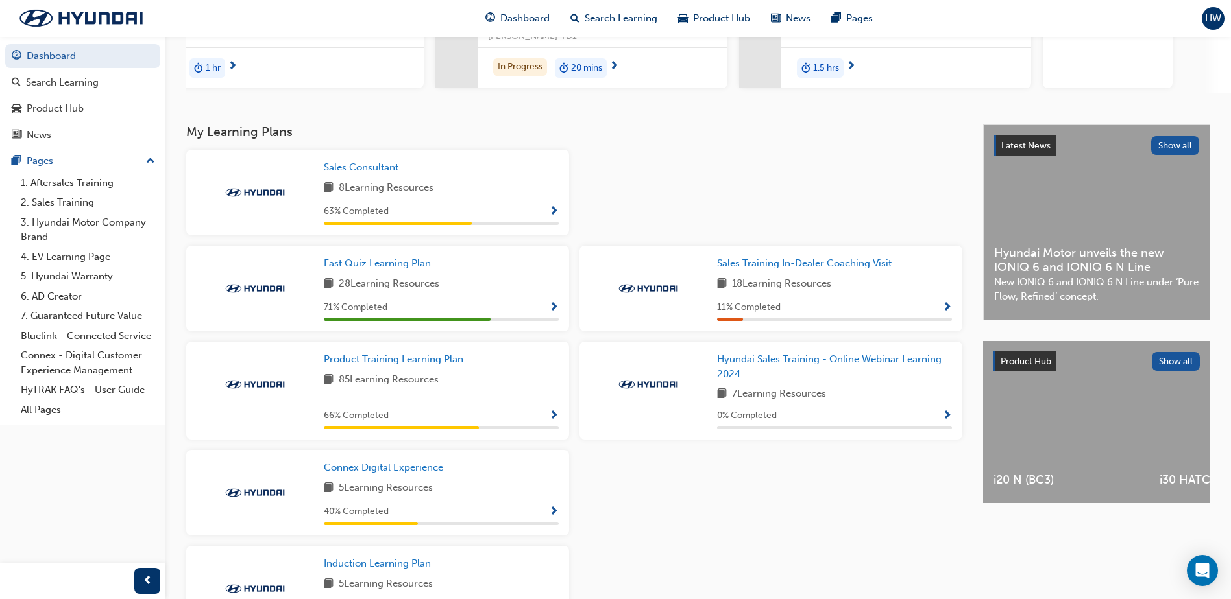
scroll to position [195, 0]
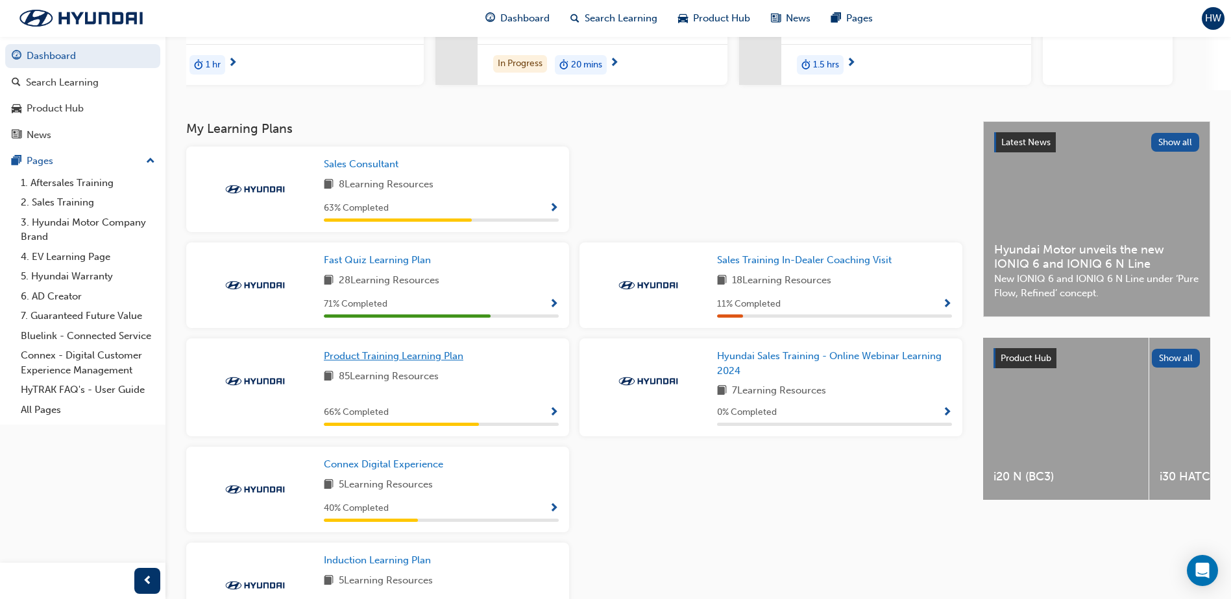
click at [453, 362] on span "Product Training Learning Plan" at bounding box center [393, 356] width 139 height 12
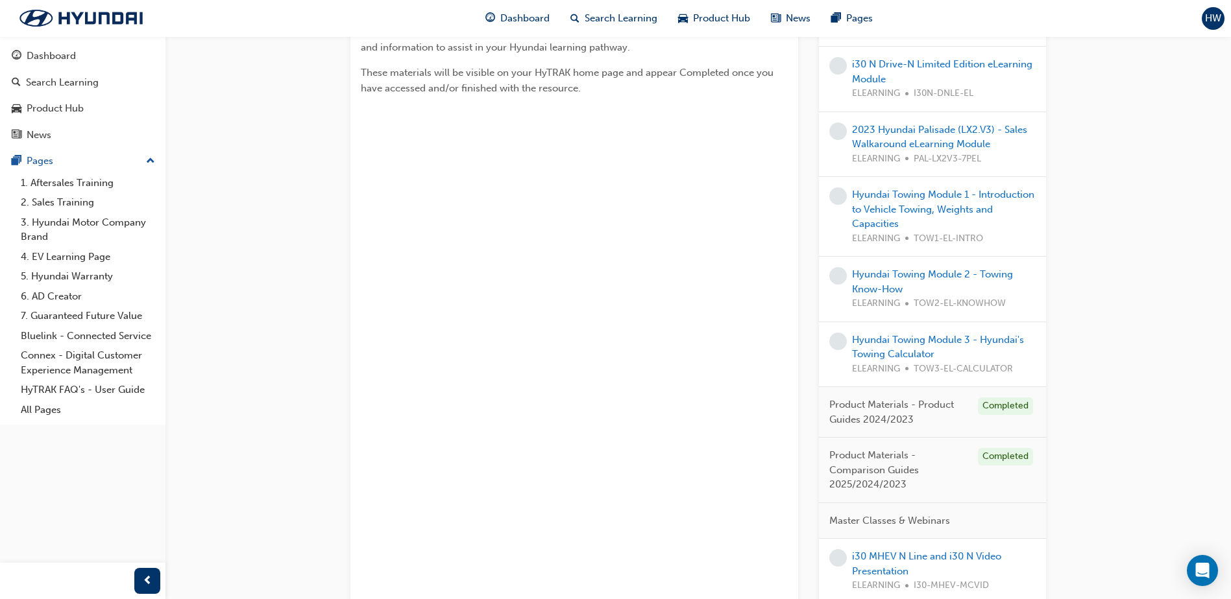
scroll to position [259, 0]
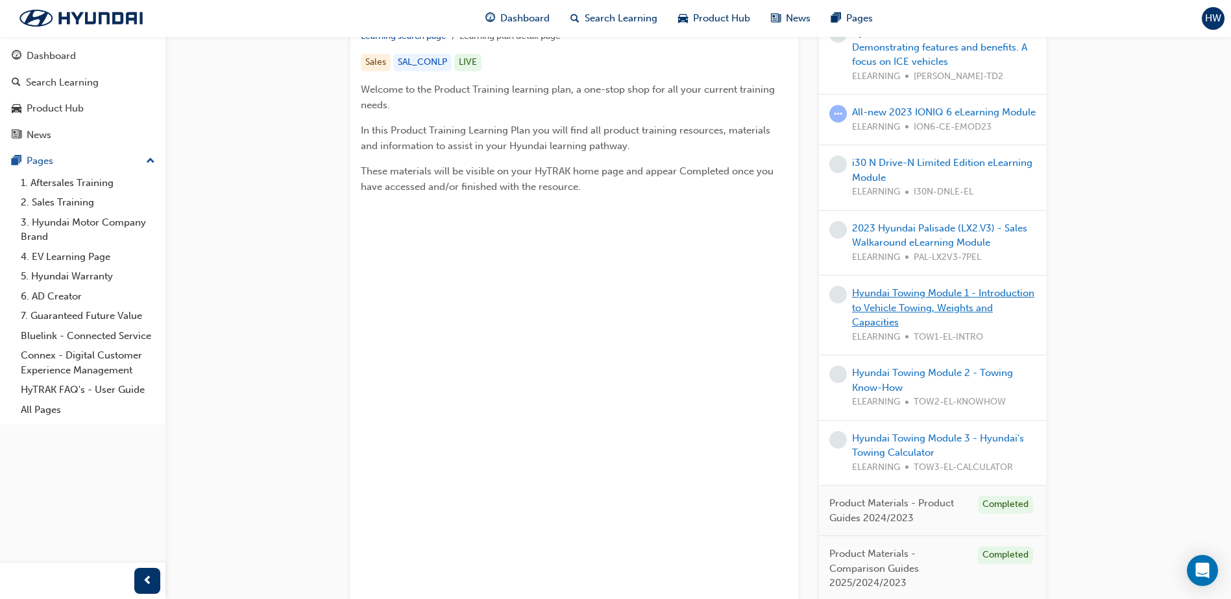
click at [884, 317] on link "Hyundai Towing Module 1 - Introduction to Vehicle Towing, Weights and Capacities" at bounding box center [943, 307] width 182 height 41
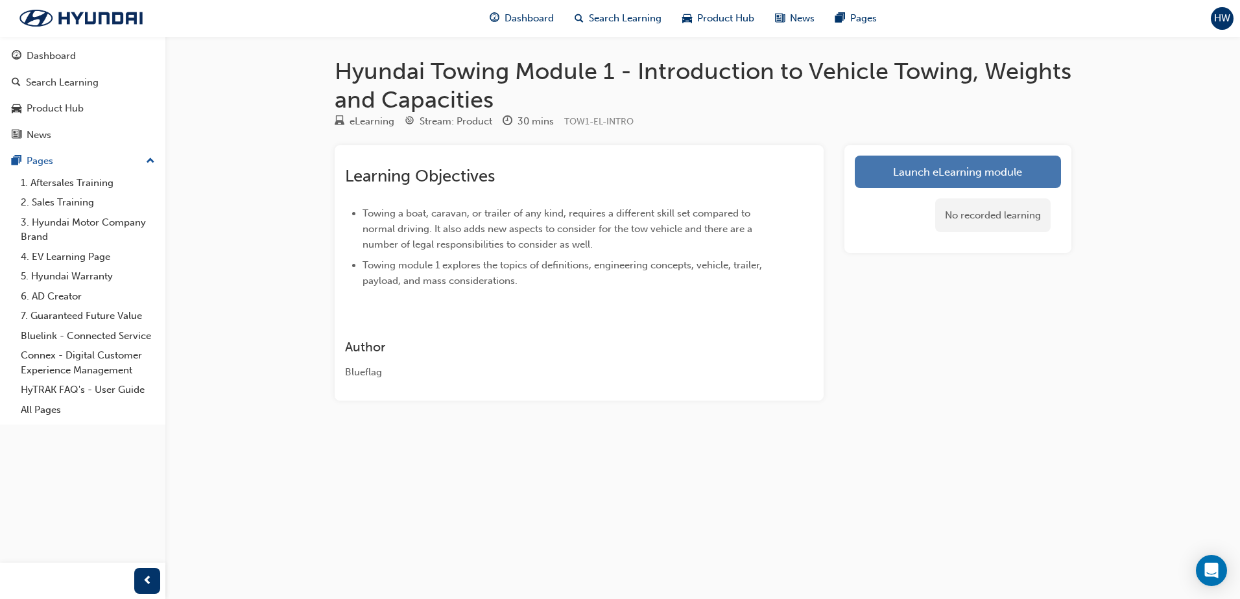
click at [915, 168] on link "Launch eLearning module" at bounding box center [958, 172] width 206 height 32
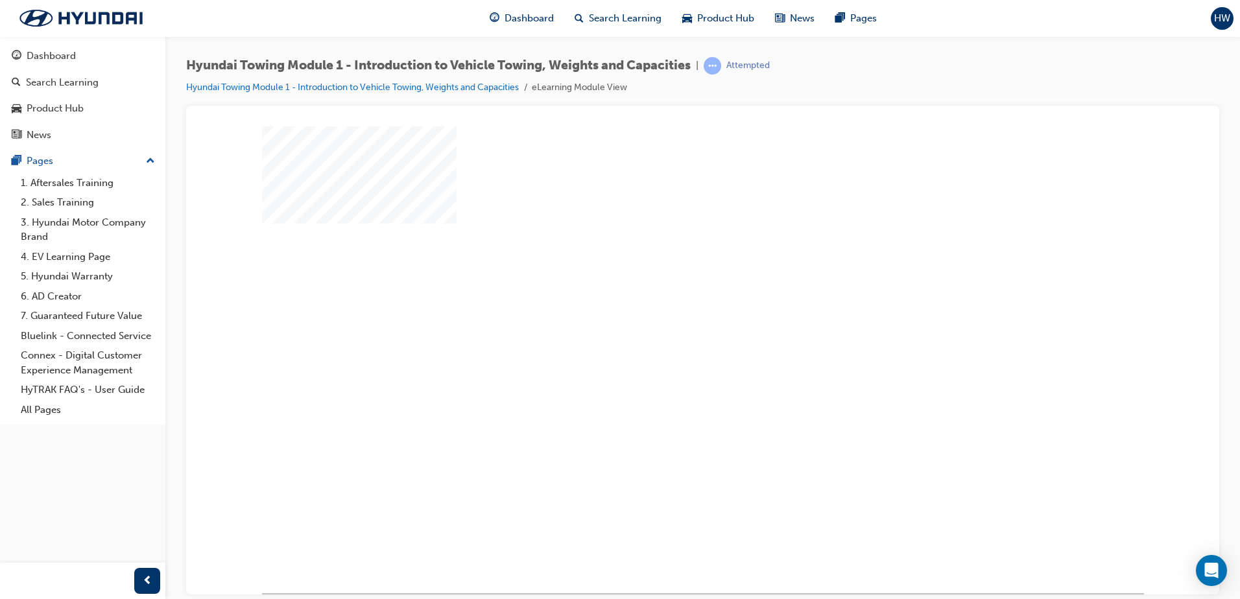
click at [666, 322] on div "play" at bounding box center [666, 322] width 0 height 0
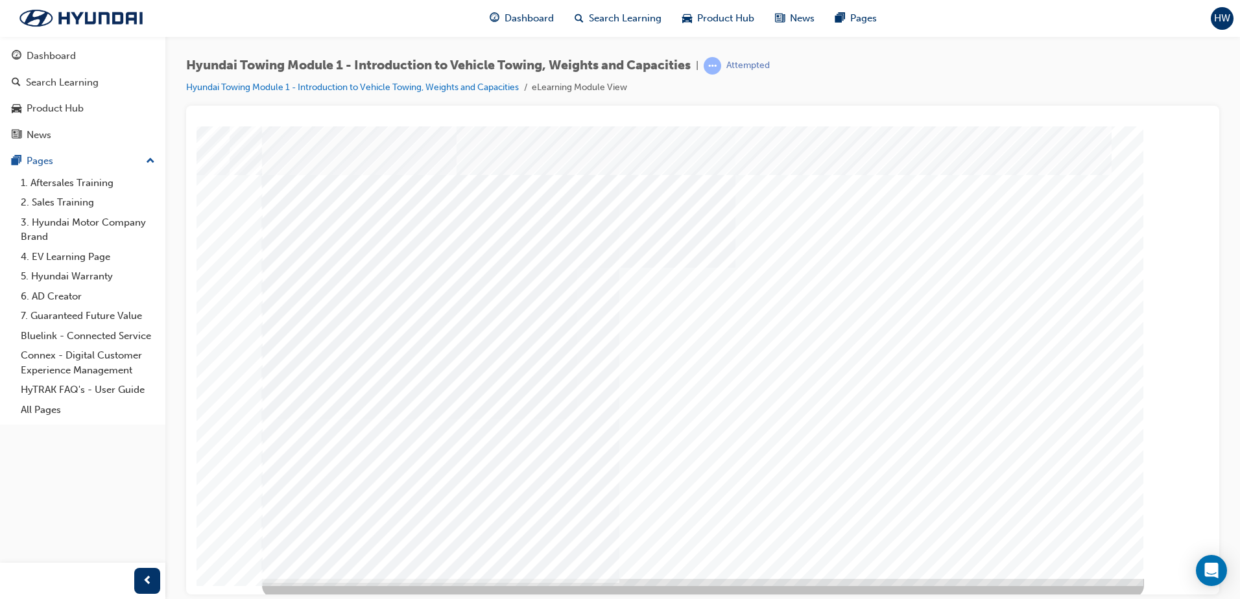
scroll to position [18, 0]
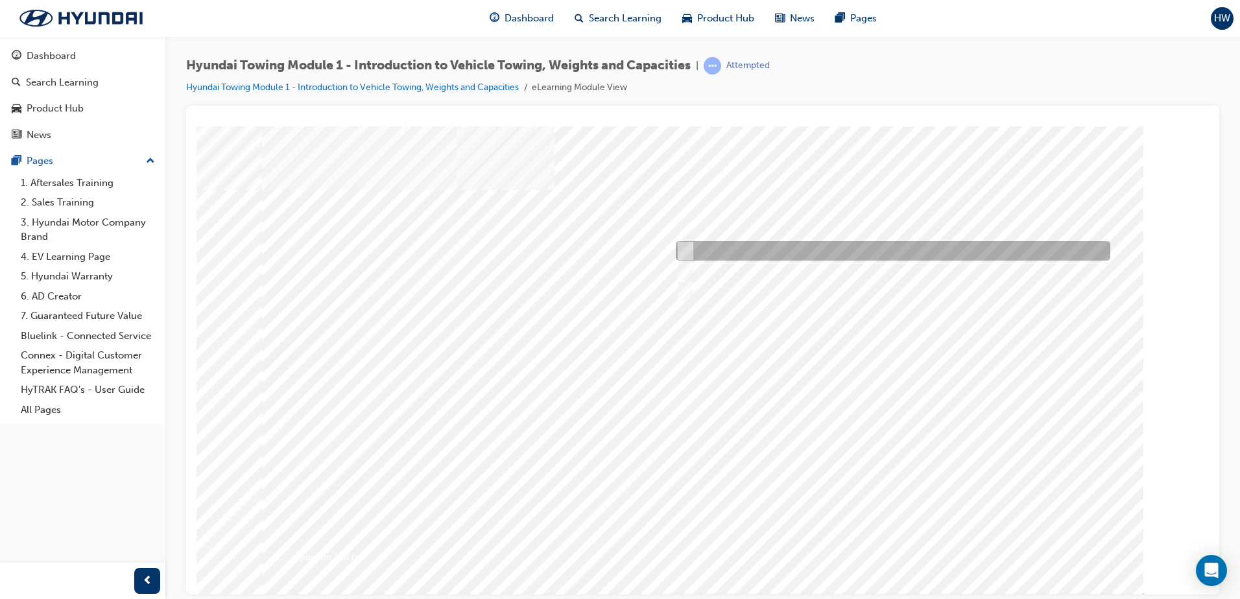
click at [697, 247] on div at bounding box center [890, 250] width 435 height 19
radio input "true"
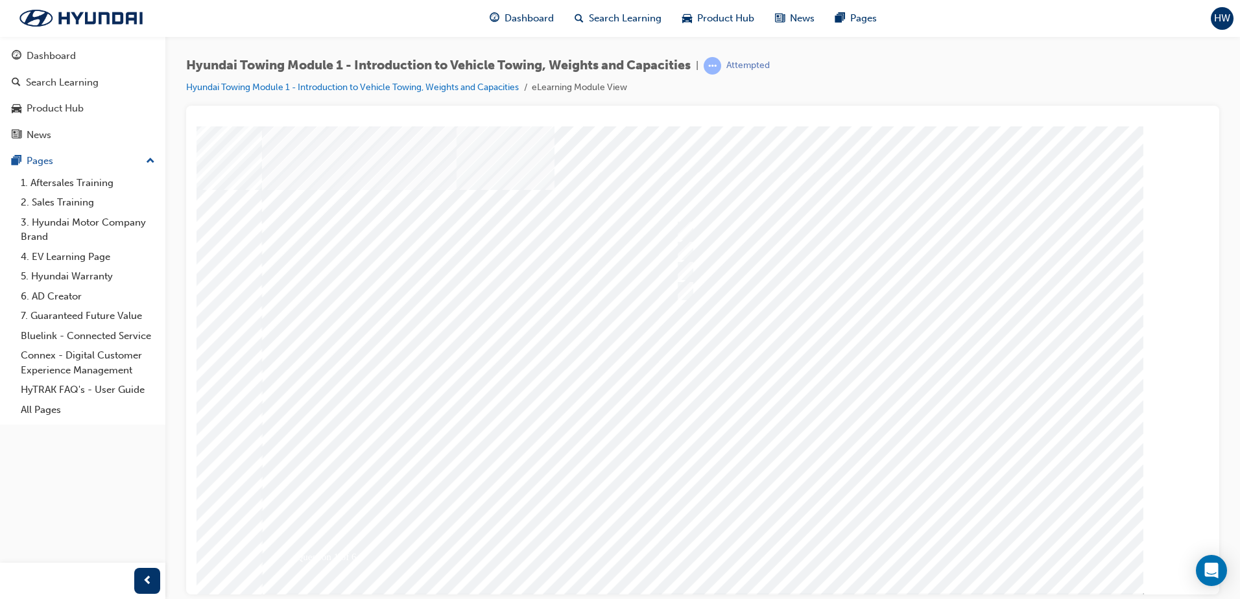
click at [887, 547] on div at bounding box center [703, 359] width 882 height 467
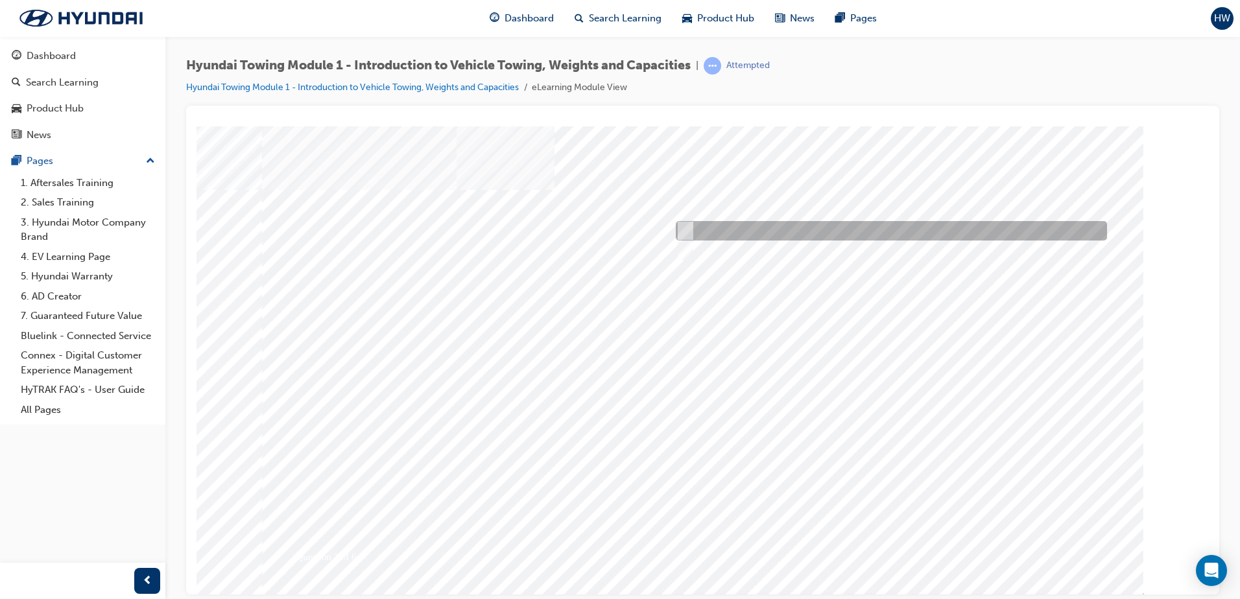
click at [683, 232] on input "True" at bounding box center [683, 231] width 14 height 14
radio input "true"
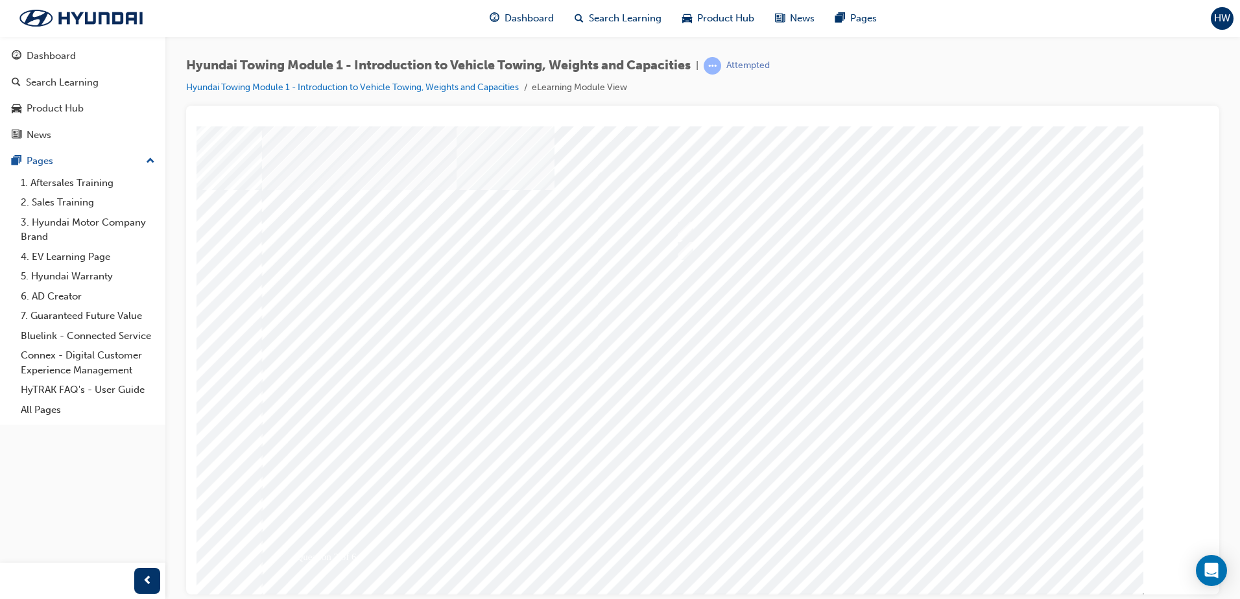
click at [887, 542] on div at bounding box center [703, 359] width 882 height 467
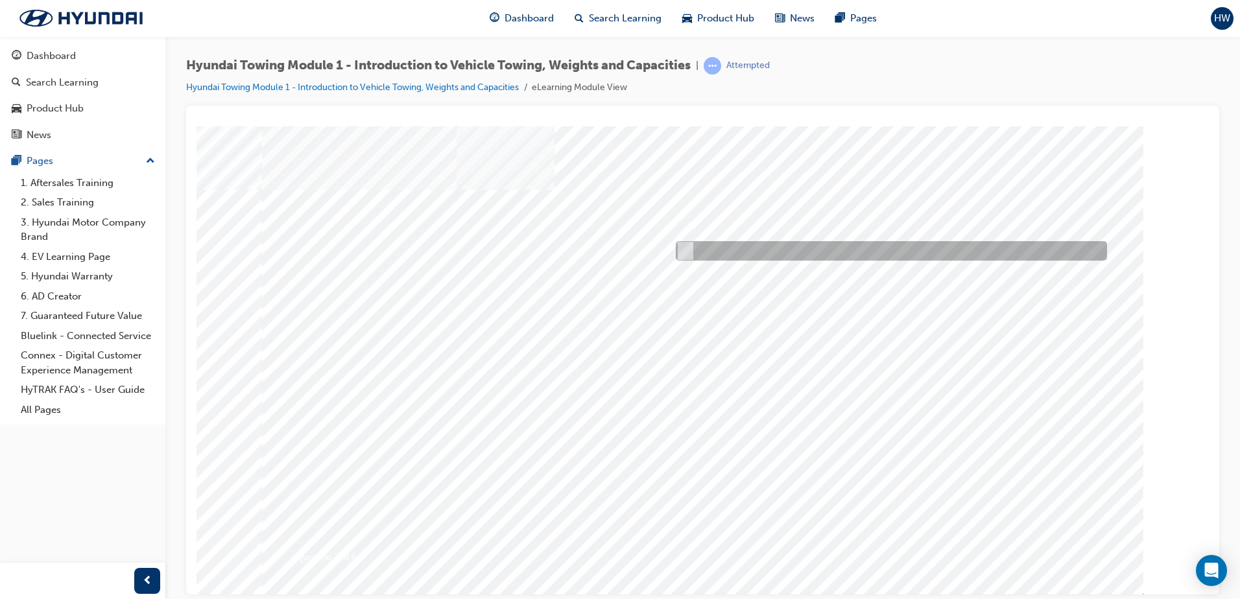
click at [688, 248] on input "False" at bounding box center [683, 251] width 14 height 14
radio input "true"
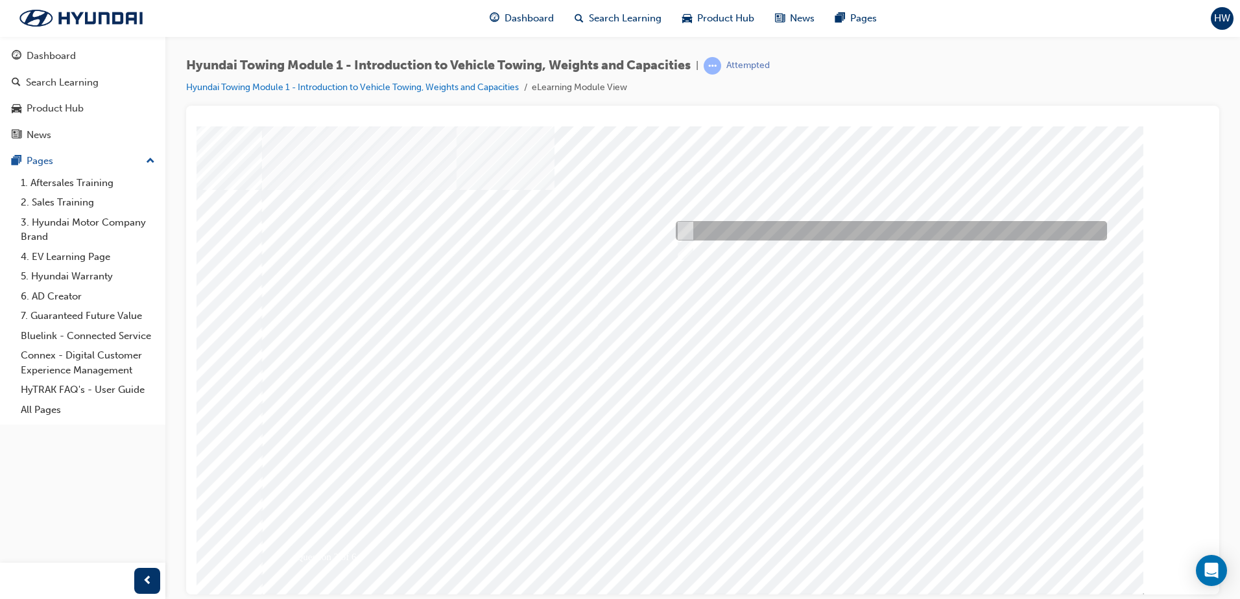
click at [685, 229] on input "True" at bounding box center [683, 231] width 14 height 14
radio input "true"
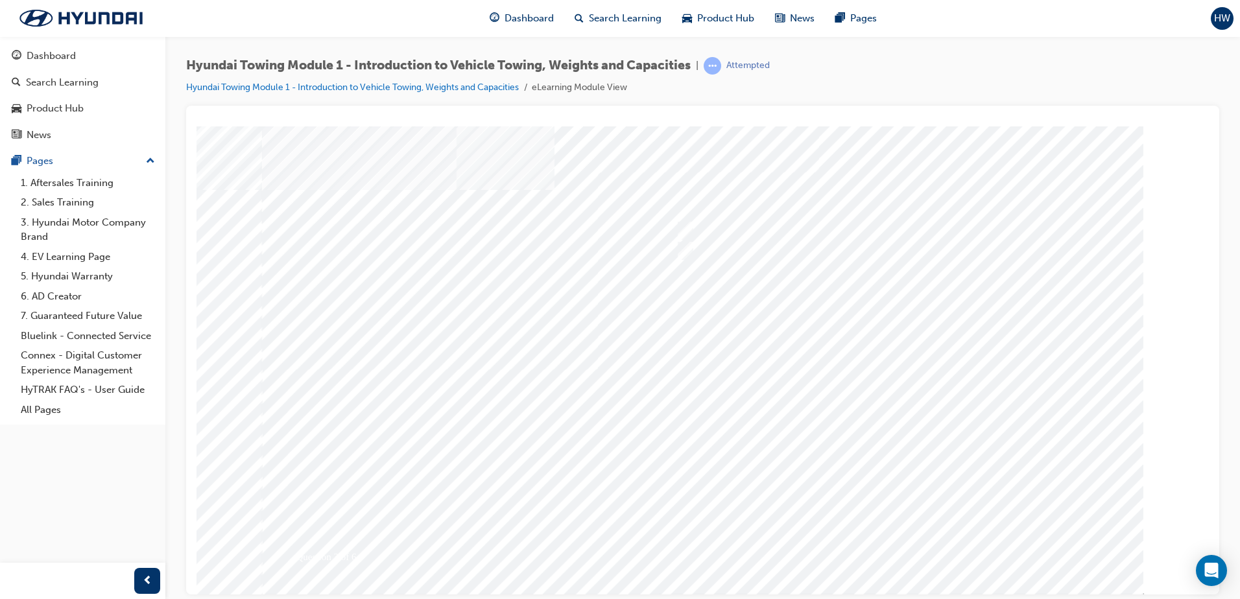
click at [894, 540] on div at bounding box center [703, 359] width 882 height 467
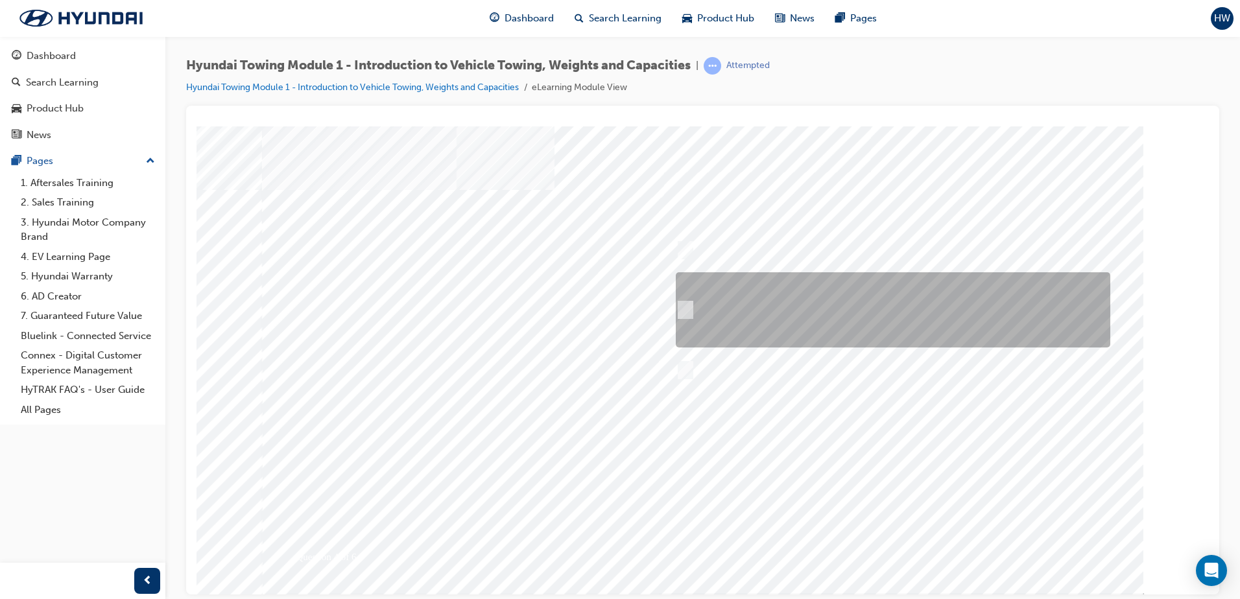
click at [830, 328] on div at bounding box center [890, 309] width 435 height 75
radio input "true"
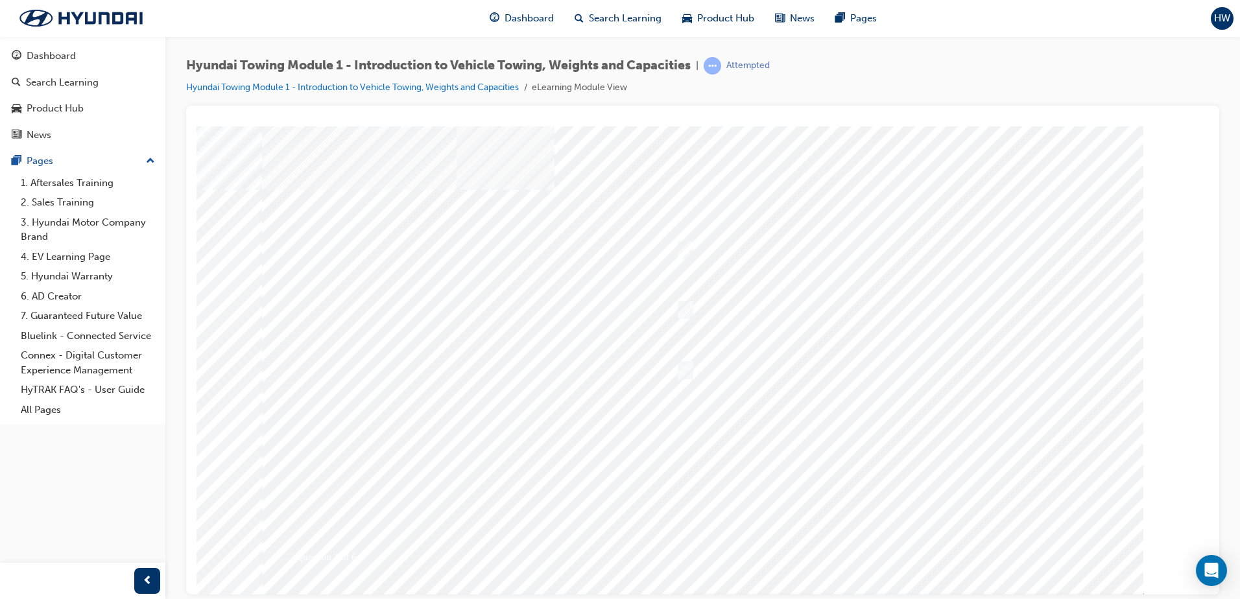
click at [886, 547] on div at bounding box center [703, 359] width 882 height 467
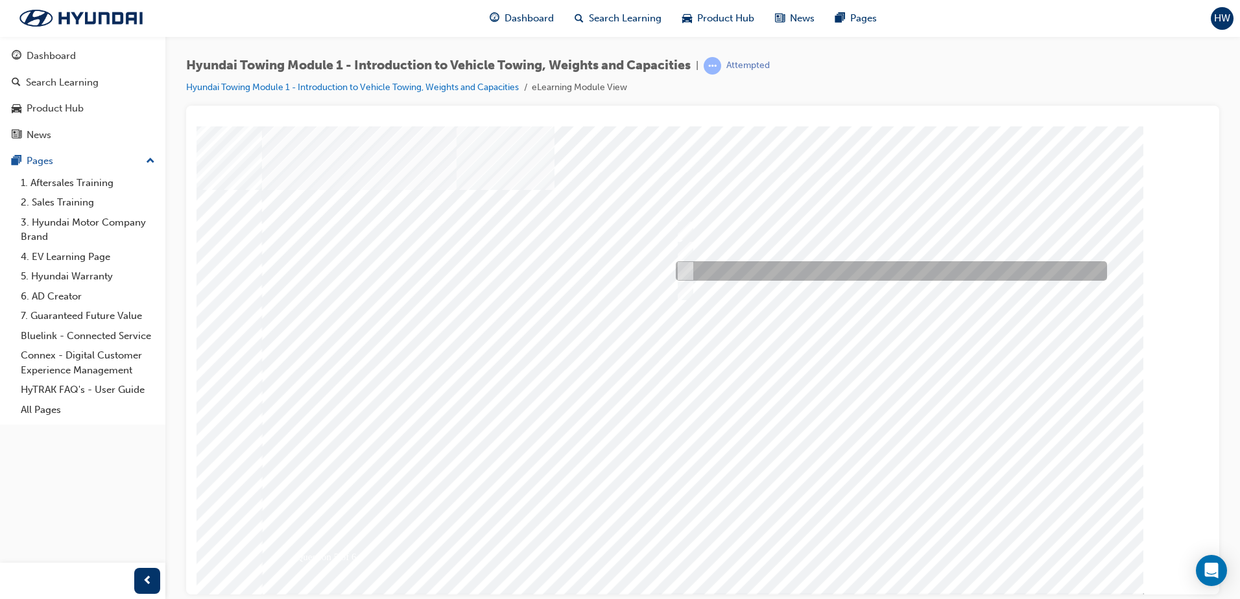
click at [689, 269] on input "F 72 kg | M 87 kg" at bounding box center [683, 271] width 14 height 14
radio input "true"
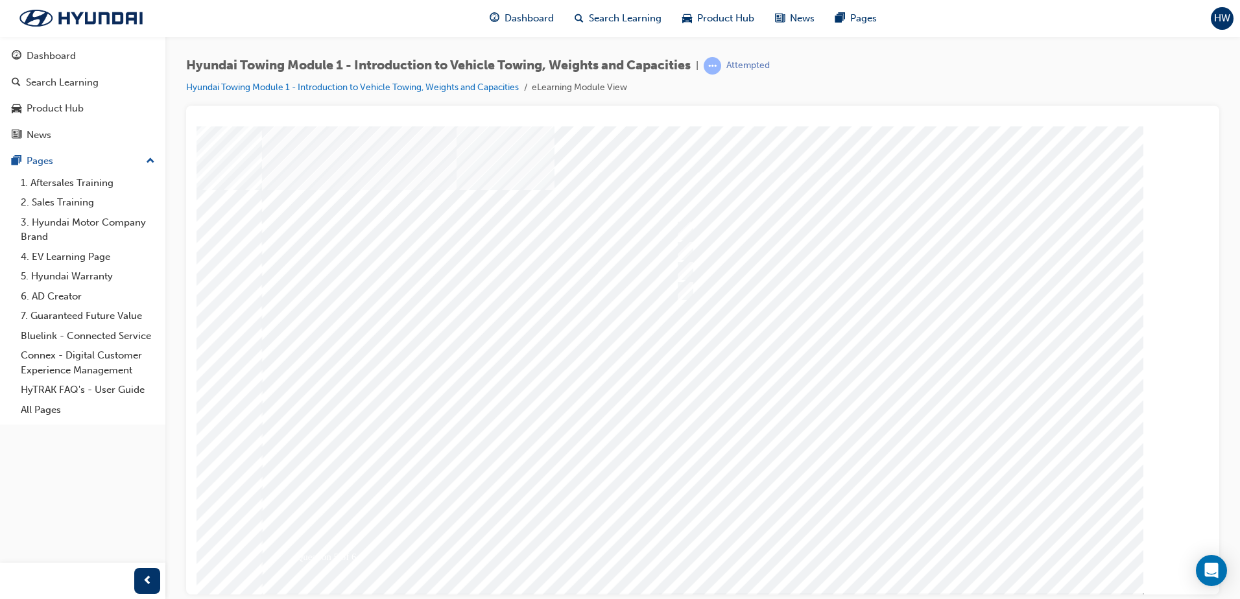
click at [896, 543] on div at bounding box center [703, 359] width 882 height 467
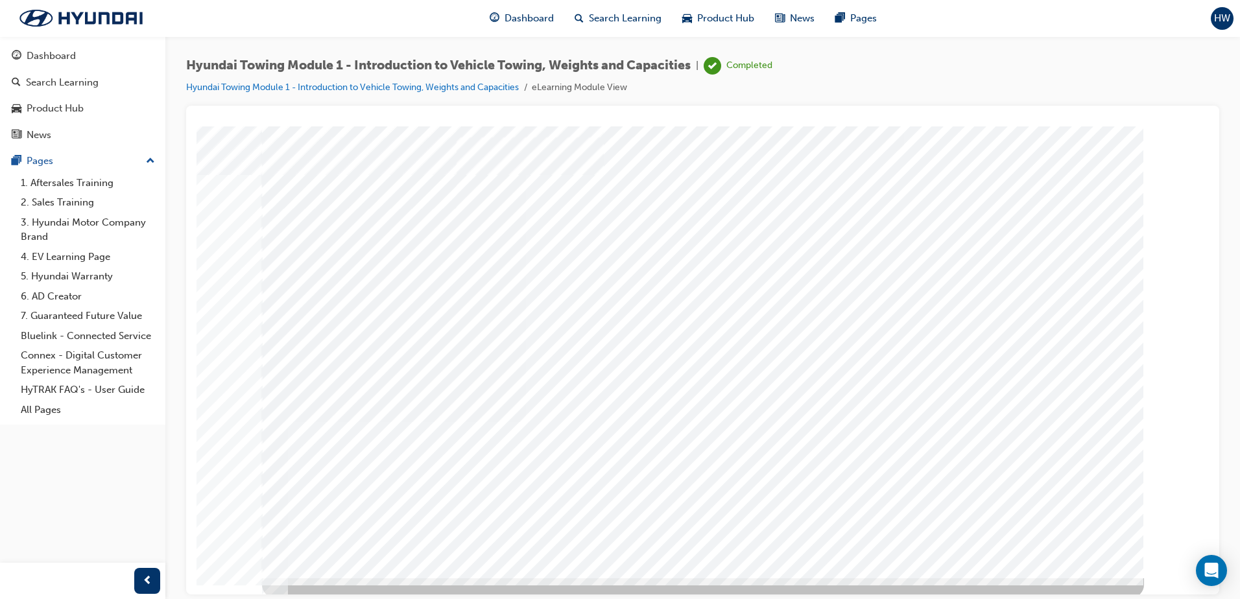
scroll to position [18, 0]
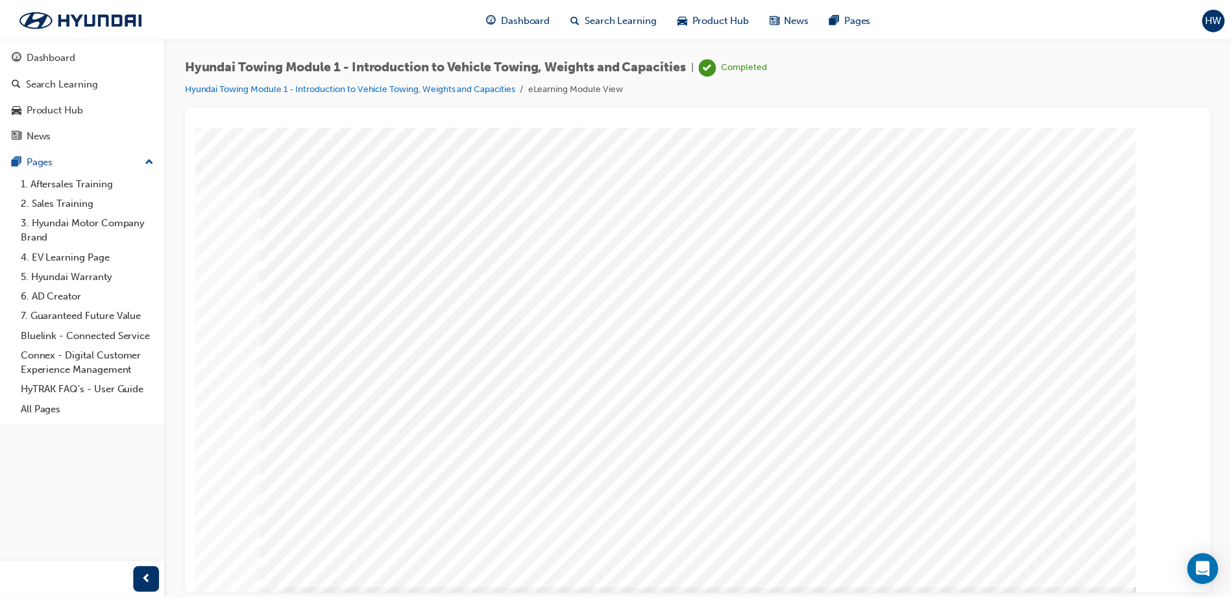
scroll to position [0, 0]
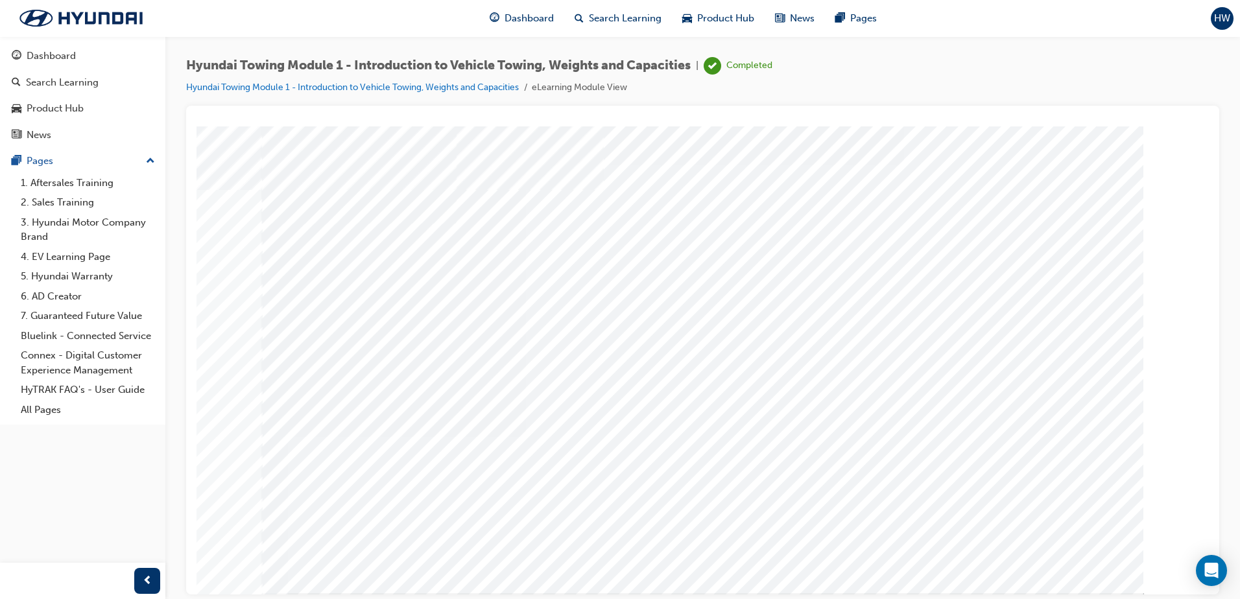
drag, startPoint x: 586, startPoint y: 396, endPoint x: 591, endPoint y: 401, distance: 6.9
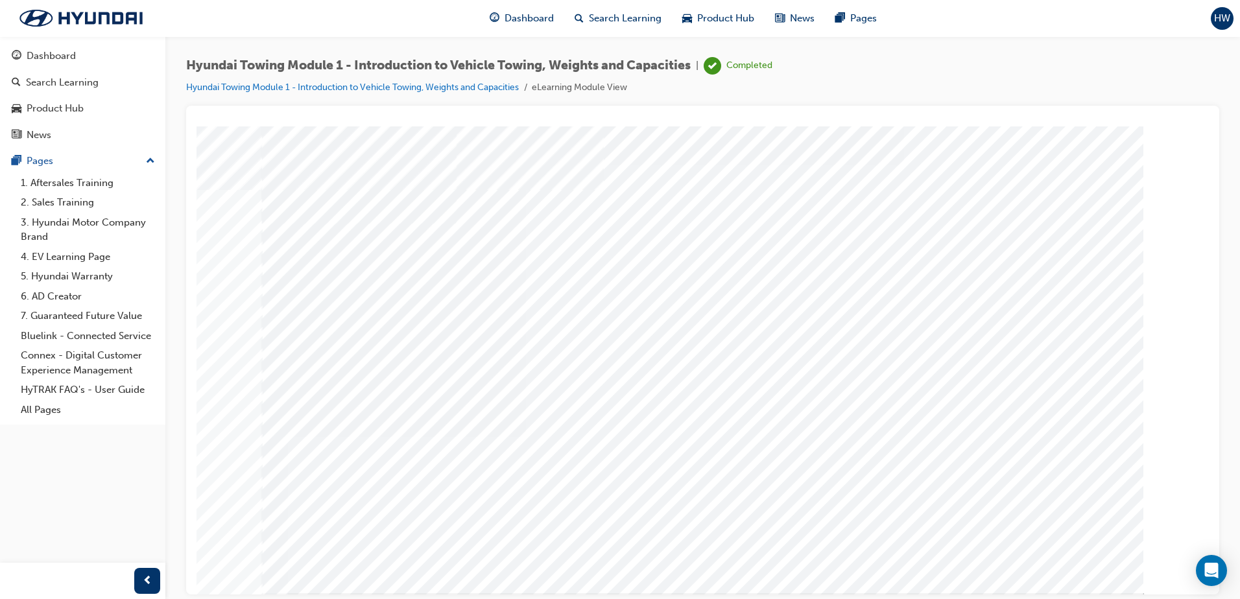
drag, startPoint x: 775, startPoint y: 306, endPoint x: 752, endPoint y: 313, distance: 23.2
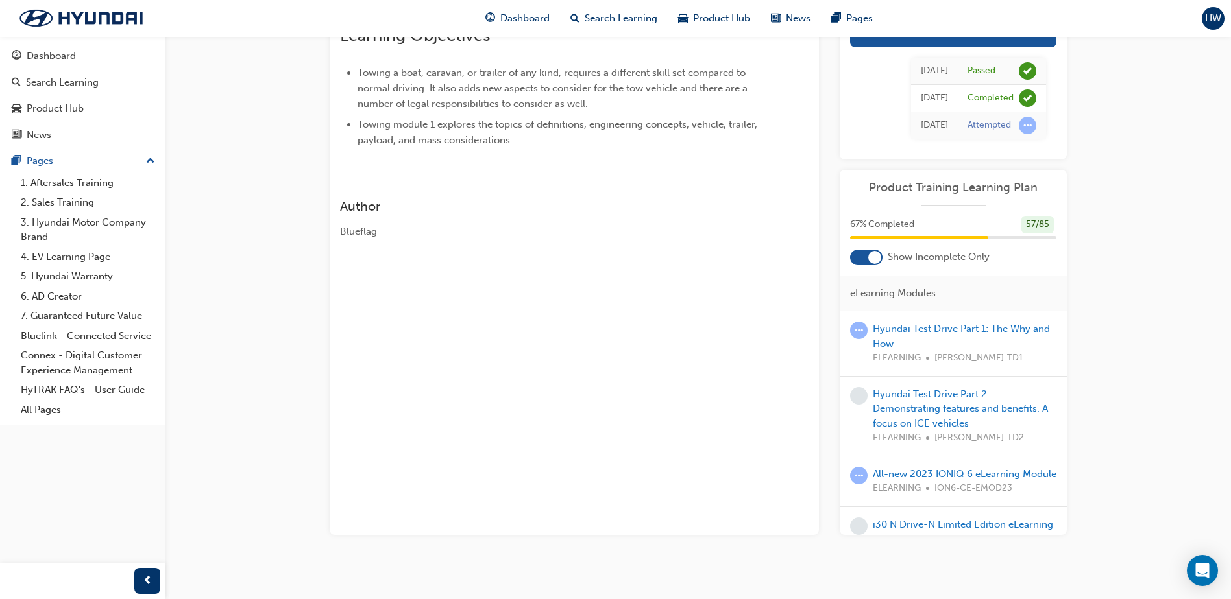
scroll to position [150, 0]
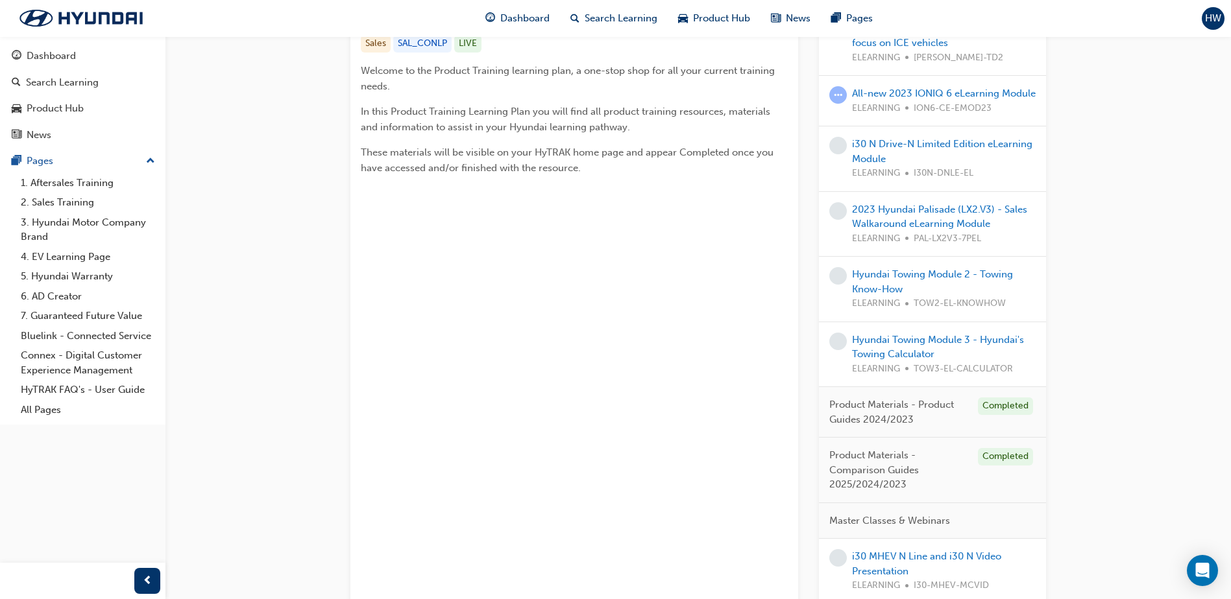
scroll to position [249, 0]
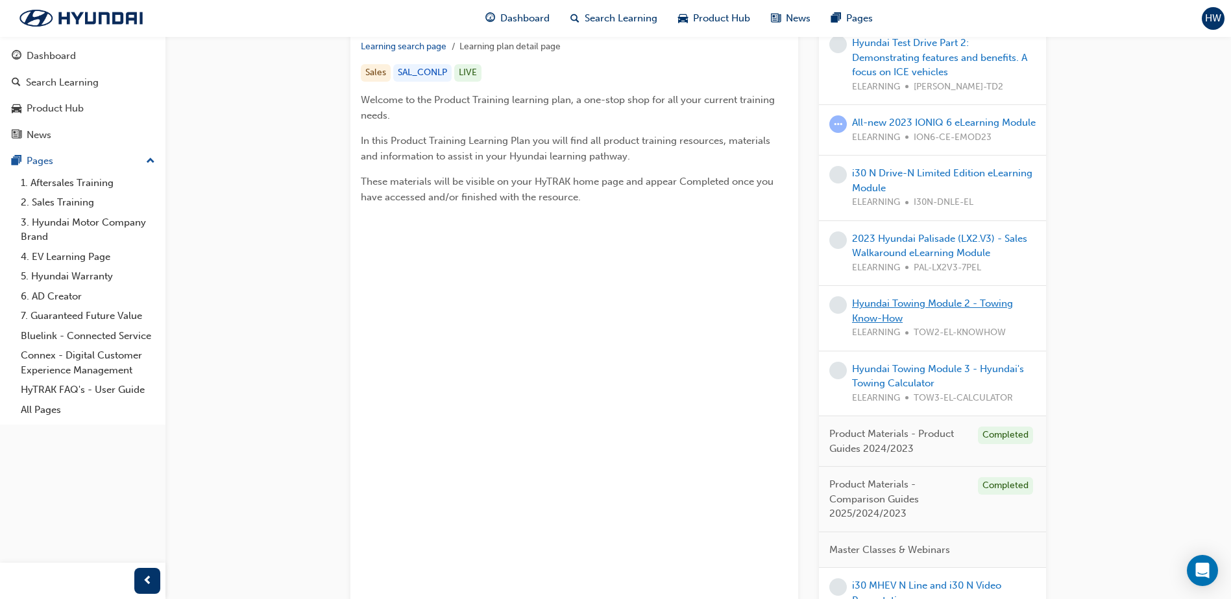
click at [896, 317] on link "Hyundai Towing Module 2 - Towing Know-How" at bounding box center [932, 311] width 161 height 27
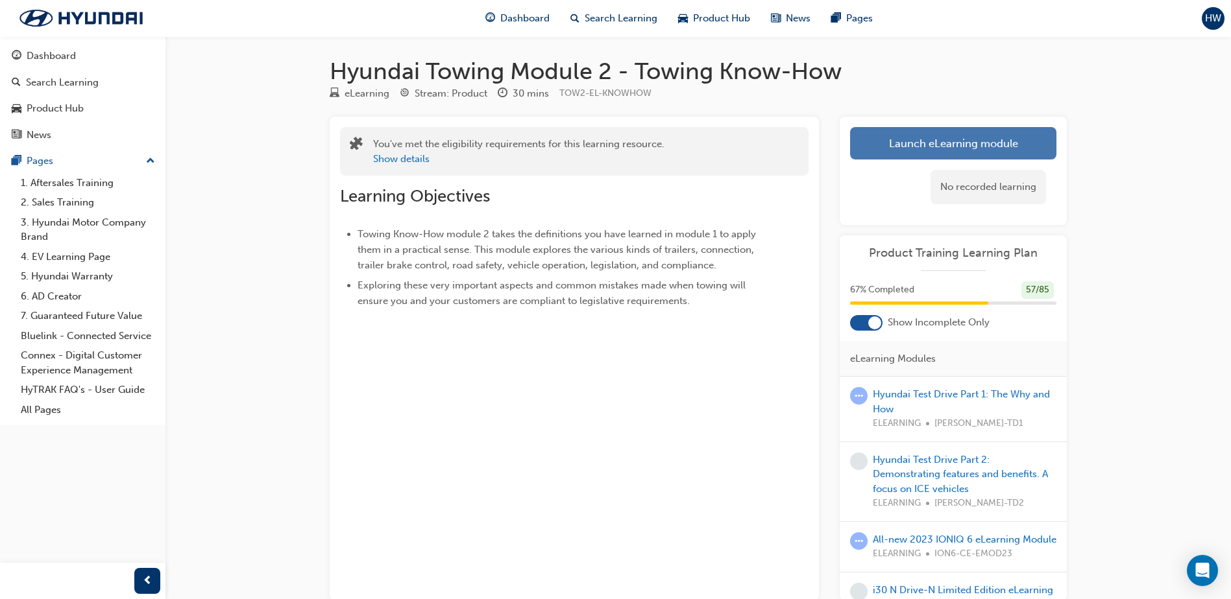
click at [895, 145] on link "Launch eLearning module" at bounding box center [953, 143] width 206 height 32
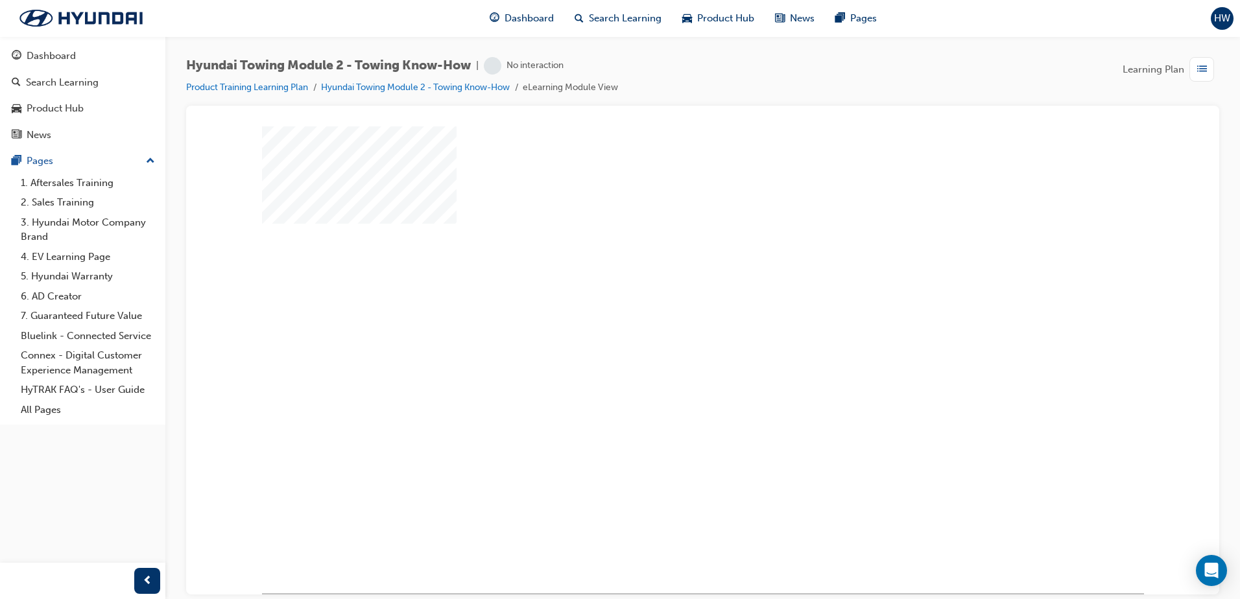
click at [666, 322] on div "play" at bounding box center [666, 322] width 0 height 0
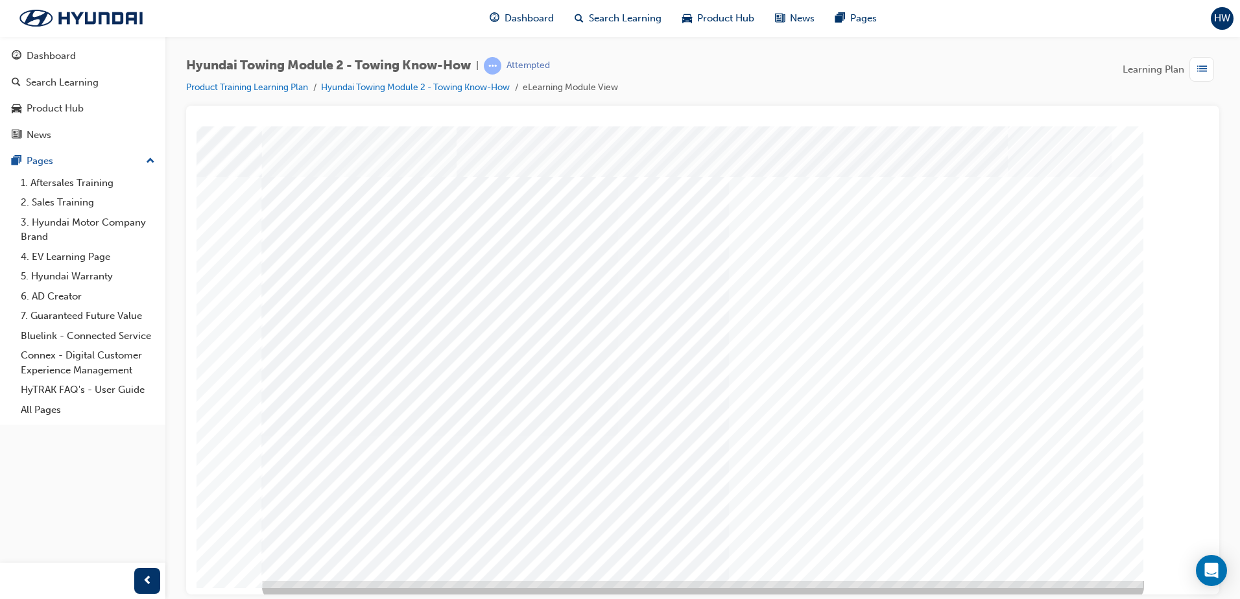
scroll to position [18, 0]
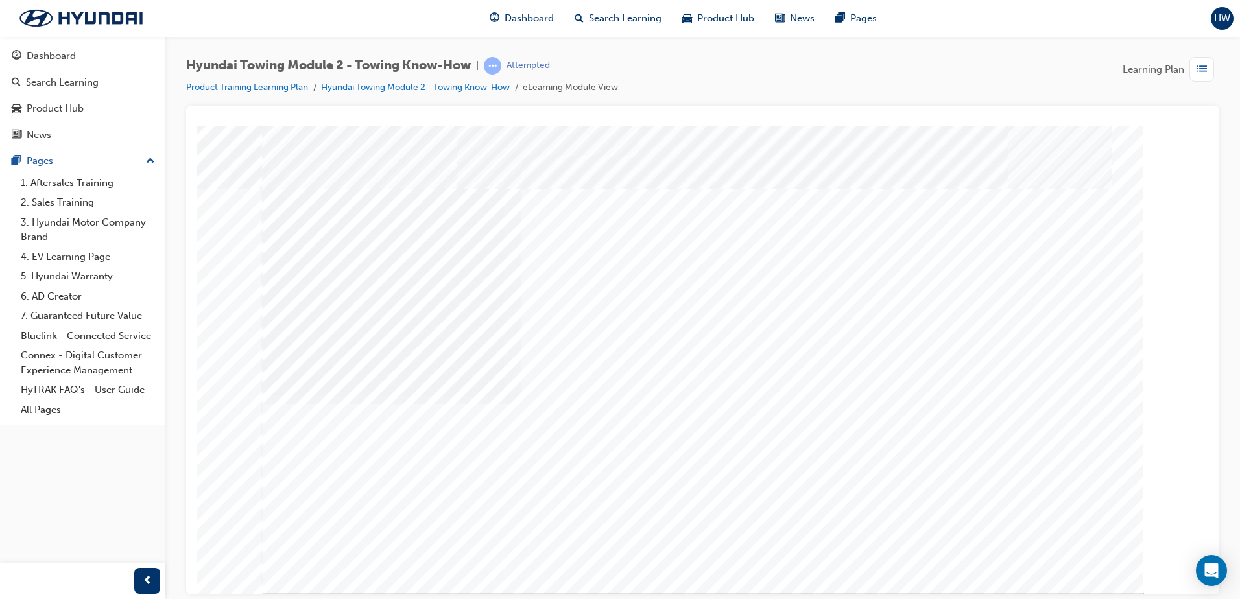
drag, startPoint x: 573, startPoint y: 448, endPoint x: 595, endPoint y: 452, distance: 21.9
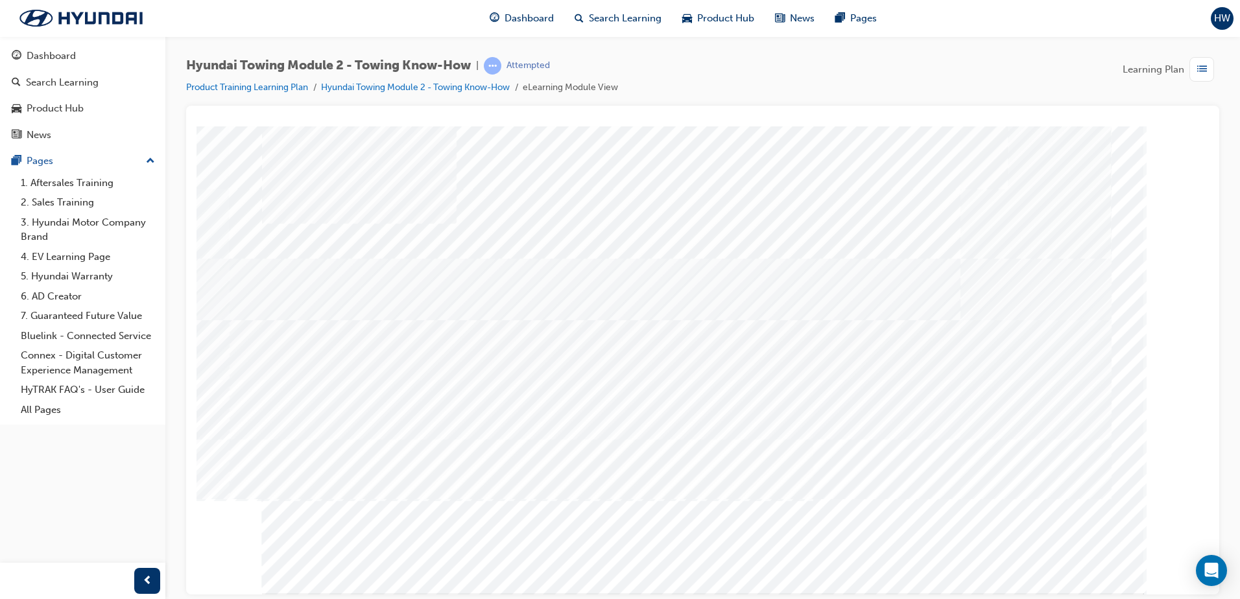
drag, startPoint x: 496, startPoint y: 291, endPoint x: 482, endPoint y: 294, distance: 14.5
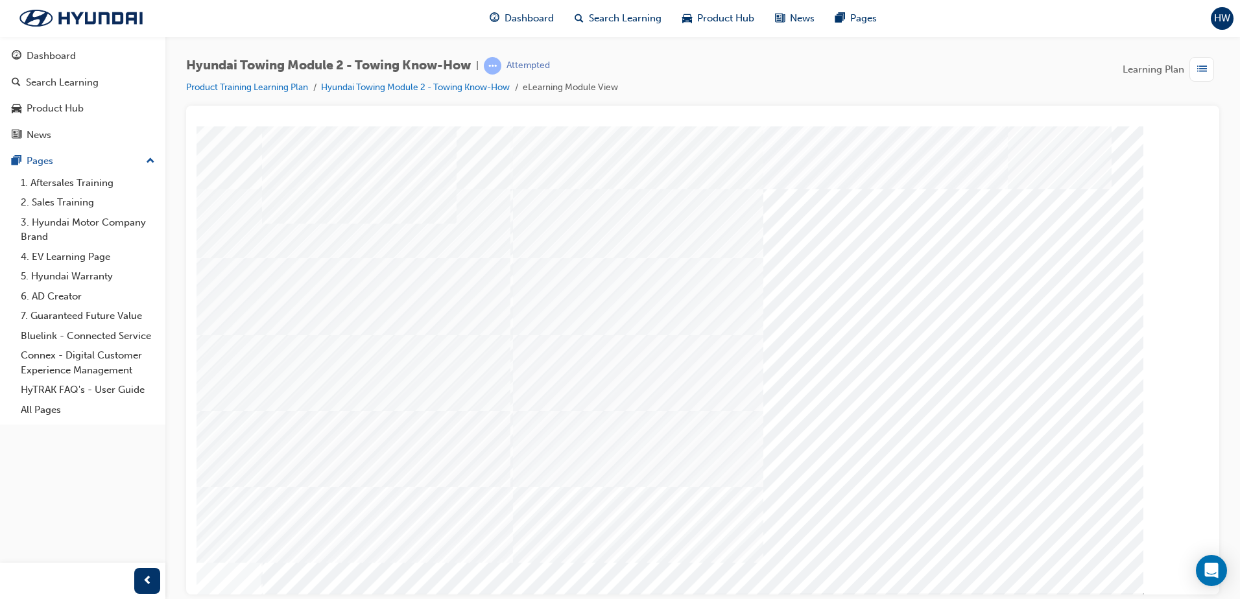
drag, startPoint x: 723, startPoint y: 265, endPoint x: 677, endPoint y: 265, distance: 45.4
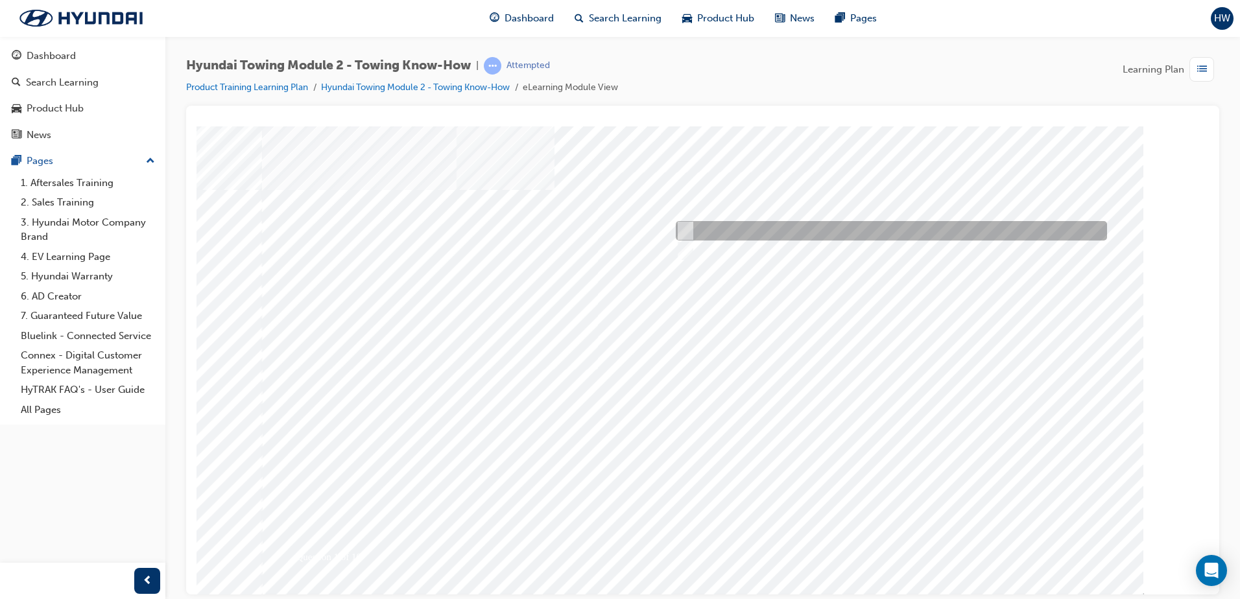
click at [691, 230] on div at bounding box center [888, 230] width 431 height 19
radio input "true"
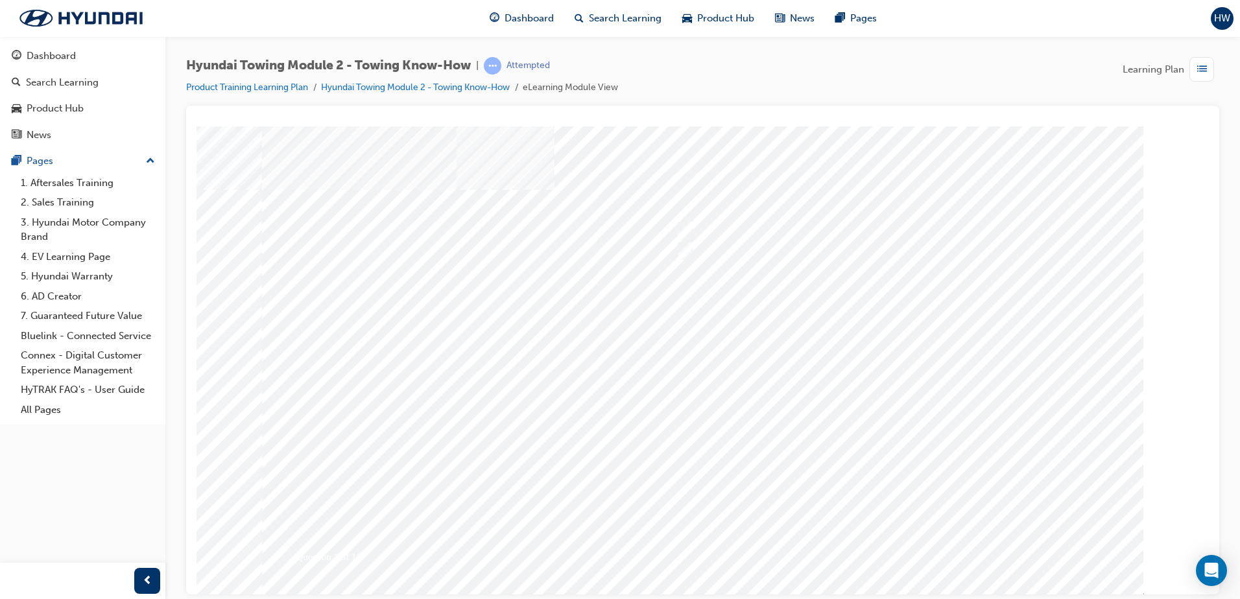
click at [887, 546] on div at bounding box center [703, 359] width 882 height 467
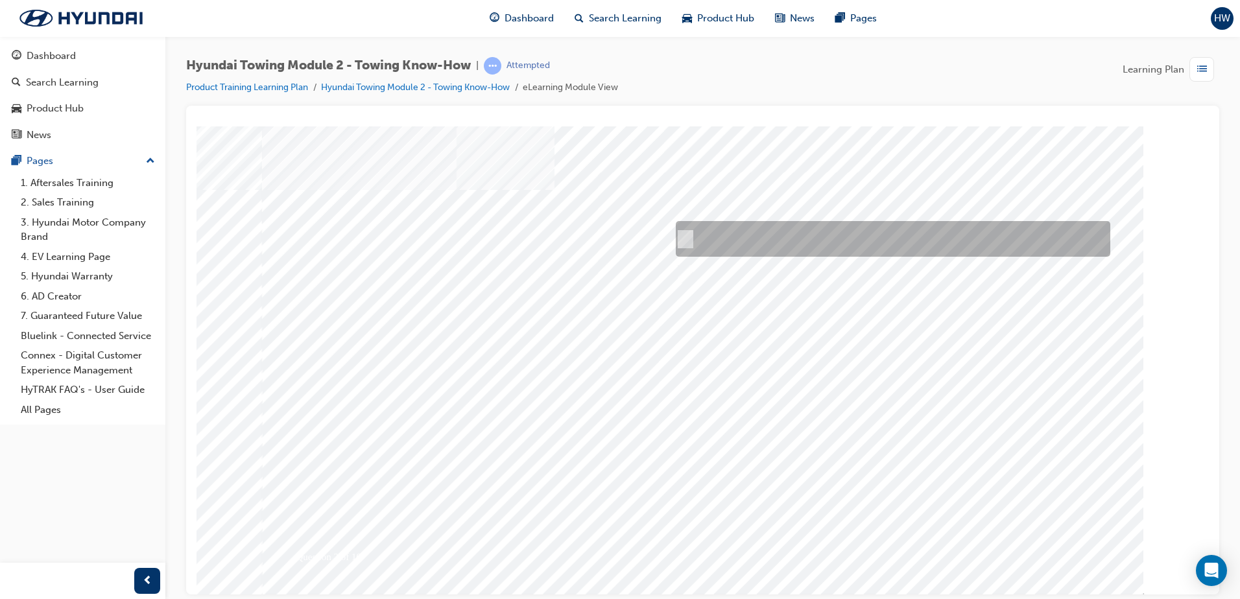
click at [771, 237] on div at bounding box center [890, 239] width 435 height 36
radio input "true"
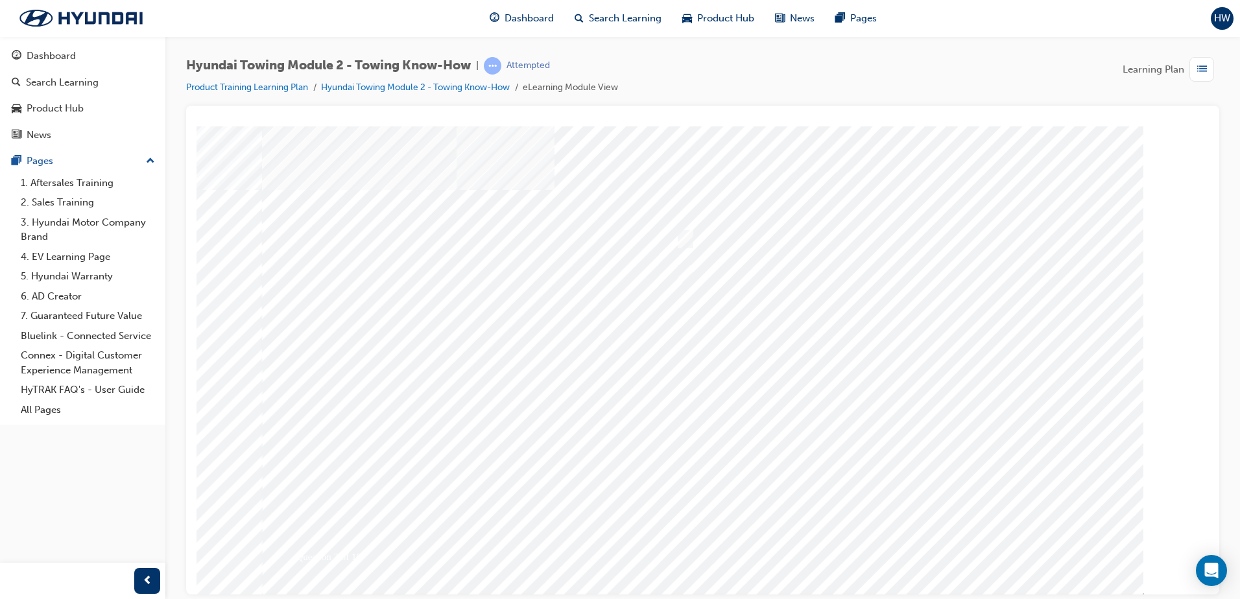
click at [898, 543] on div at bounding box center [703, 359] width 882 height 467
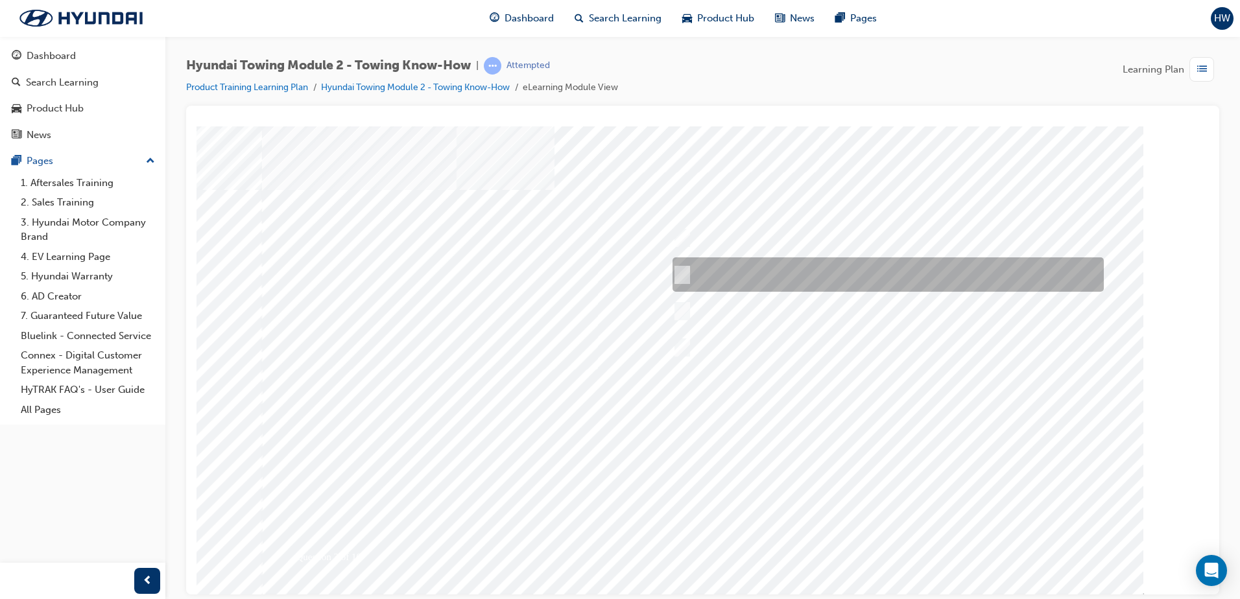
click at [707, 269] on div at bounding box center [884, 275] width 431 height 34
radio input "true"
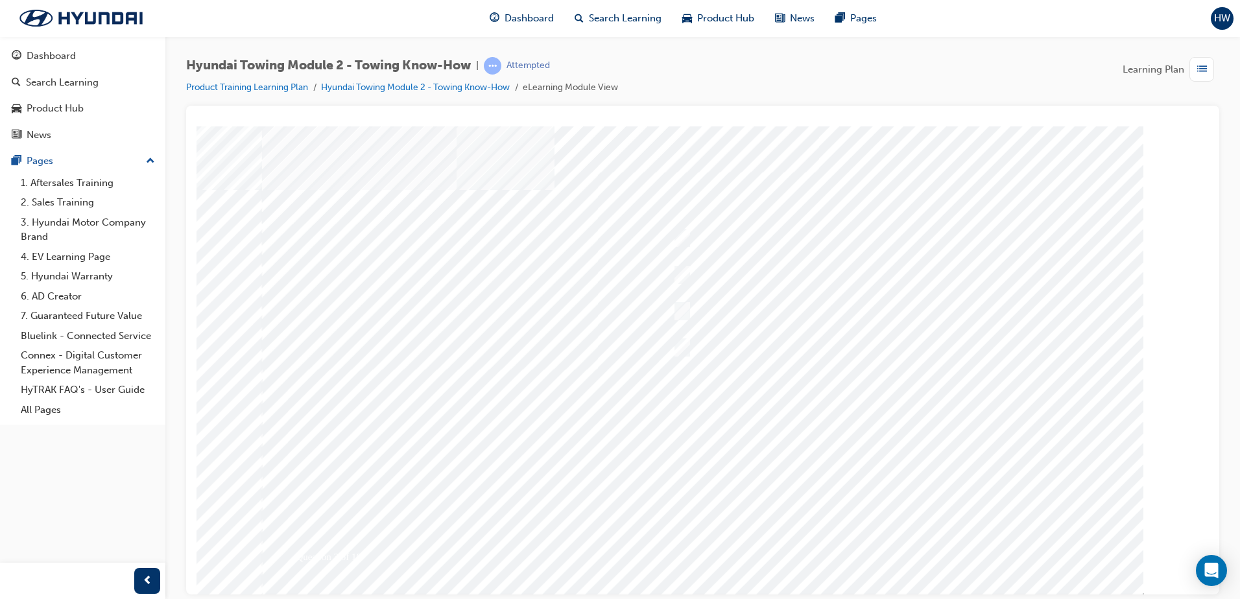
click at [902, 542] on div at bounding box center [703, 359] width 882 height 467
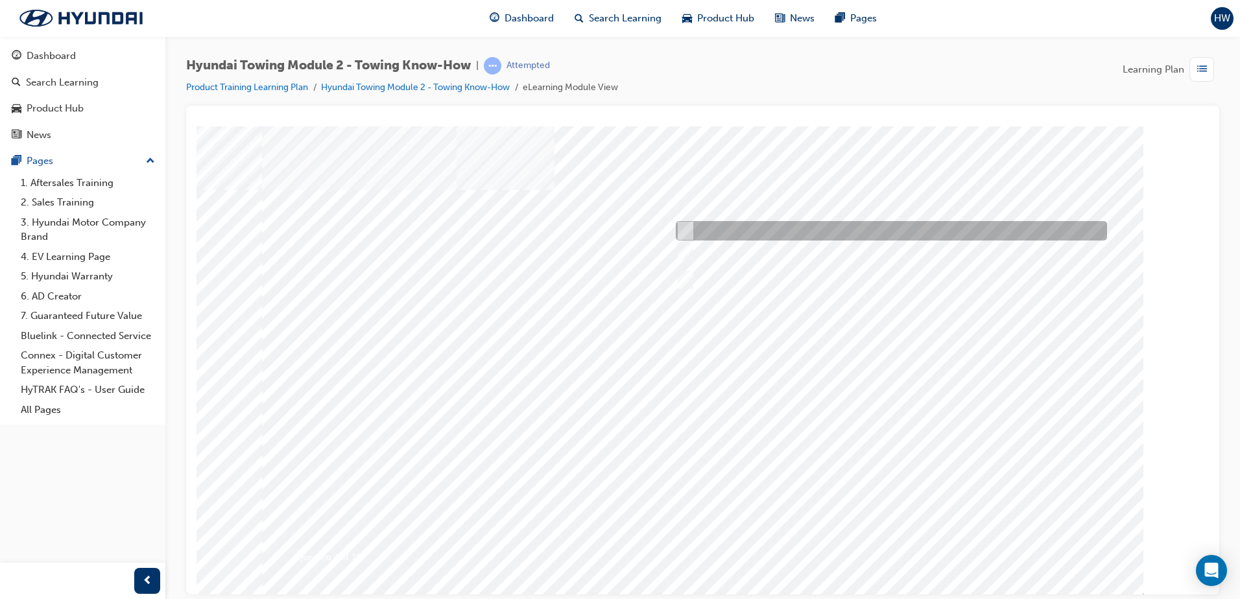
click at [697, 230] on div at bounding box center [888, 230] width 431 height 19
radio input "true"
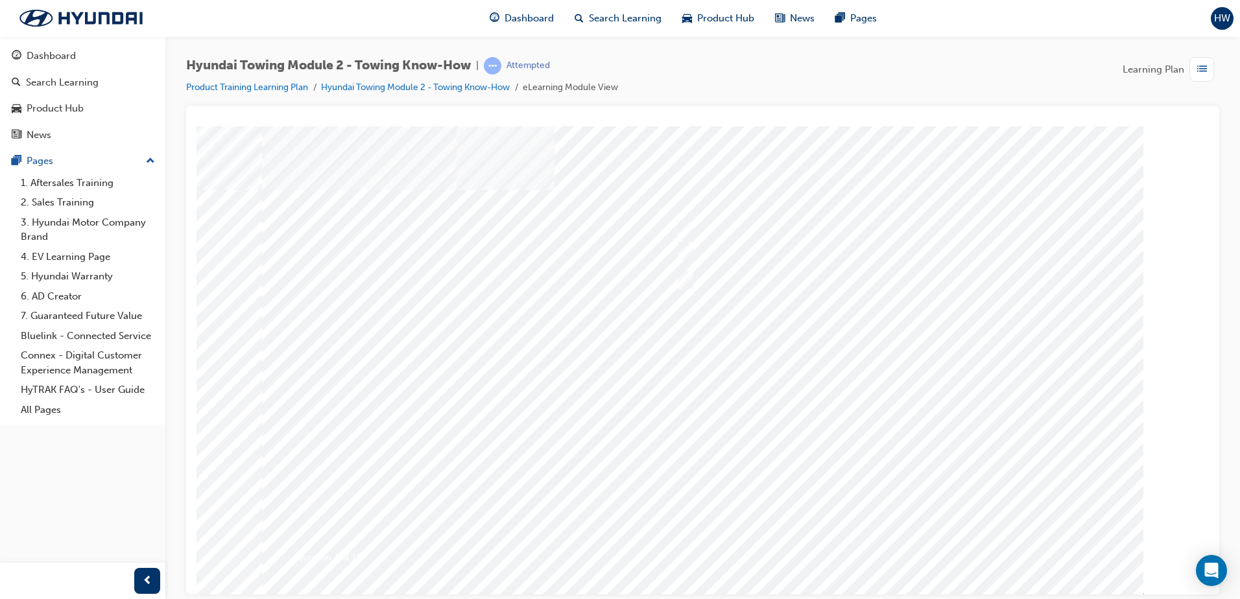
click at [886, 547] on div at bounding box center [703, 359] width 882 height 467
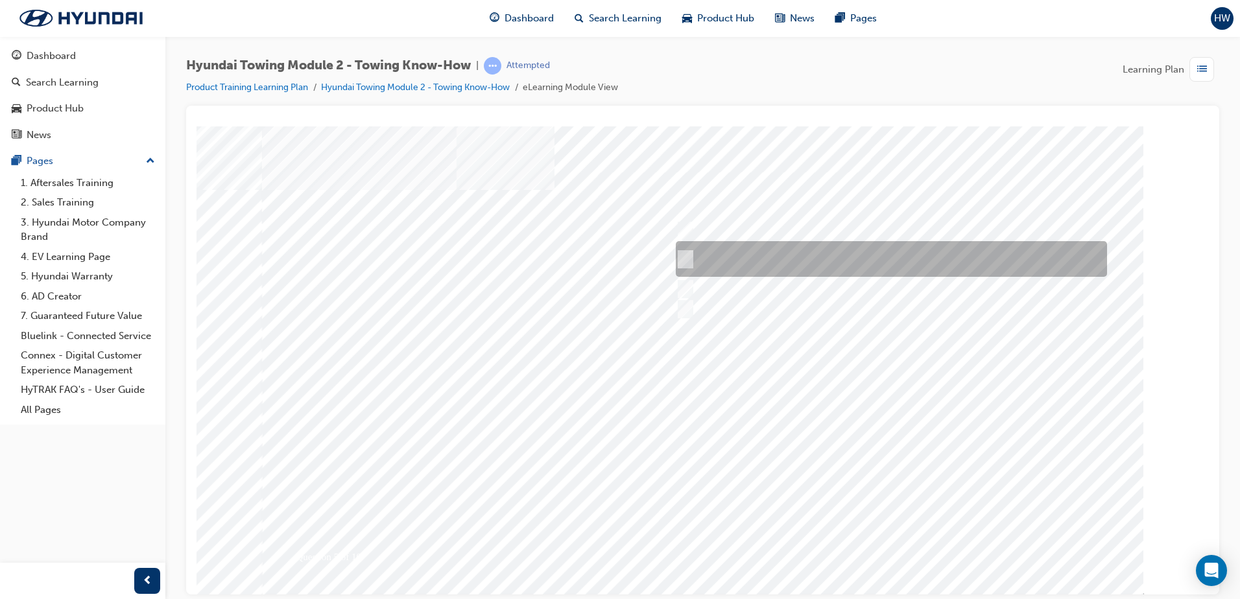
click at [753, 261] on div at bounding box center [888, 259] width 431 height 36
radio input "true"
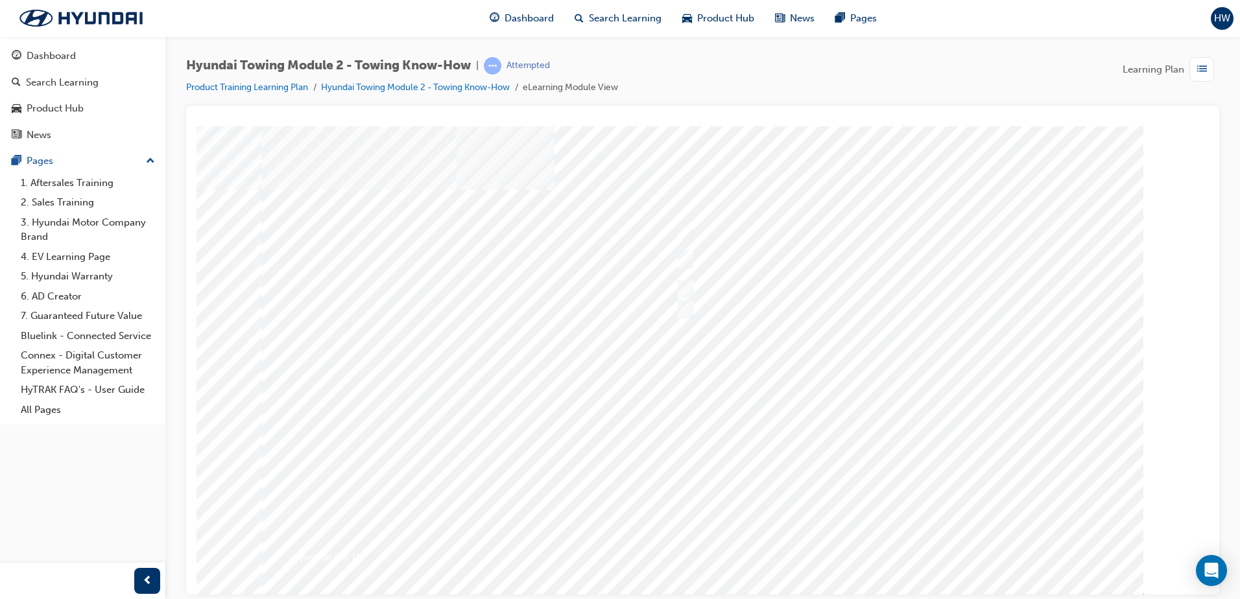
click at [887, 545] on div at bounding box center [703, 359] width 882 height 467
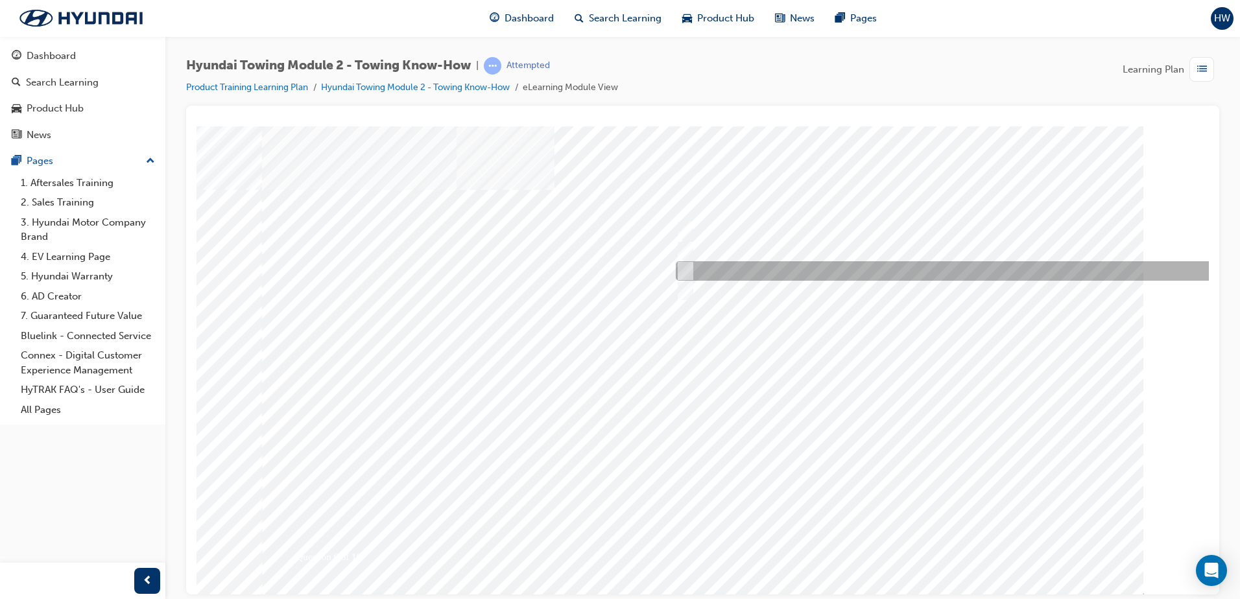
click at [718, 270] on div at bounding box center [953, 270] width 561 height 19
radio input "true"
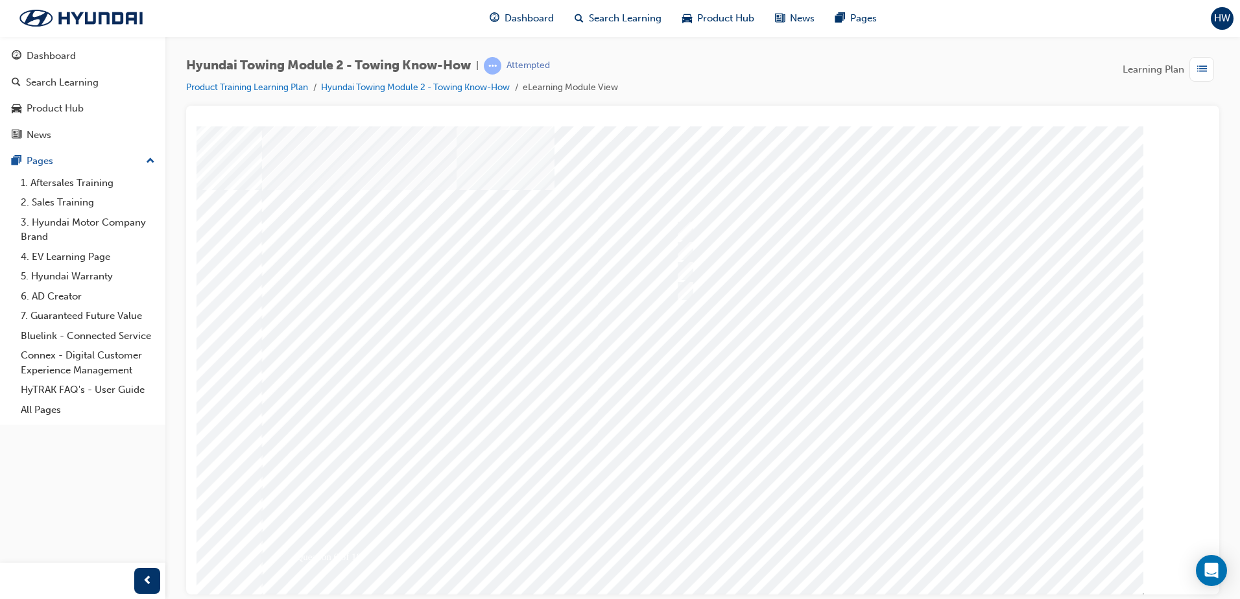
click at [892, 542] on div at bounding box center [703, 359] width 882 height 467
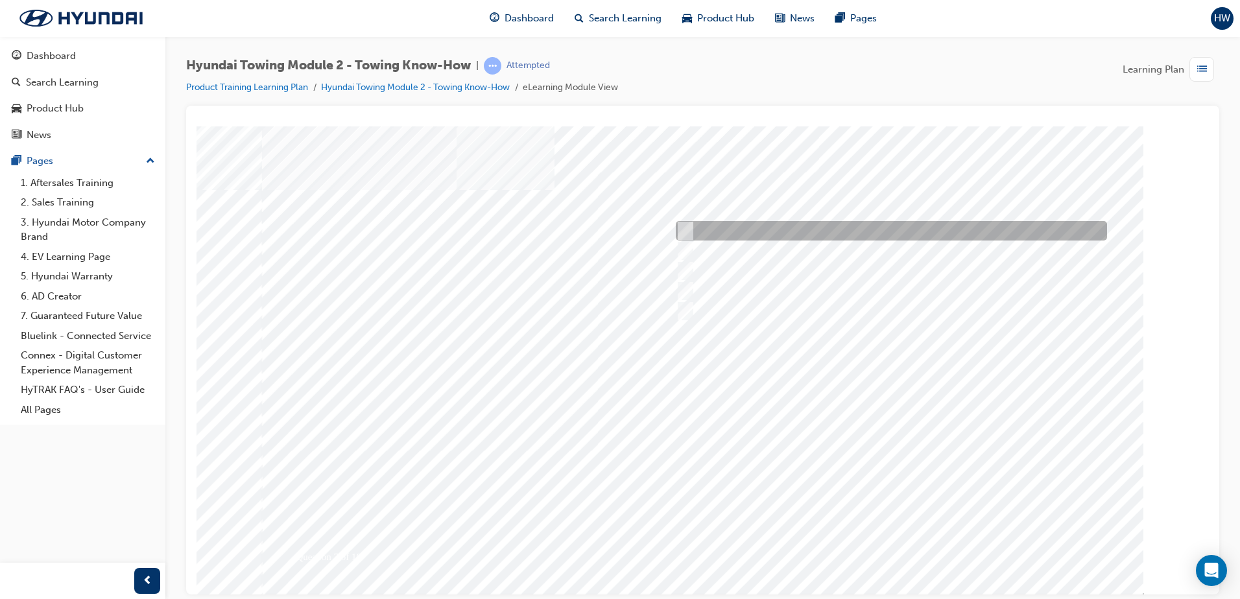
click at [681, 232] on input "A" at bounding box center [683, 231] width 14 height 14
radio input "true"
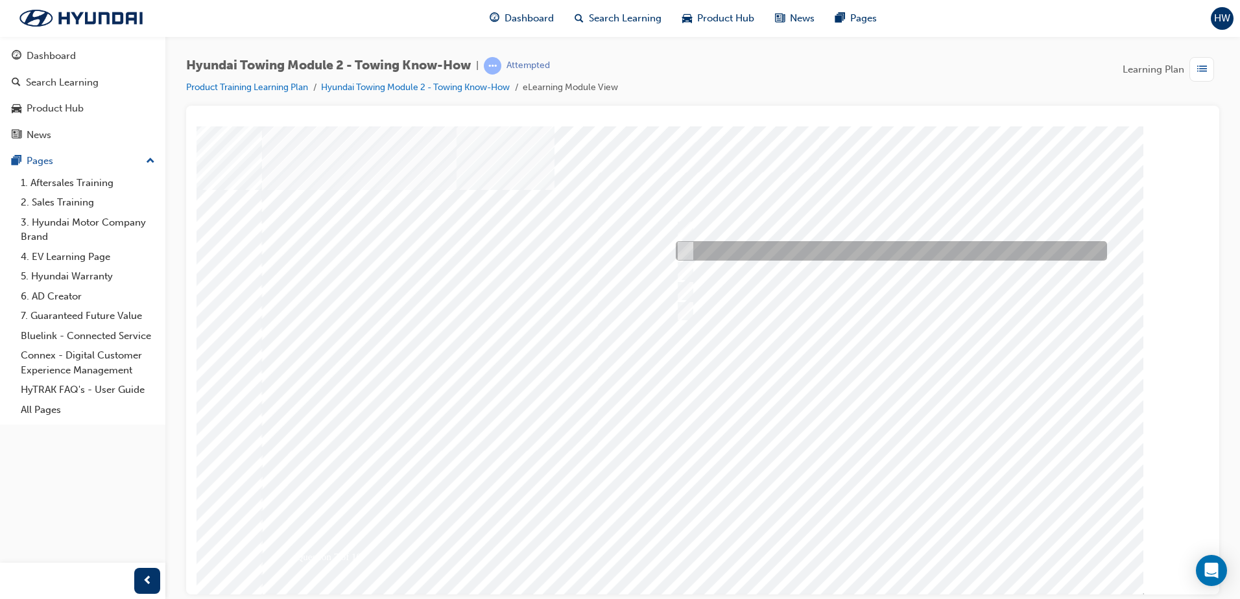
click at [684, 256] on input "A + B" at bounding box center [683, 251] width 14 height 14
radio input "true"
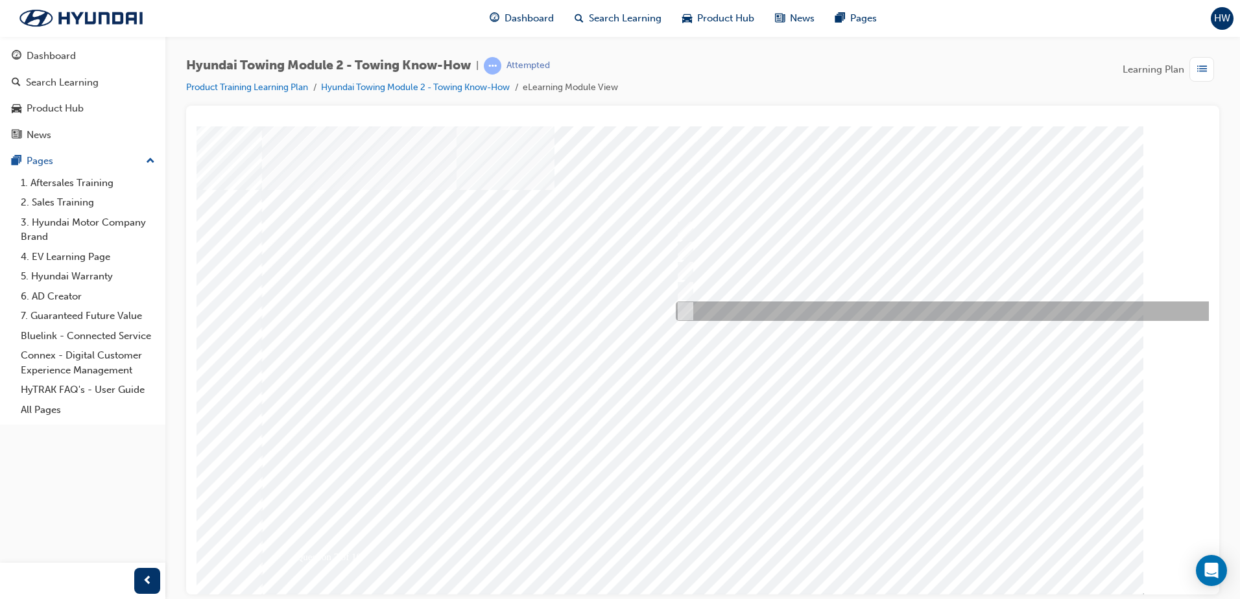
click at [680, 308] on input "A + B + C + D" at bounding box center [683, 311] width 14 height 14
radio input "true"
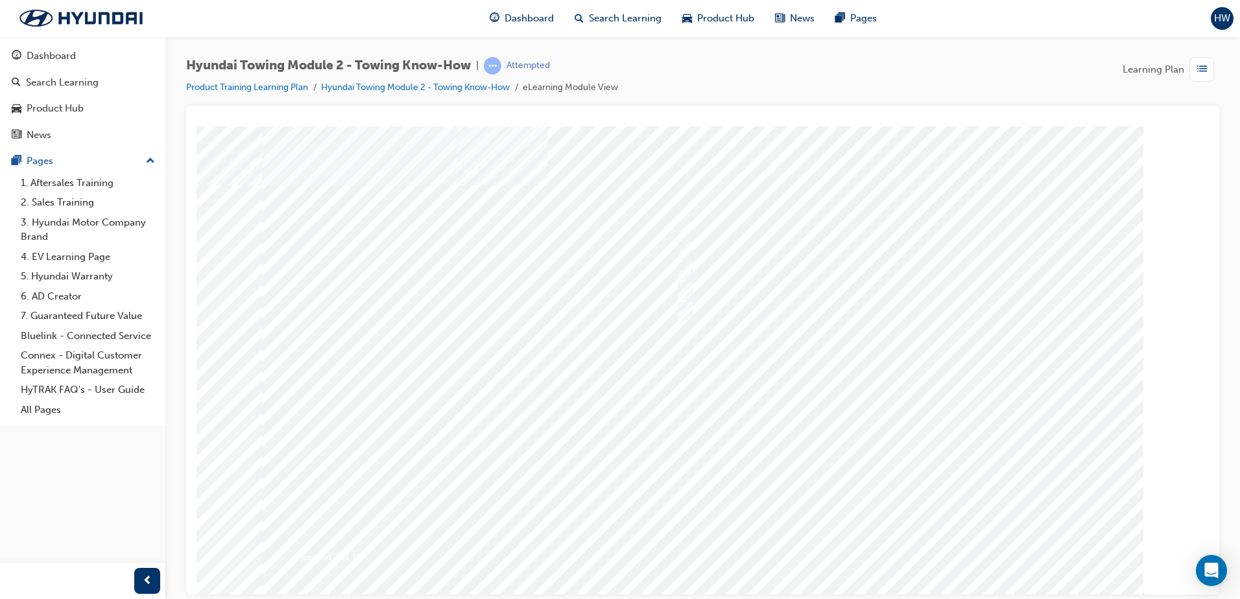
click at [882, 540] on div at bounding box center [703, 359] width 882 height 467
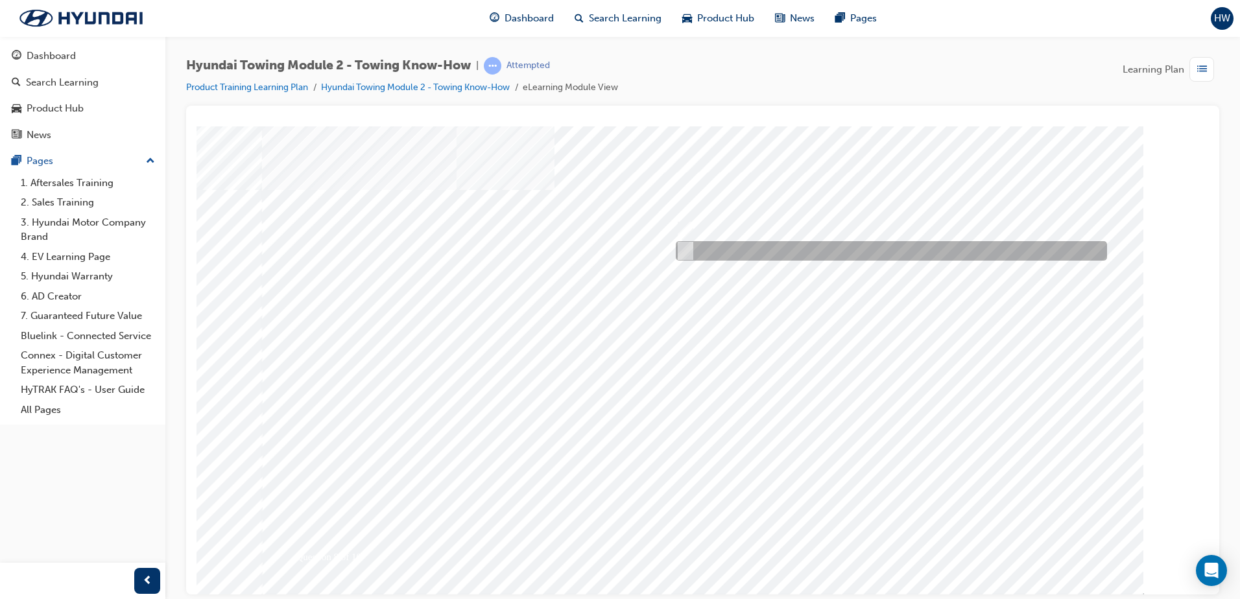
click at [686, 249] on input "Yes" at bounding box center [683, 251] width 14 height 14
radio input "true"
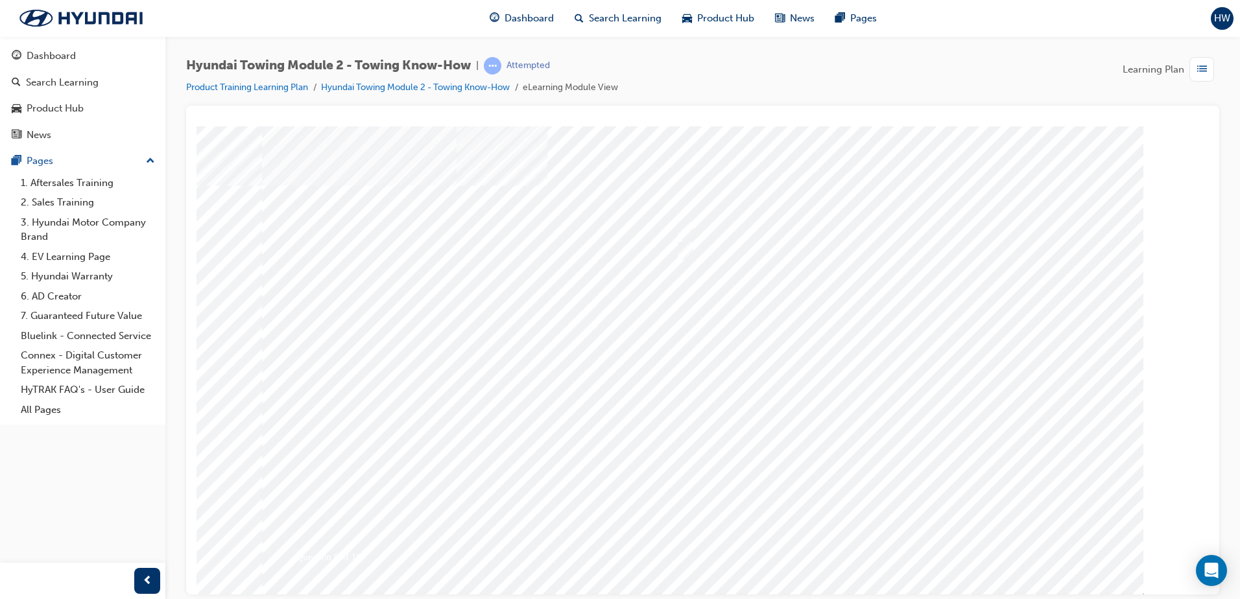
click at [880, 546] on div at bounding box center [703, 359] width 882 height 467
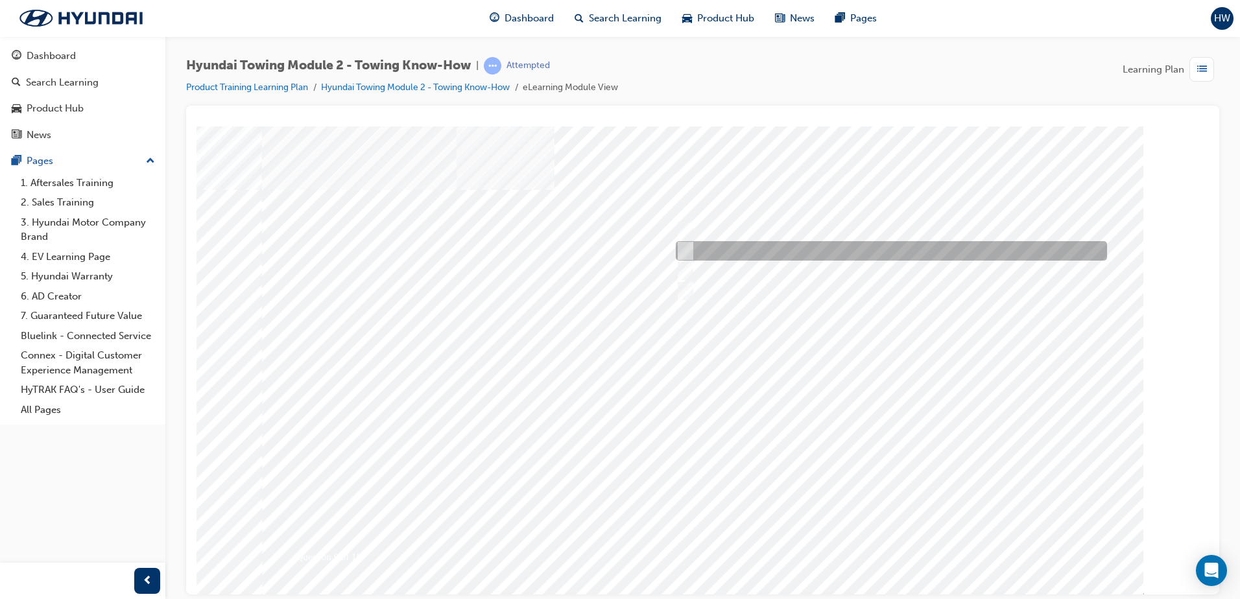
click at [687, 247] on input "Incorrect payload distribution across the tow vehicle and its trailer" at bounding box center [682, 251] width 14 height 14
checkbox input "true"
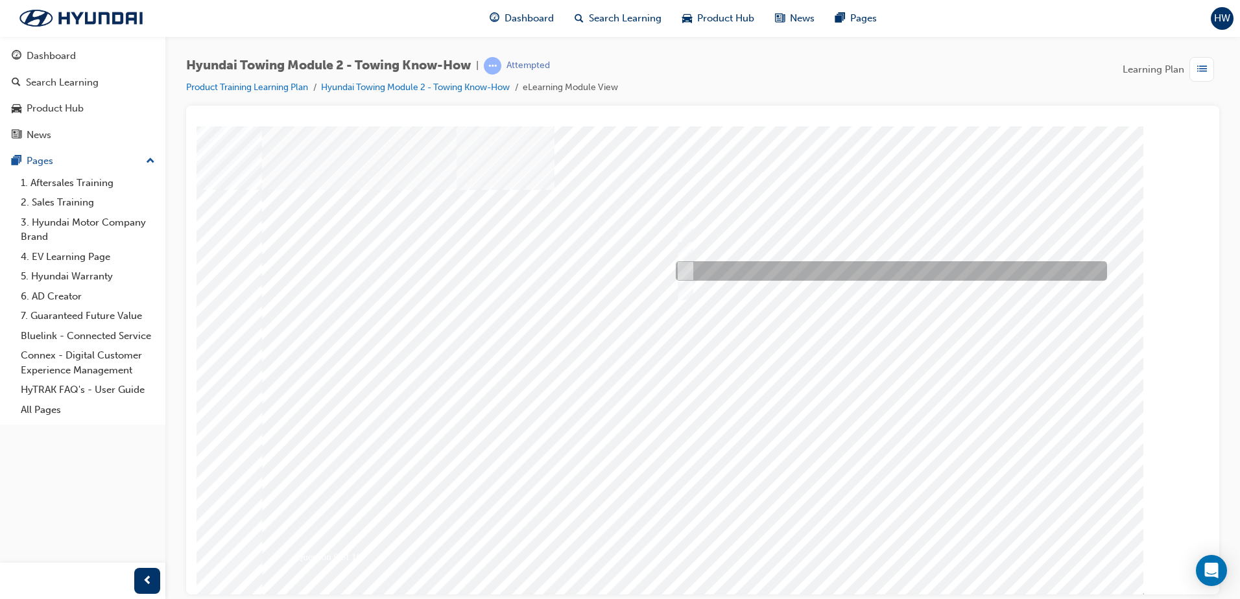
click at [850, 274] on div at bounding box center [888, 270] width 431 height 19
checkbox input "true"
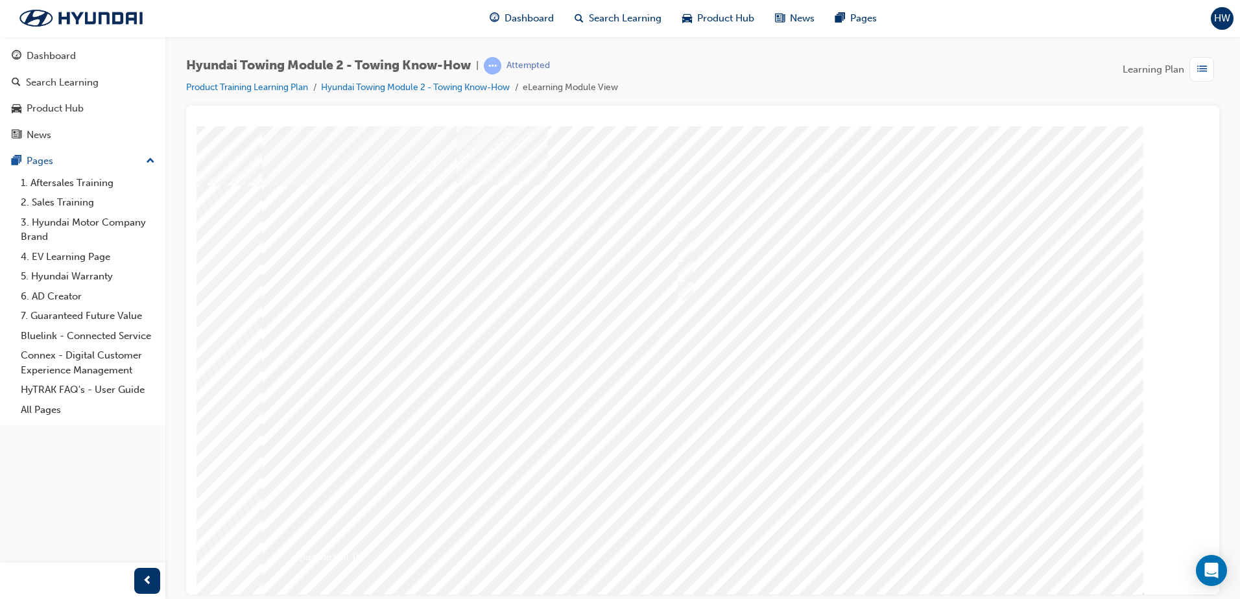
click at [898, 544] on div at bounding box center [703, 359] width 882 height 467
click at [693, 267] on div at bounding box center [785, 270] width 224 height 19
radio input "true"
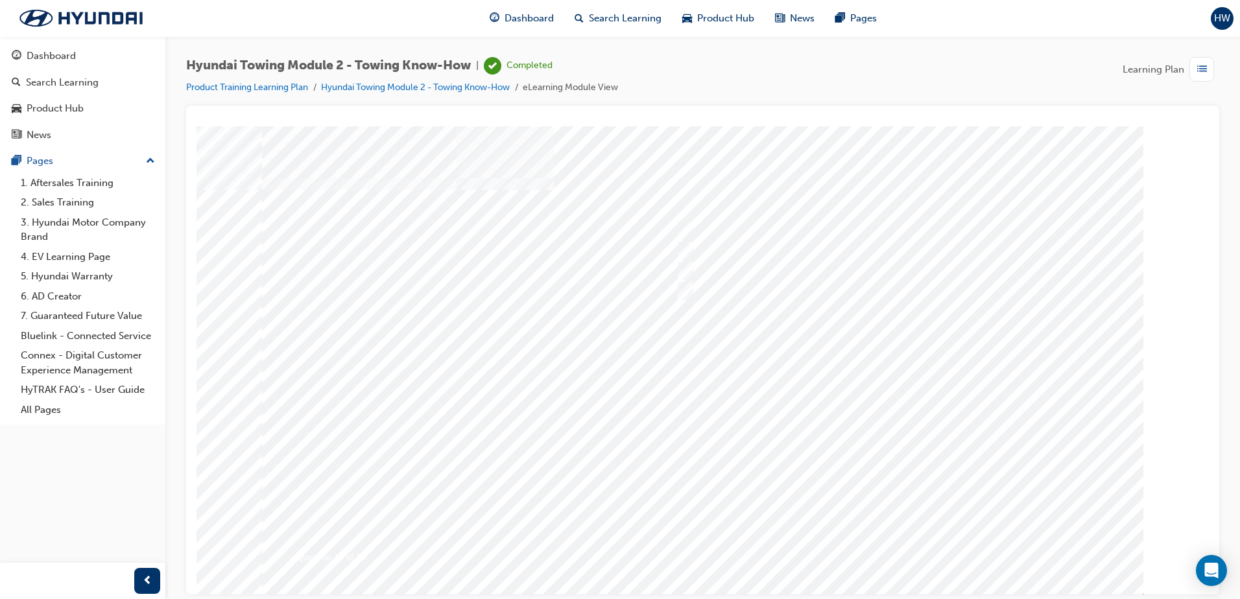
click at [890, 547] on div at bounding box center [703, 359] width 882 height 467
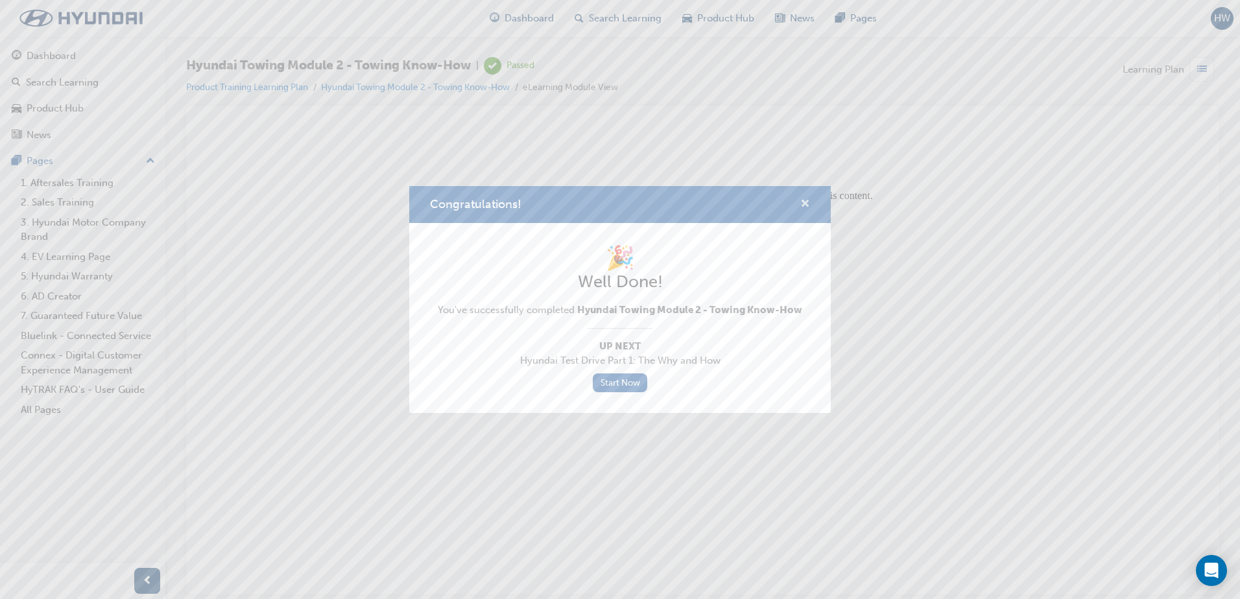
click at [804, 203] on span "cross-icon" at bounding box center [805, 205] width 10 height 12
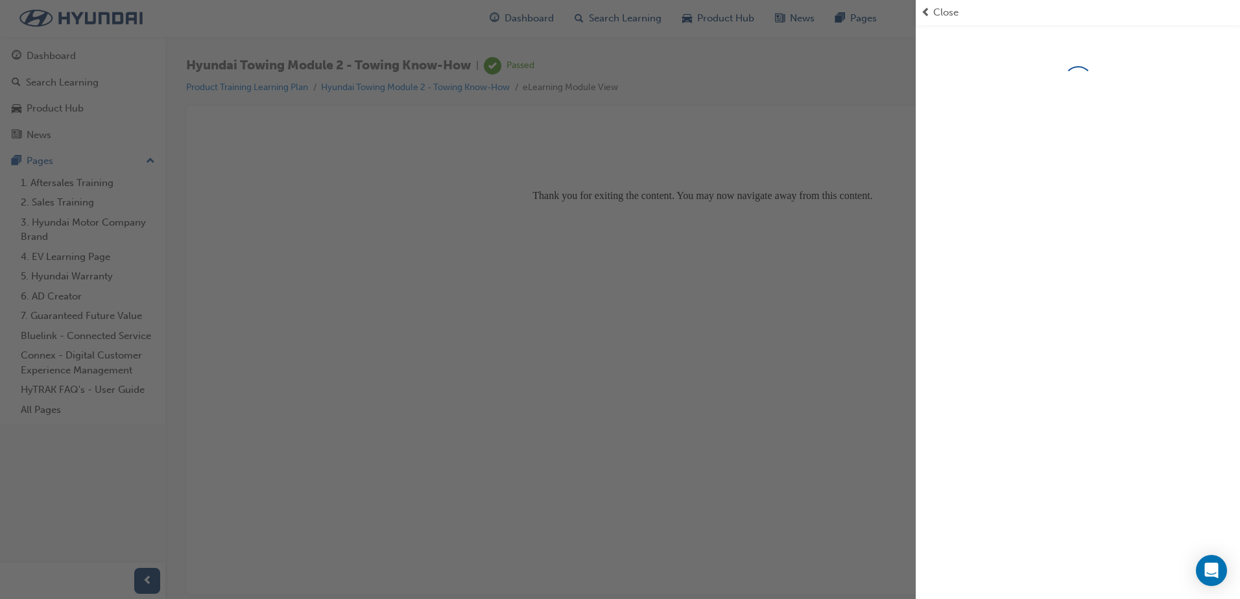
click at [388, 185] on div "button" at bounding box center [458, 299] width 916 height 599
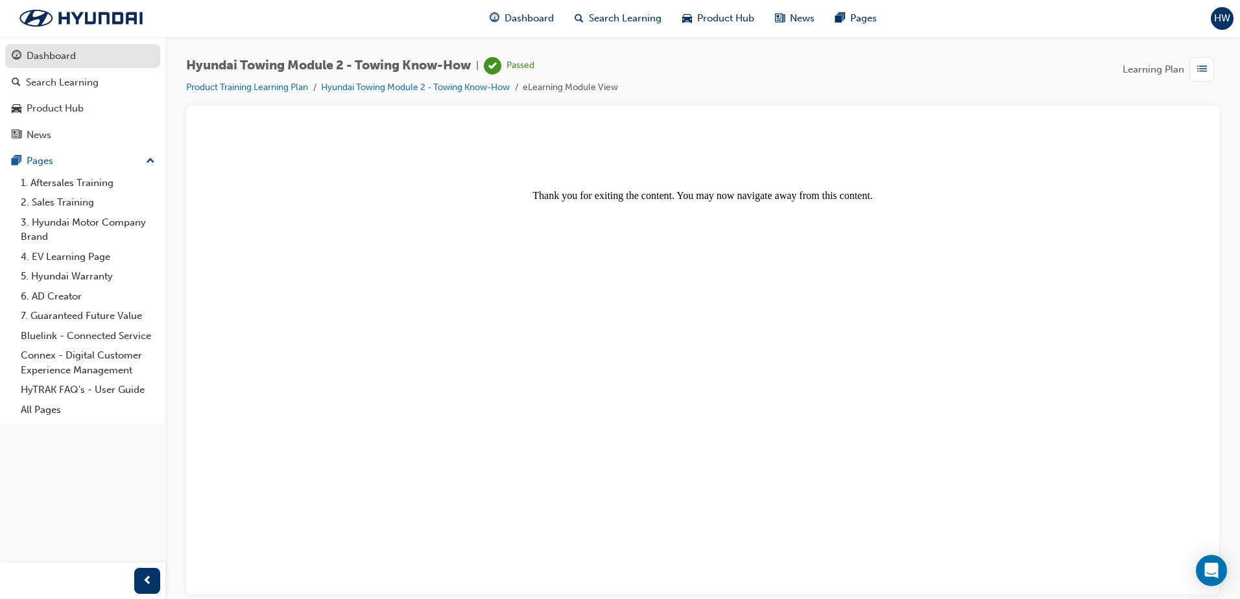
click at [50, 51] on div "Dashboard" at bounding box center [51, 56] width 49 height 15
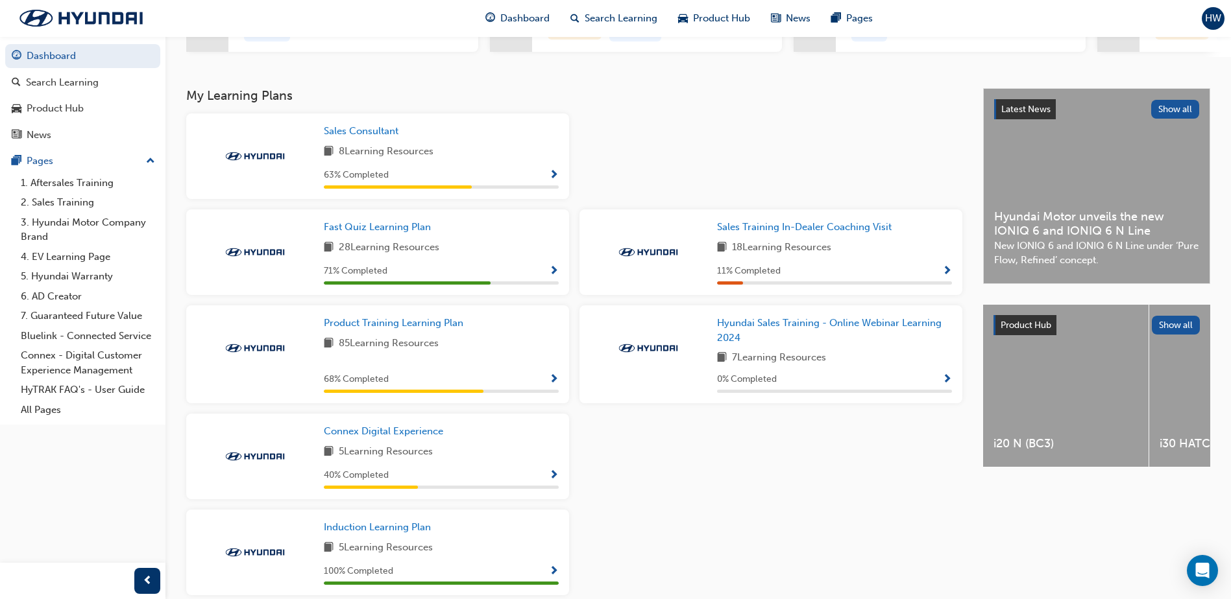
scroll to position [293, 0]
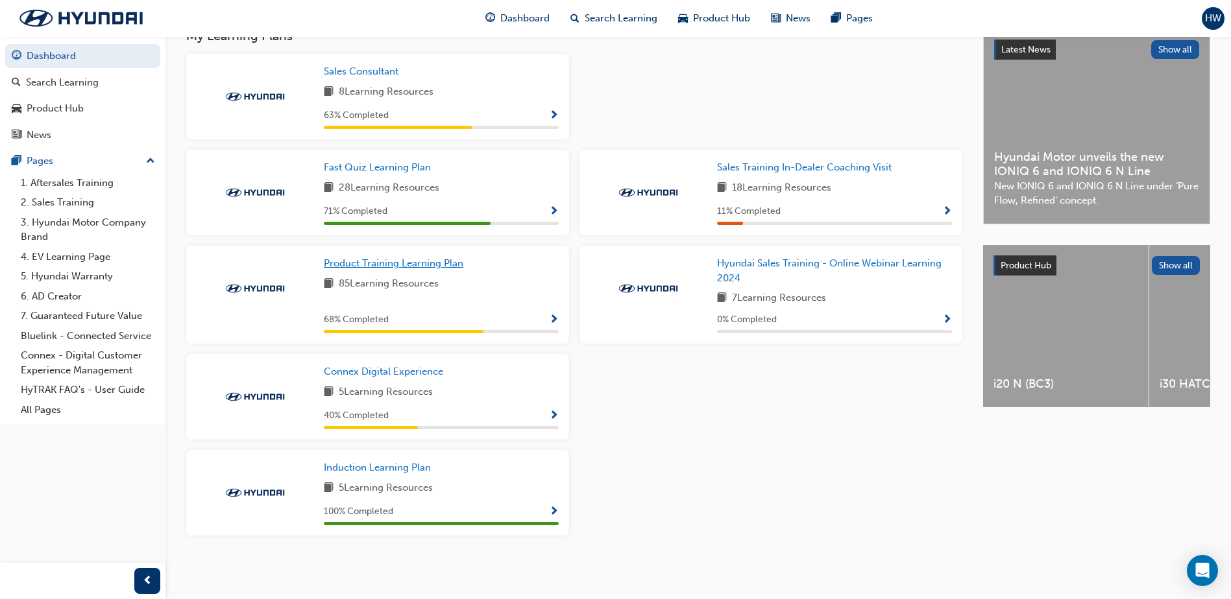
click at [448, 264] on span "Product Training Learning Plan" at bounding box center [393, 264] width 139 height 12
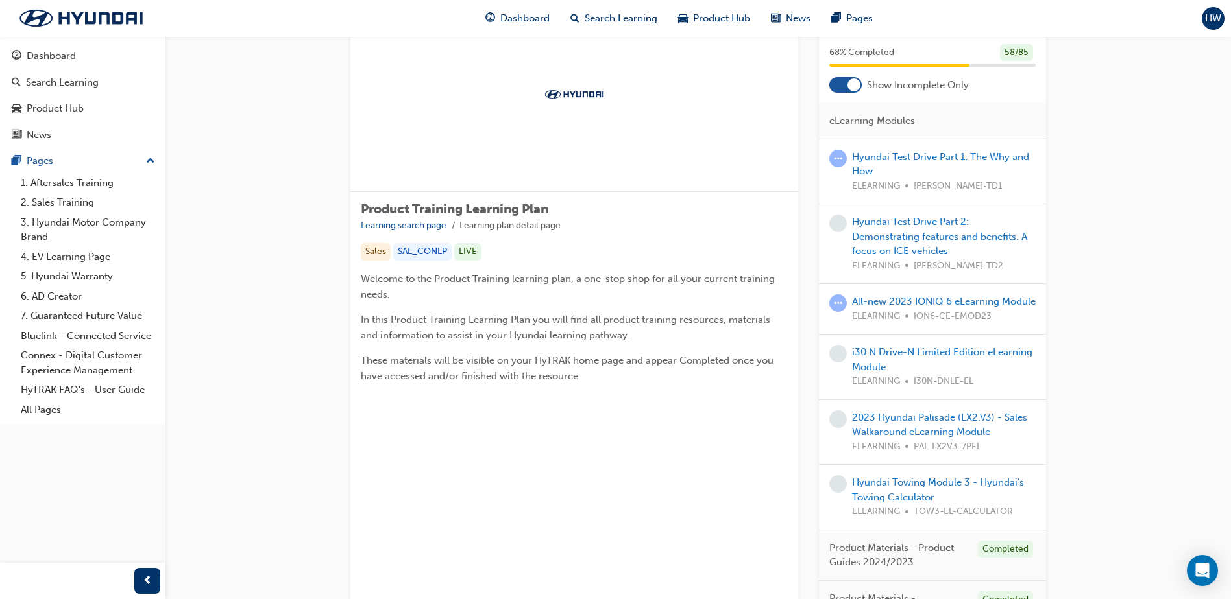
scroll to position [324, 0]
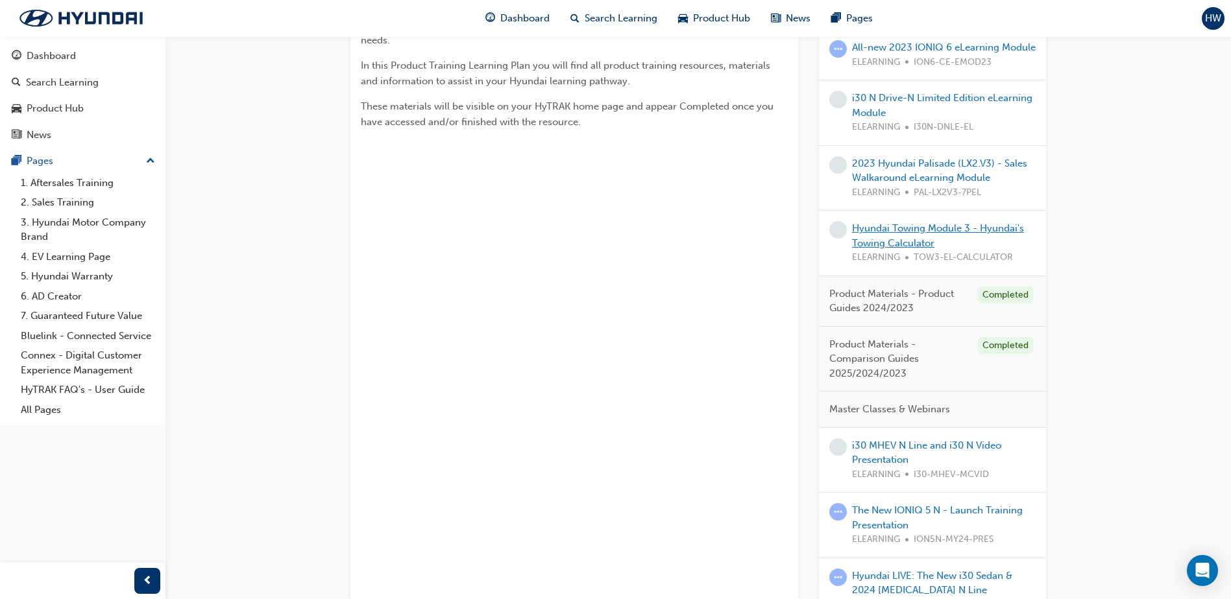
click at [903, 248] on link "Hyundai Towing Module 3 - Hyundai's Towing Calculator" at bounding box center [938, 235] width 172 height 27
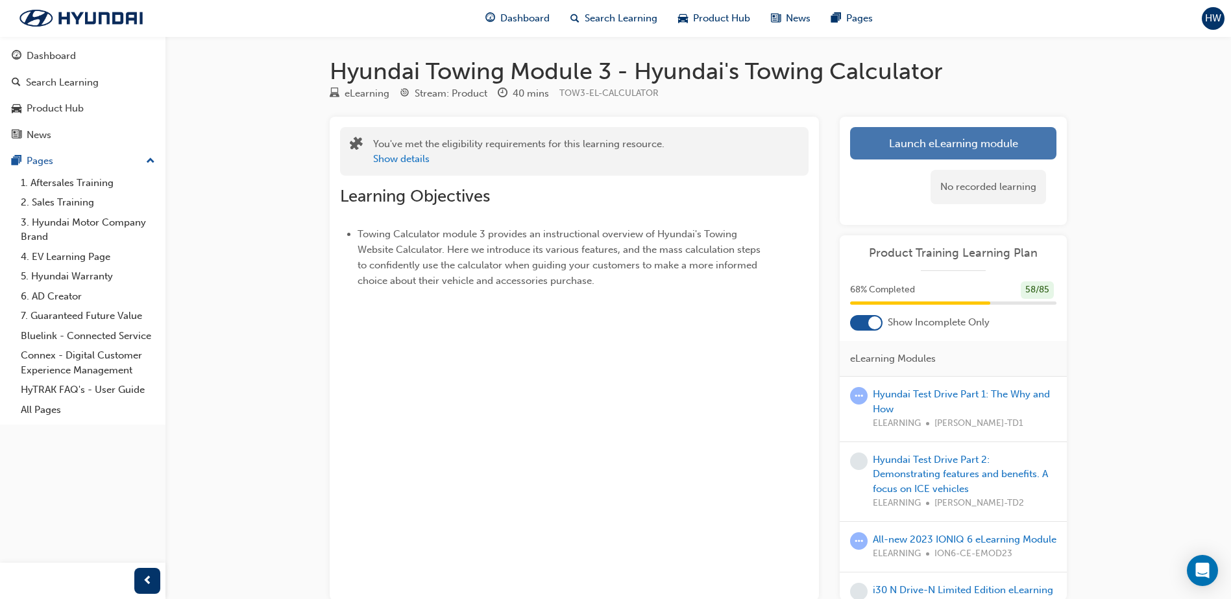
click at [891, 146] on link "Launch eLearning module" at bounding box center [953, 143] width 206 height 32
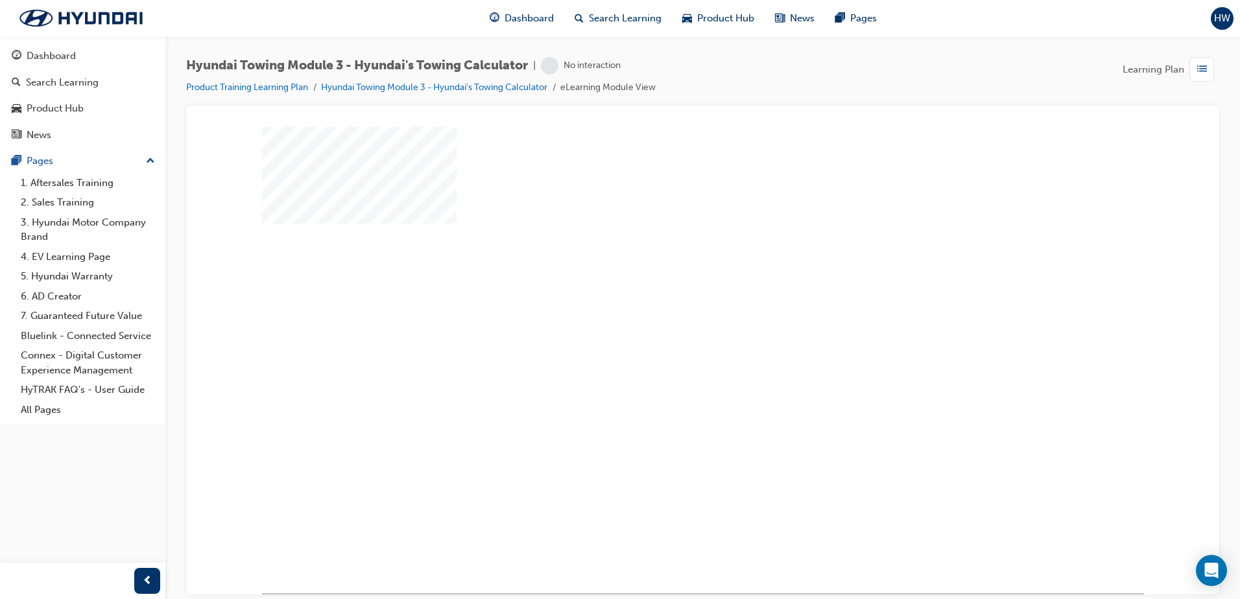
click at [666, 322] on div "play" at bounding box center [666, 322] width 0 height 0
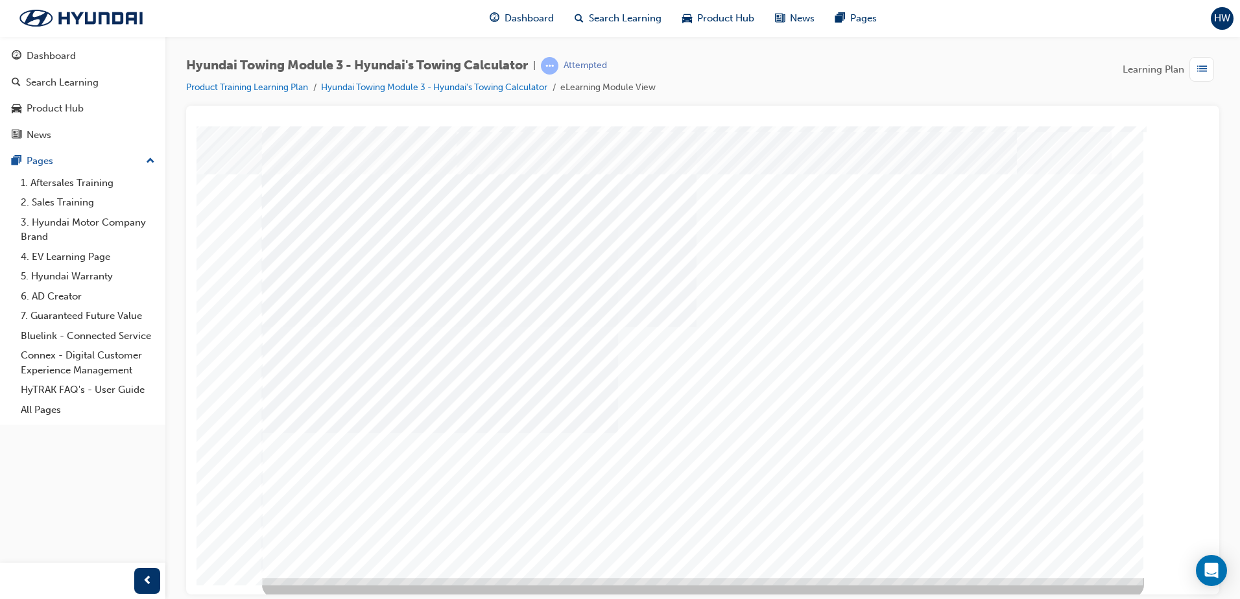
scroll to position [18, 0]
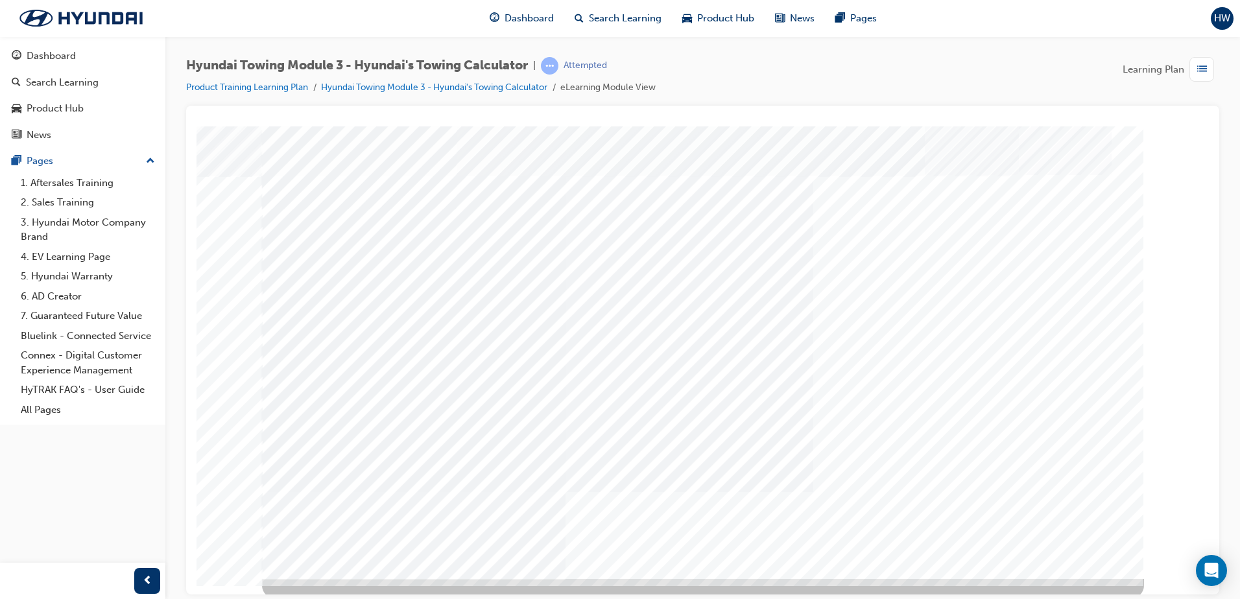
scroll to position [18, 0]
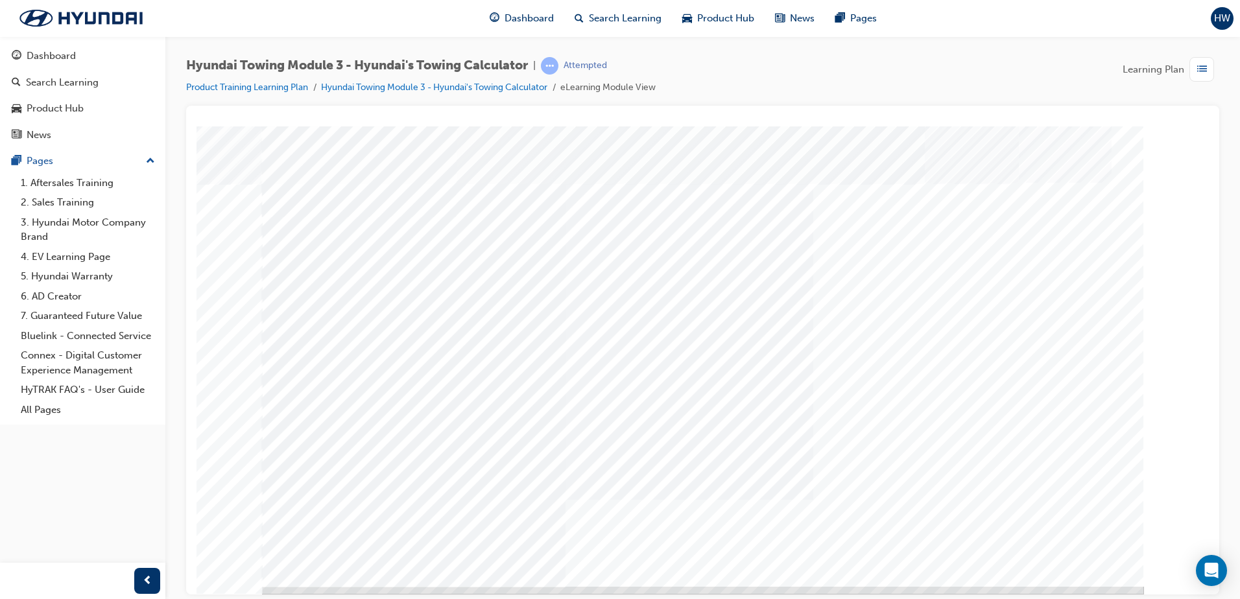
scroll to position [0, 0]
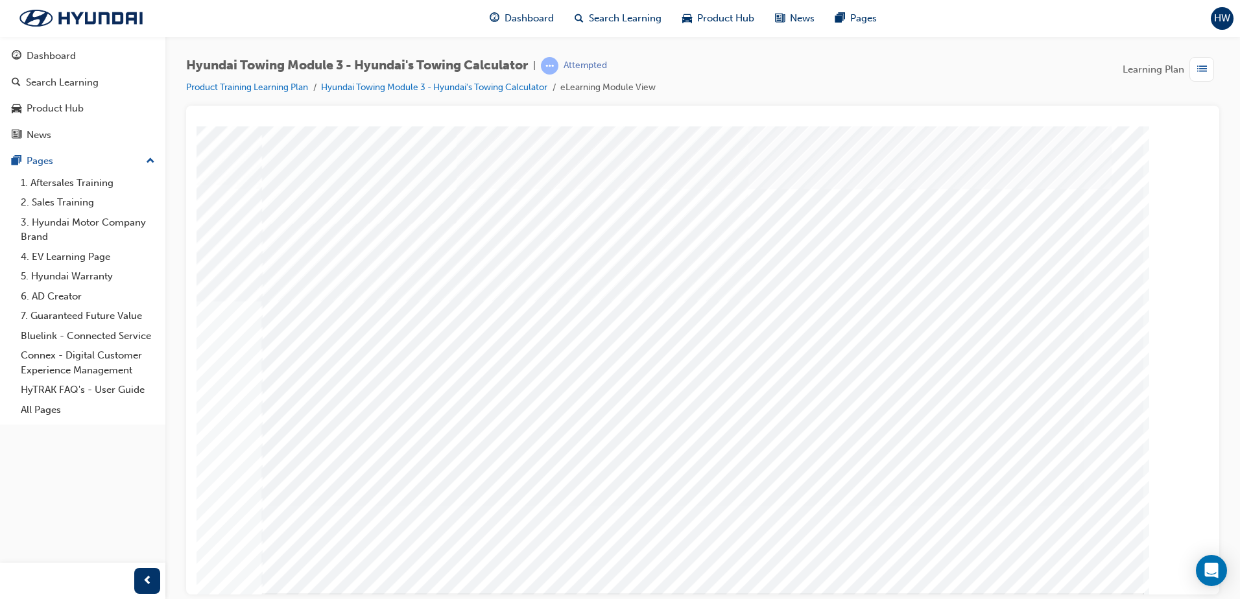
drag, startPoint x: 344, startPoint y: 466, endPoint x: 352, endPoint y: 466, distance: 7.8
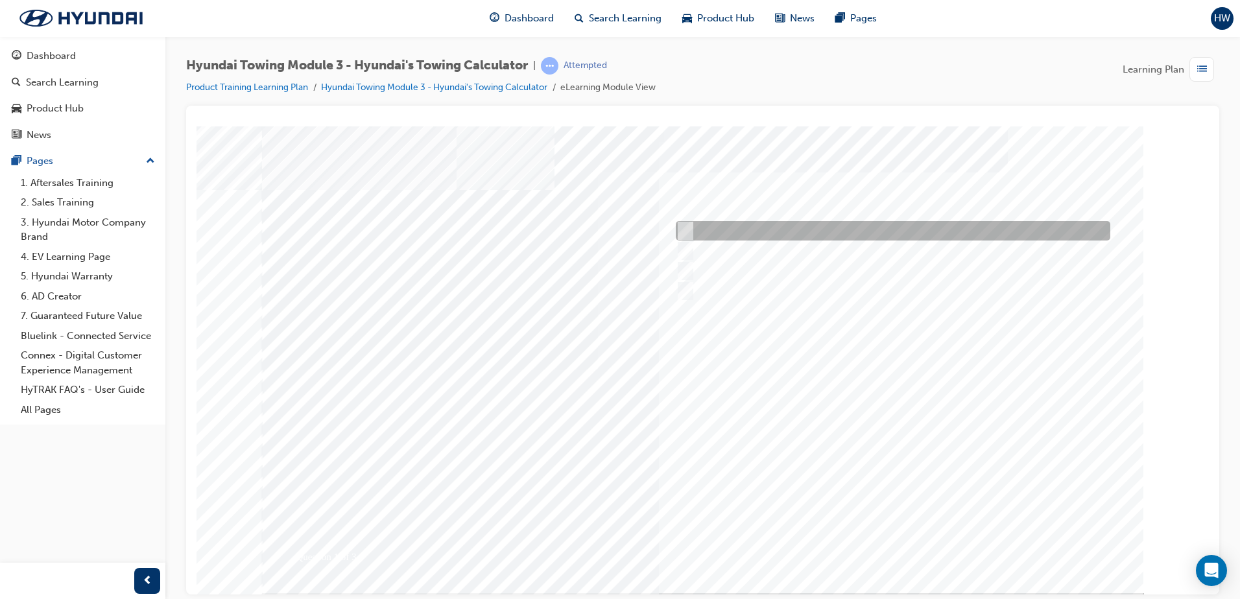
click at [682, 224] on input "4,807kg" at bounding box center [683, 231] width 14 height 14
radio input "true"
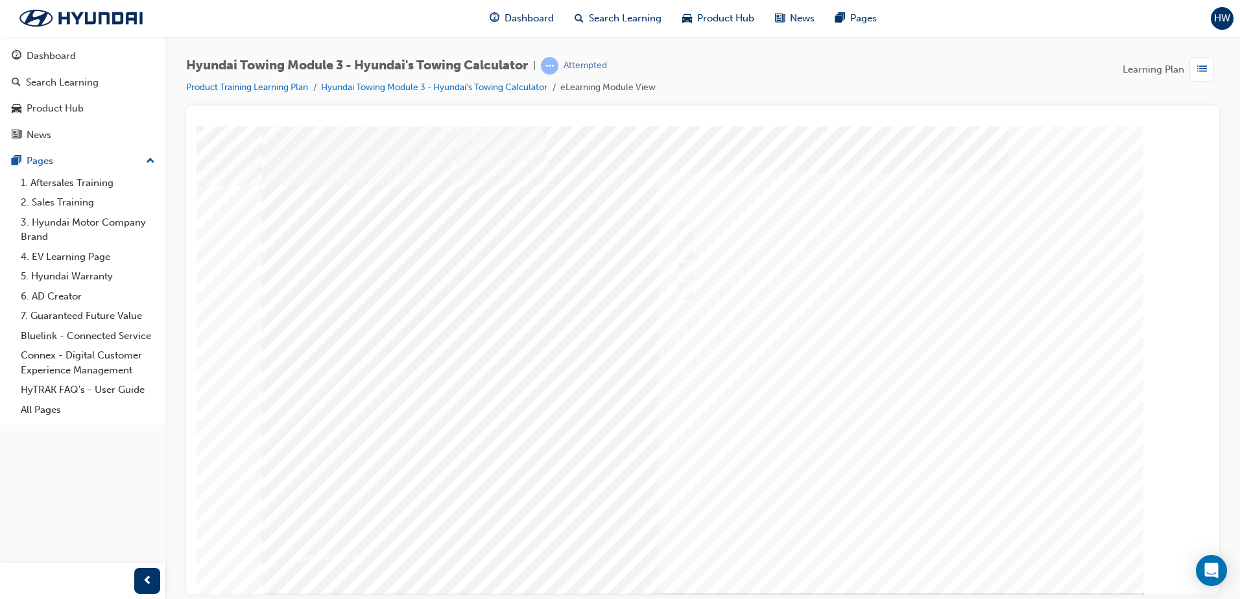
click at [893, 542] on div at bounding box center [703, 359] width 882 height 467
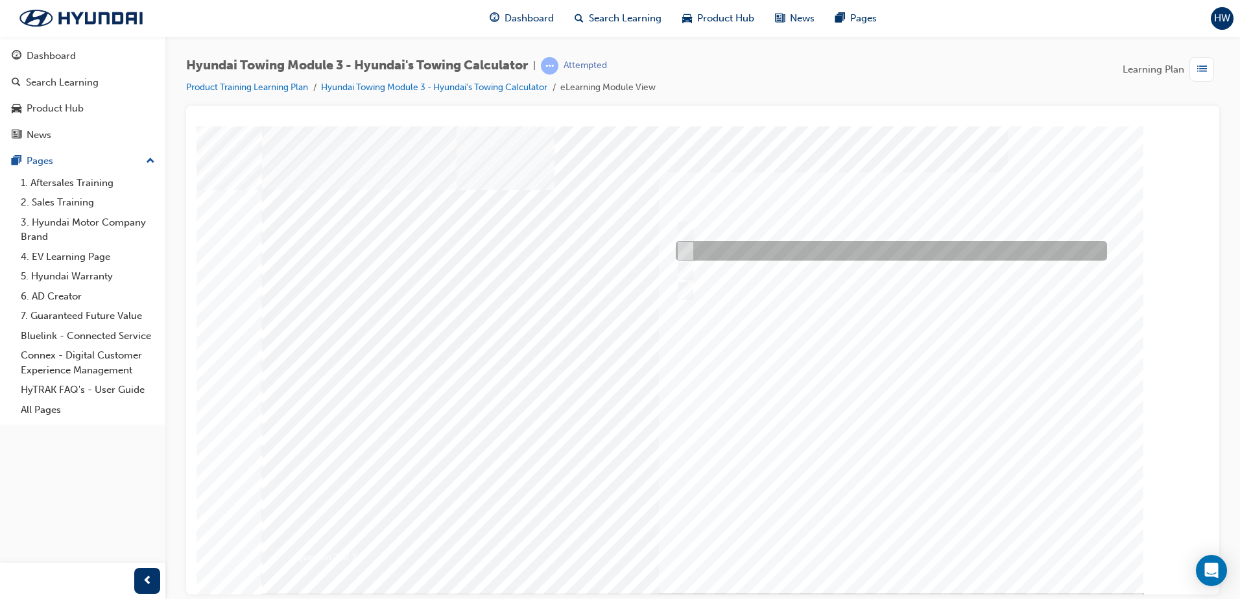
click at [686, 251] on input "109kg" at bounding box center [683, 251] width 14 height 14
radio input "true"
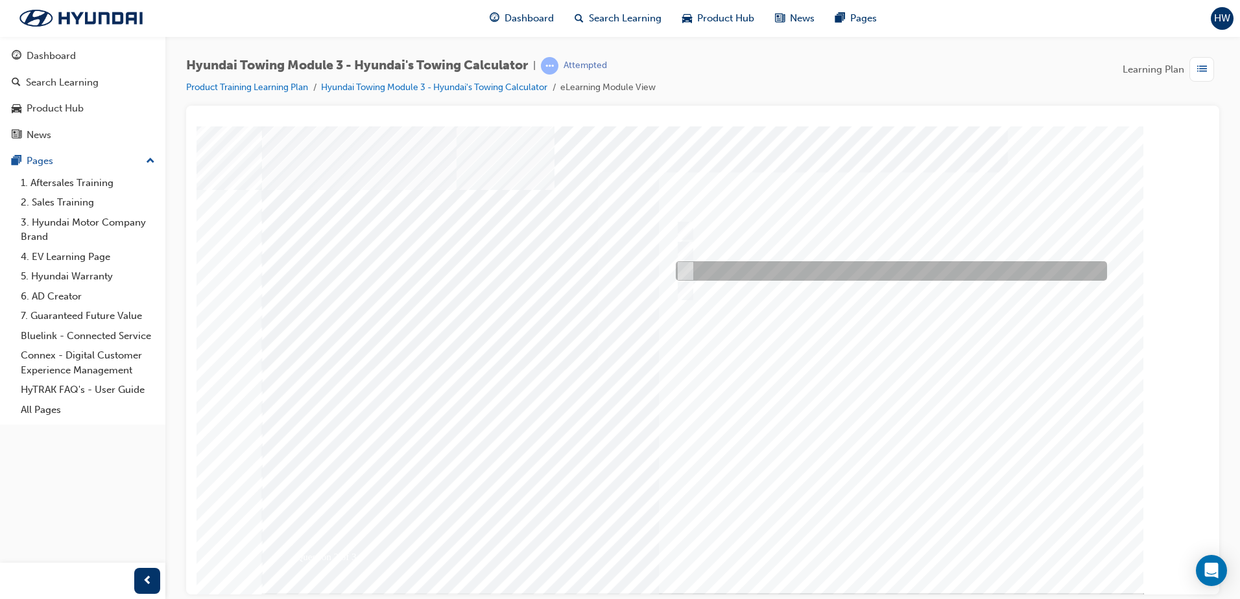
click at [690, 267] on input "276kg" at bounding box center [683, 271] width 14 height 14
radio input "true"
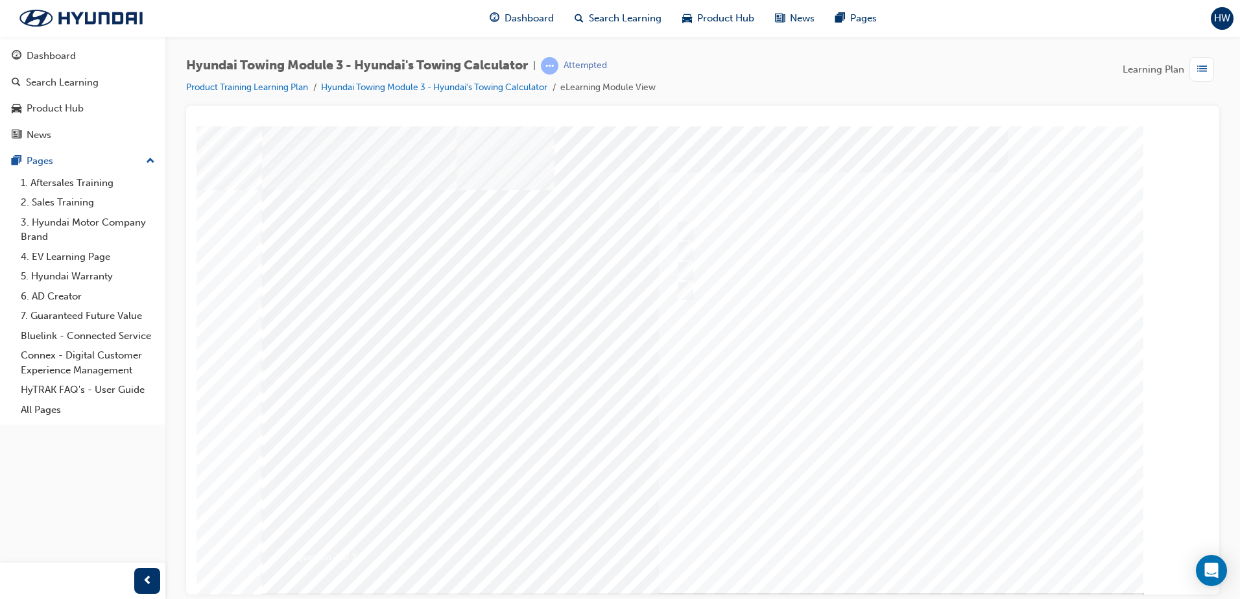
click at [878, 541] on div at bounding box center [703, 359] width 882 height 467
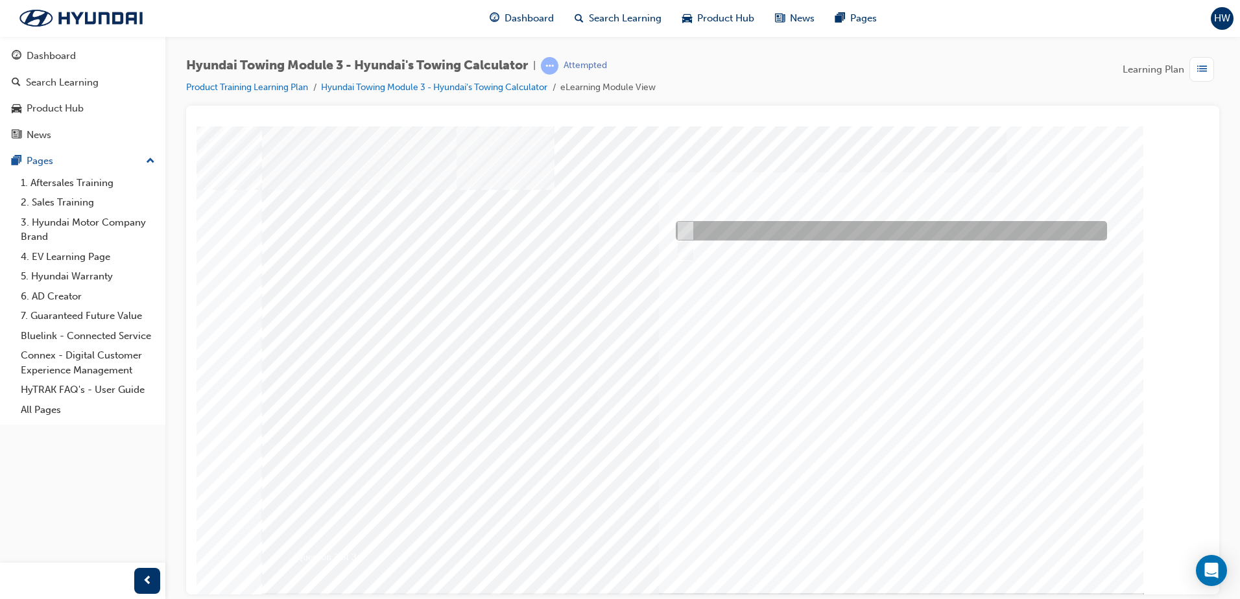
click at [687, 234] on input "Yes" at bounding box center [683, 231] width 14 height 14
radio input "true"
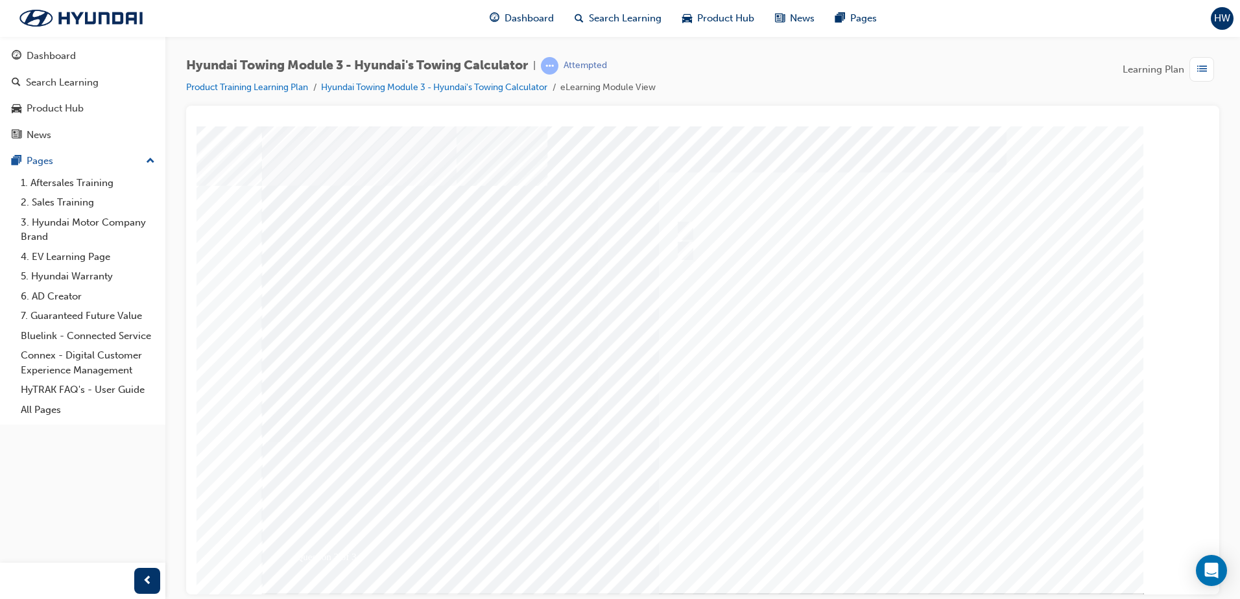
click at [892, 542] on div at bounding box center [703, 359] width 882 height 467
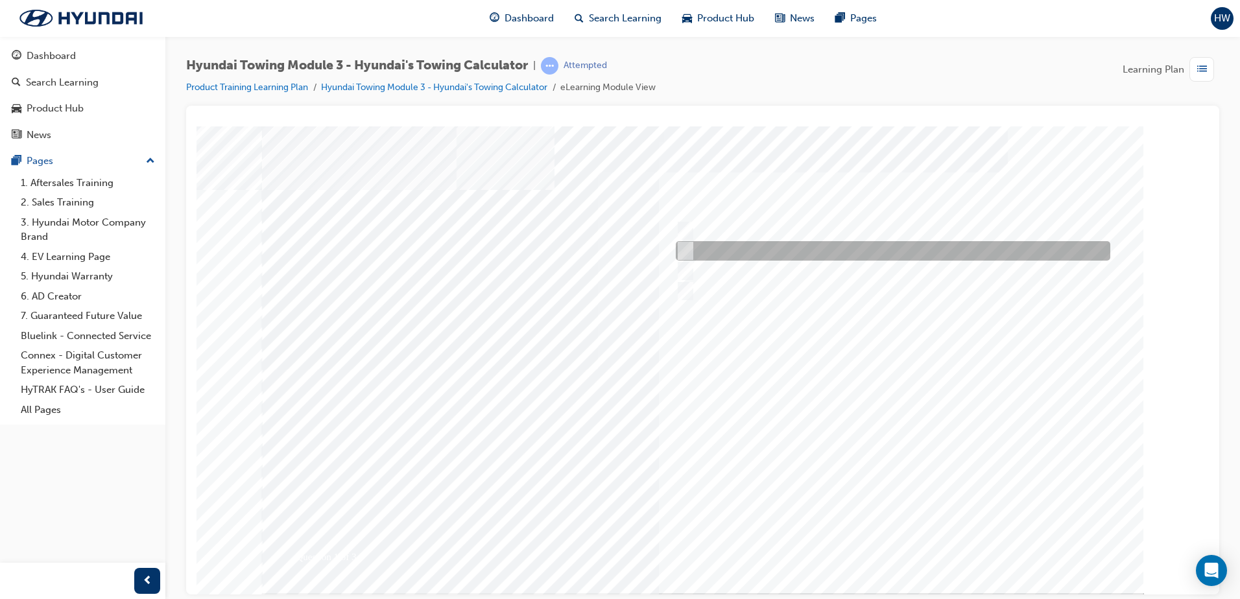
click at [689, 251] on input "4,354kg" at bounding box center [683, 251] width 14 height 14
radio input "true"
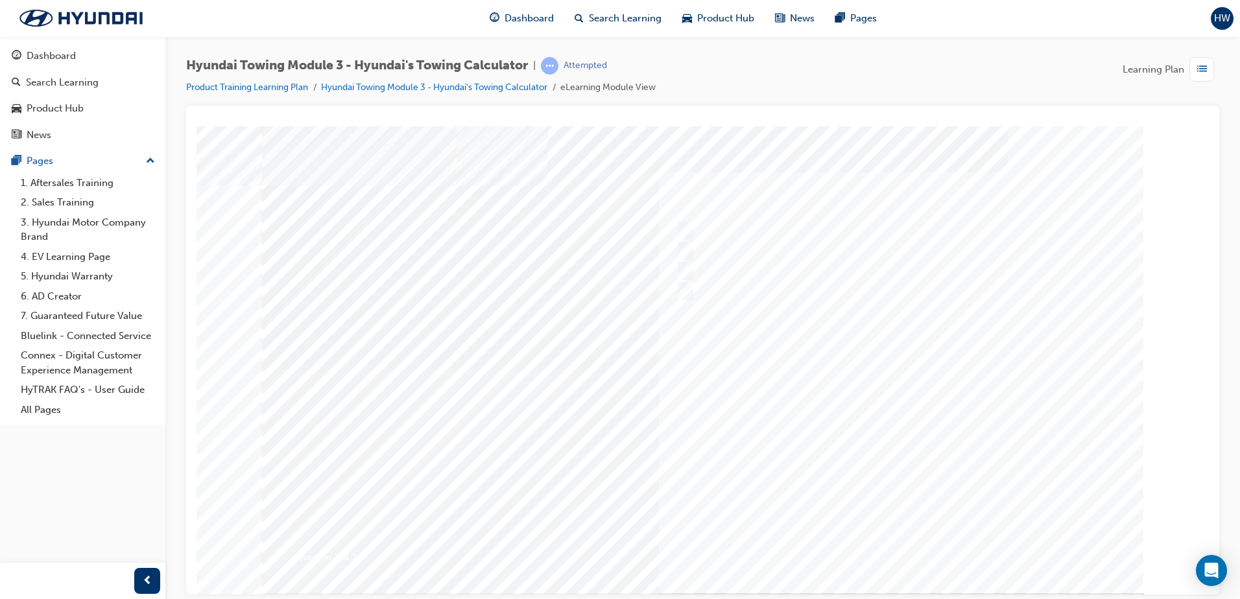
click at [911, 545] on div at bounding box center [703, 359] width 882 height 467
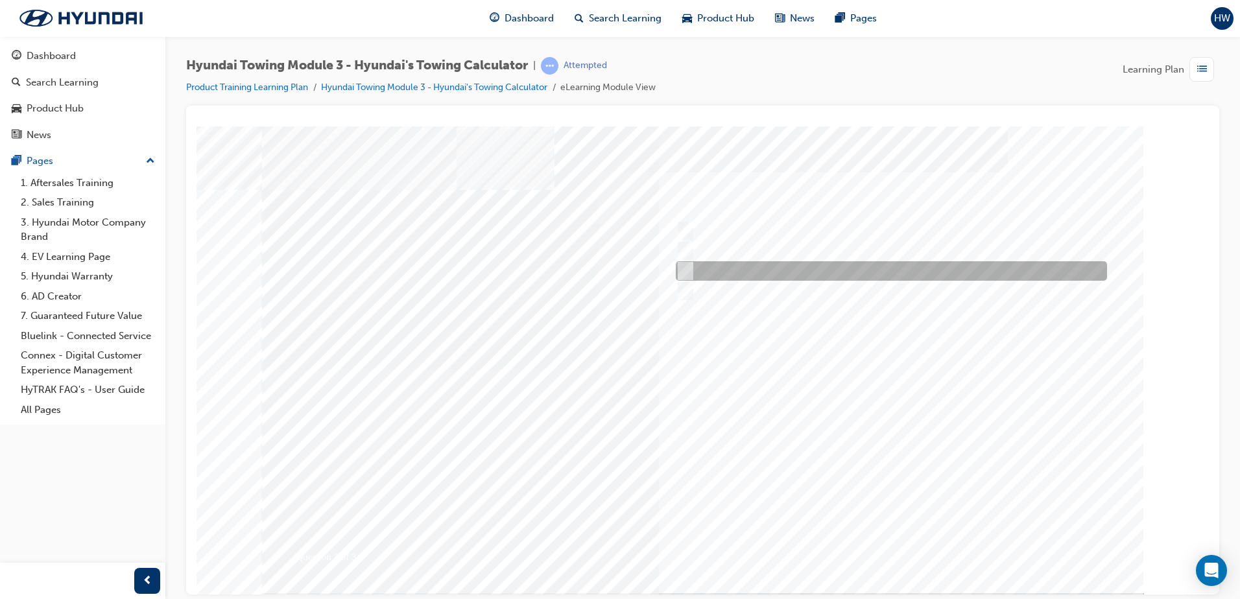
click at [684, 264] on input "276kg" at bounding box center [683, 271] width 14 height 14
radio input "true"
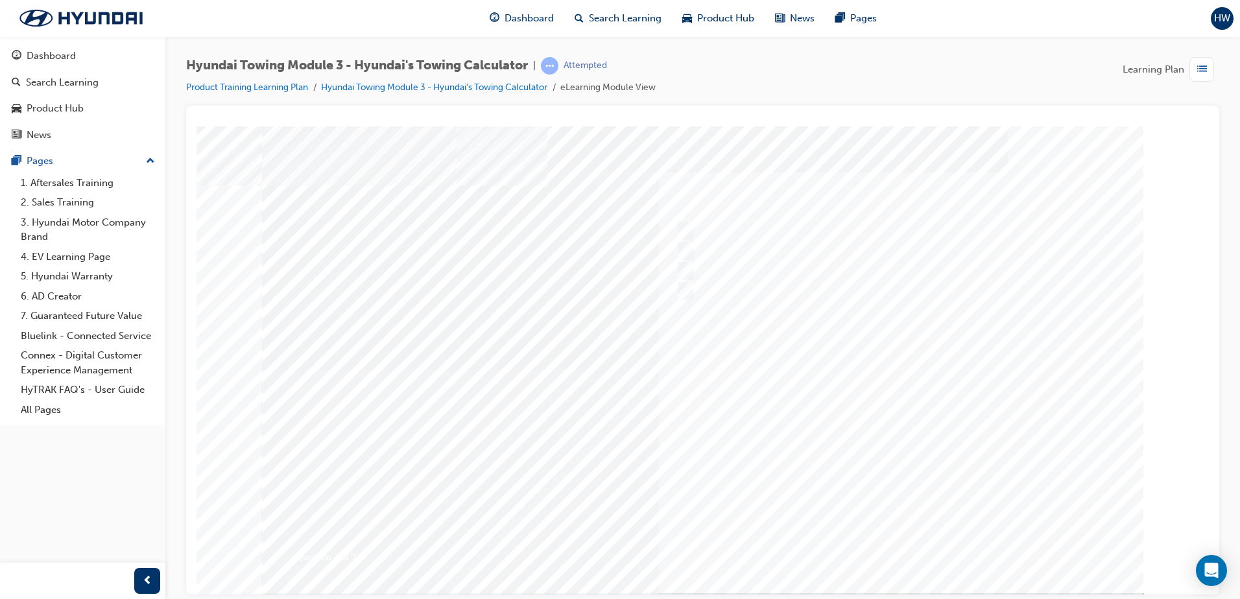
click at [882, 546] on div at bounding box center [703, 359] width 882 height 467
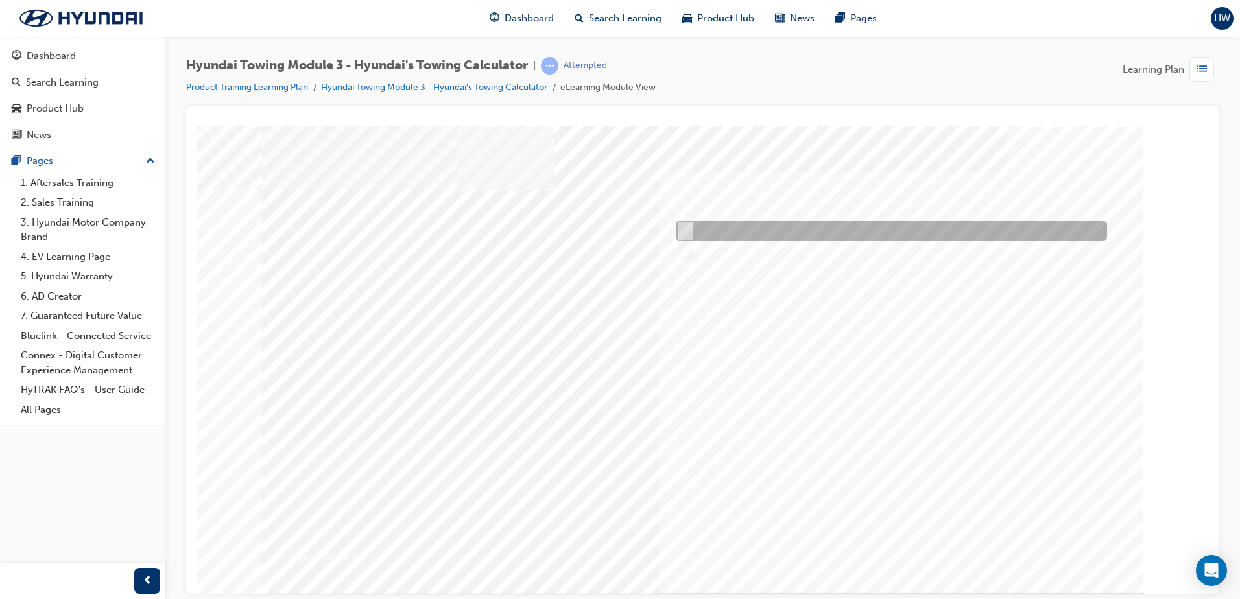
click at [679, 224] on input "Yes" at bounding box center [683, 231] width 14 height 14
radio input "true"
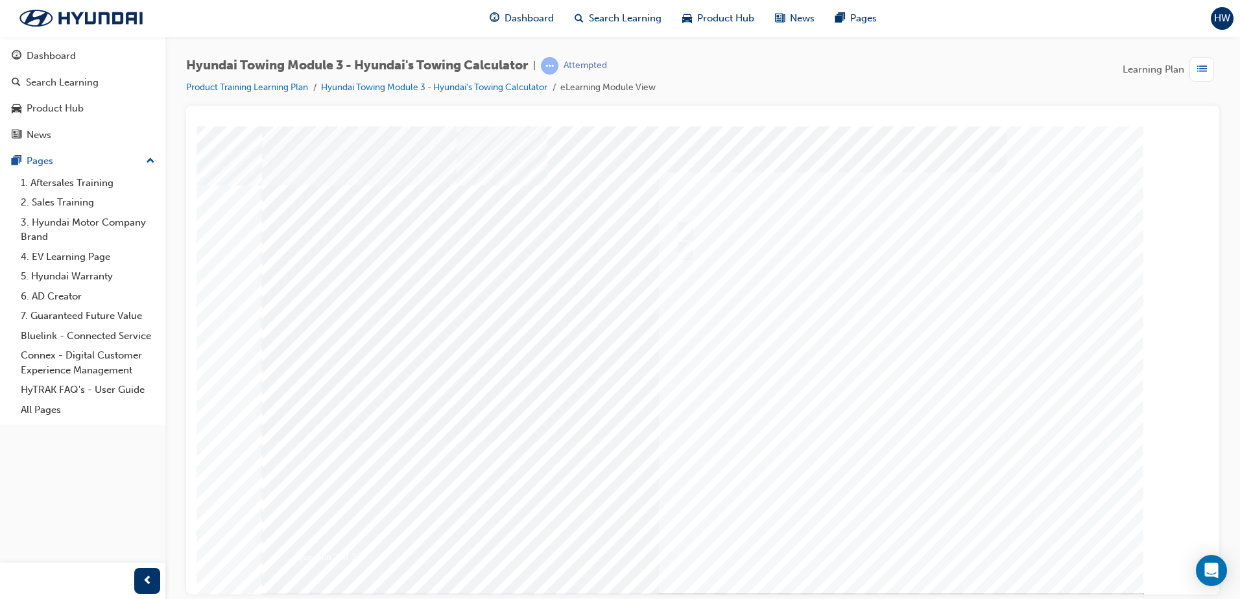
click at [895, 542] on div at bounding box center [703, 359] width 882 height 467
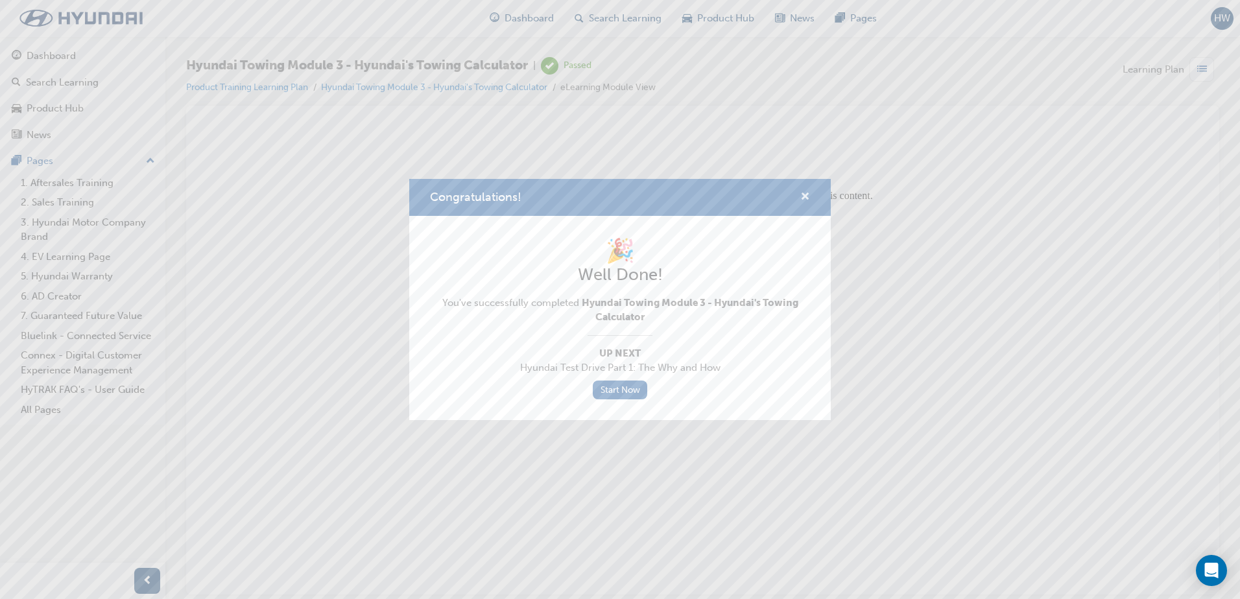
click at [804, 194] on span "cross-icon" at bounding box center [805, 198] width 10 height 12
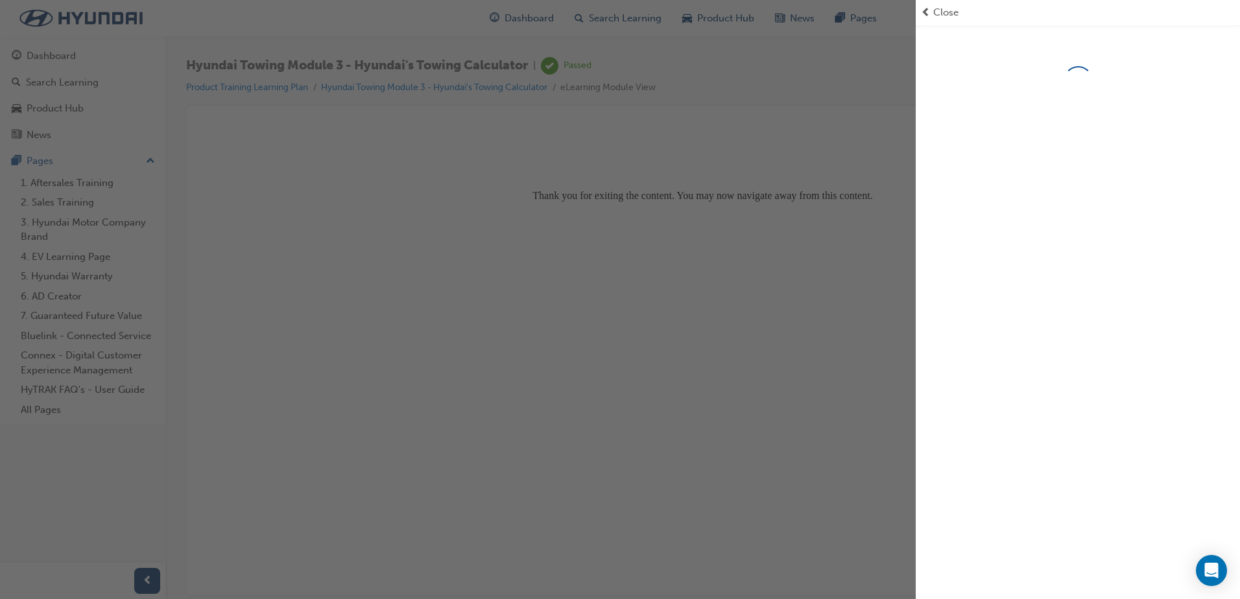
click at [941, 14] on span "Close" at bounding box center [945, 12] width 25 height 15
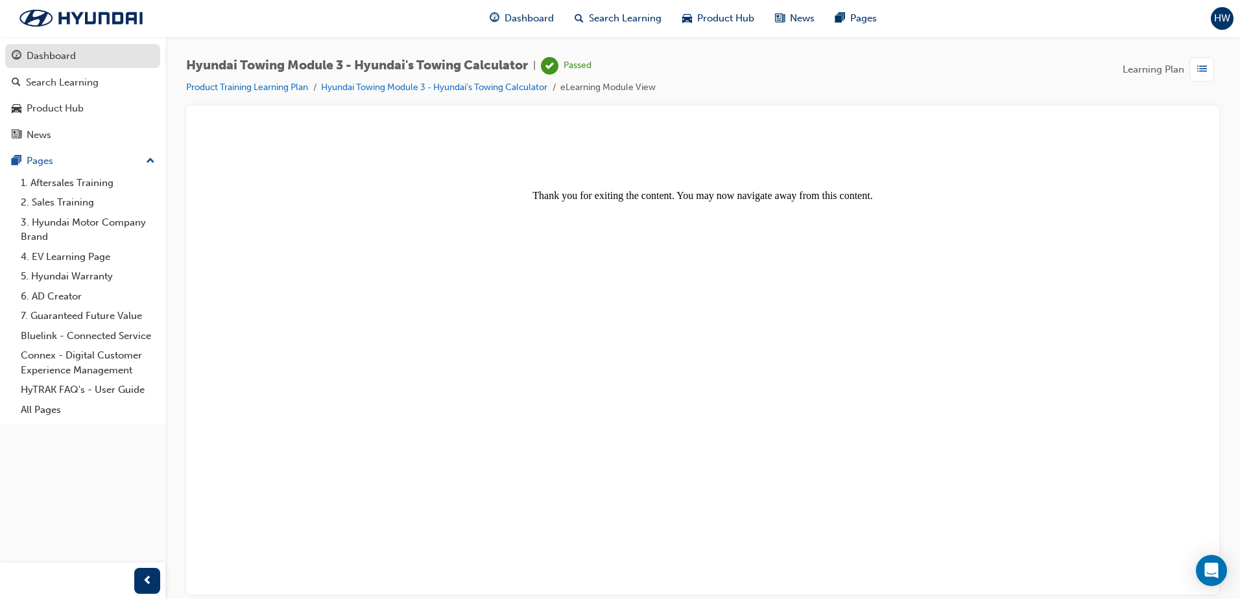
click at [65, 51] on div "Dashboard" at bounding box center [51, 56] width 49 height 15
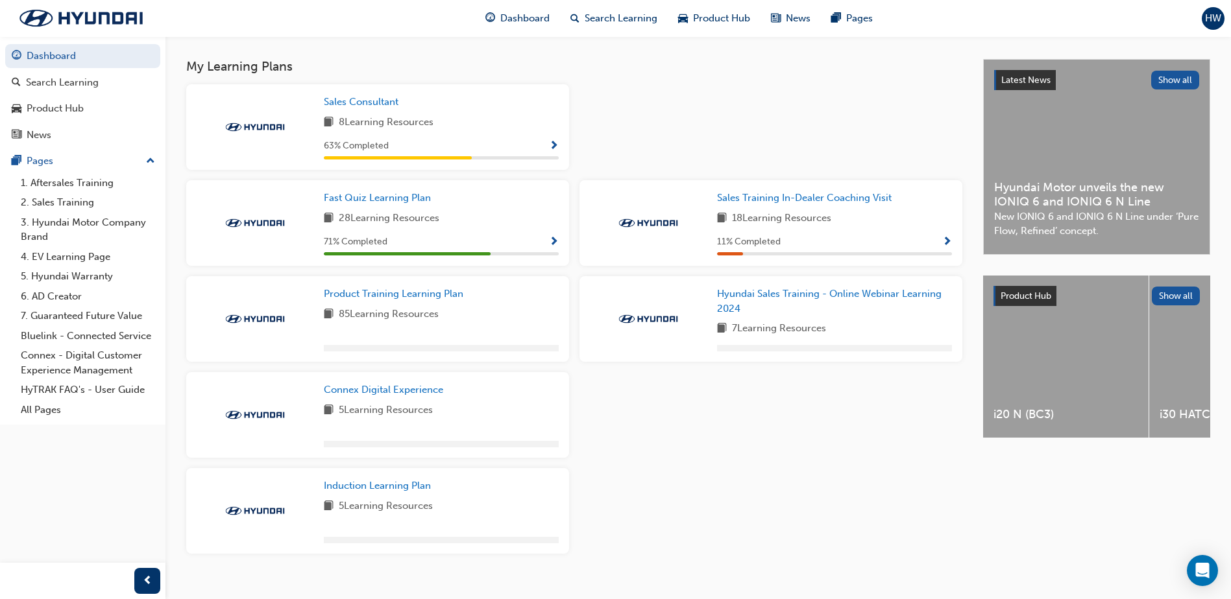
scroll to position [280, 0]
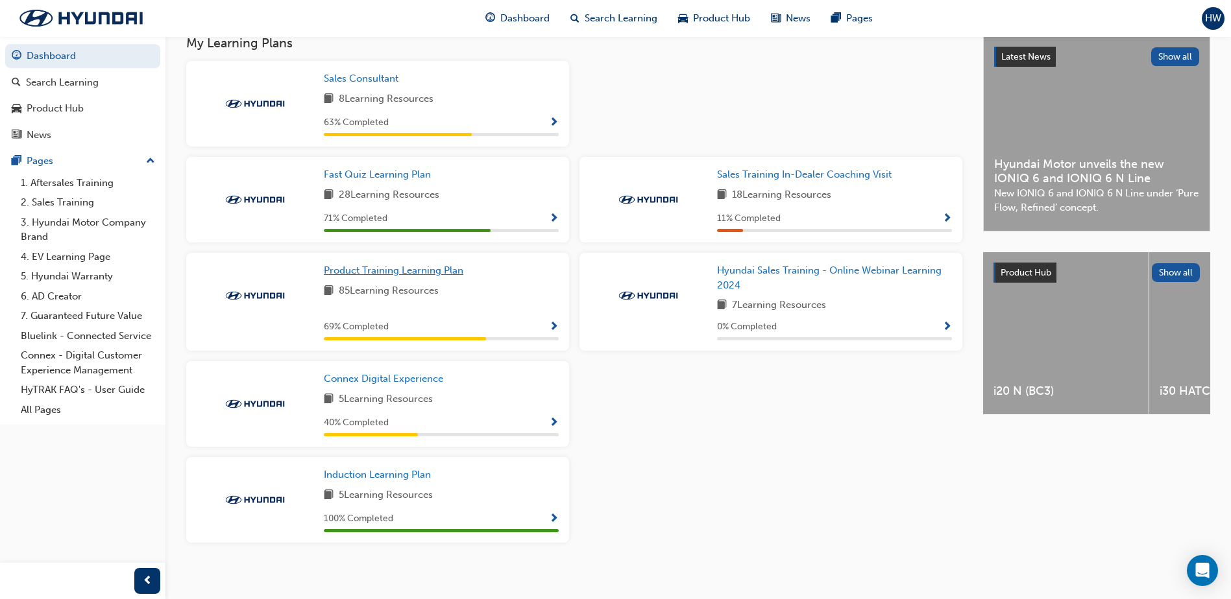
click at [431, 276] on span "Product Training Learning Plan" at bounding box center [393, 271] width 139 height 12
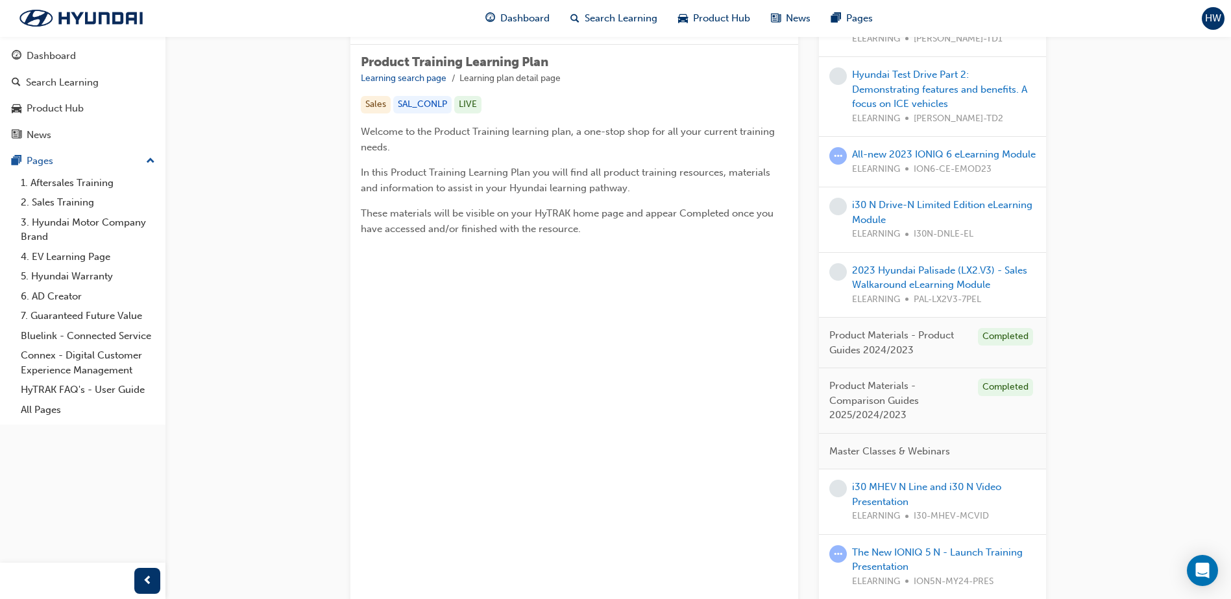
scroll to position [195, 0]
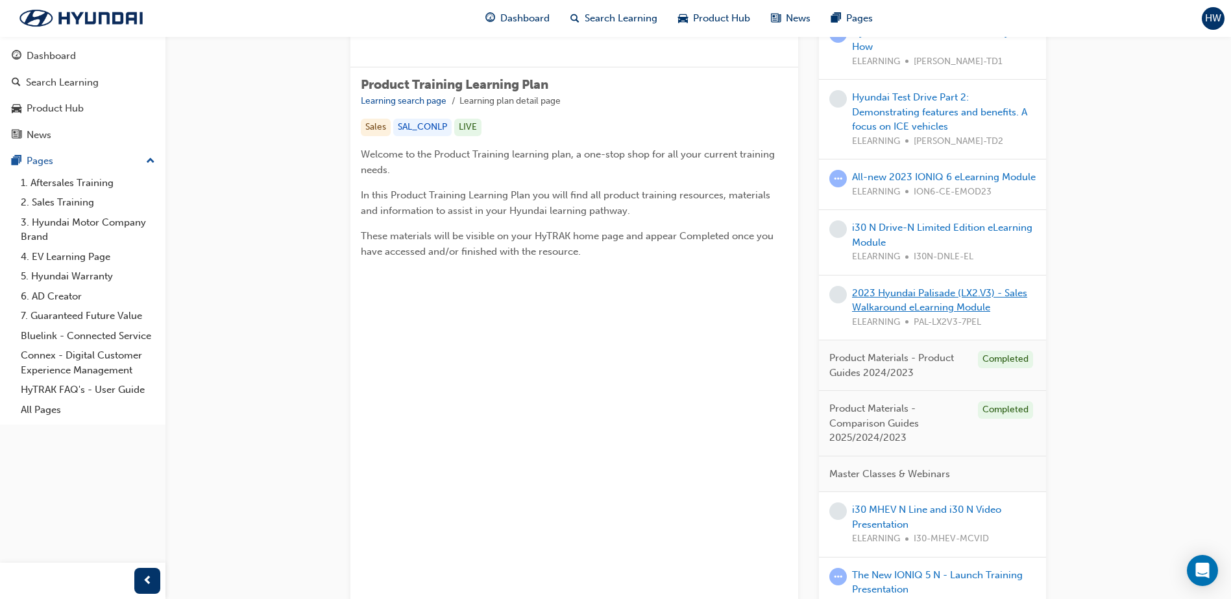
click at [885, 312] on link "2023 Hyundai Palisade (LX2.V3) - Sales Walkaround eLearning Module" at bounding box center [939, 300] width 175 height 27
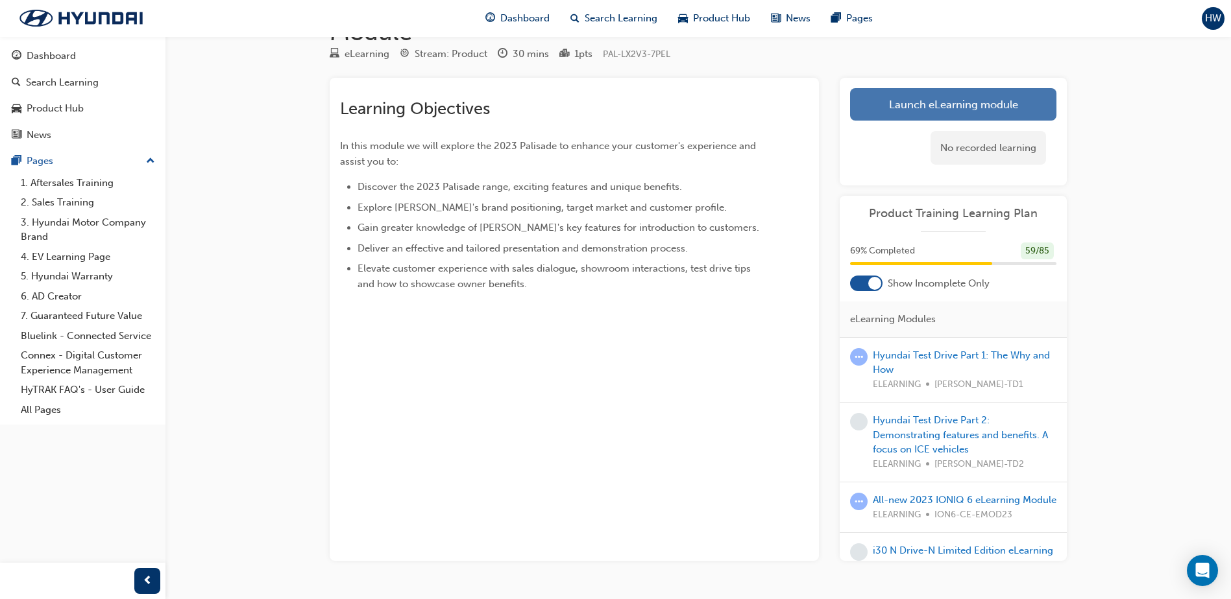
scroll to position [103, 0]
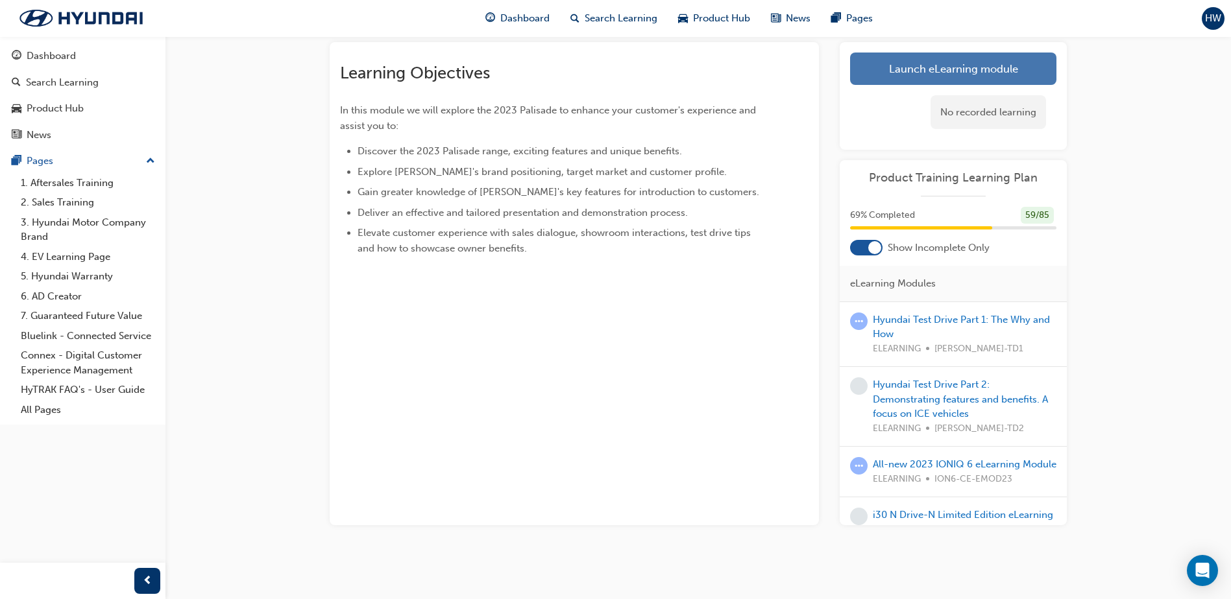
click at [895, 75] on link "Launch eLearning module" at bounding box center [953, 69] width 206 height 32
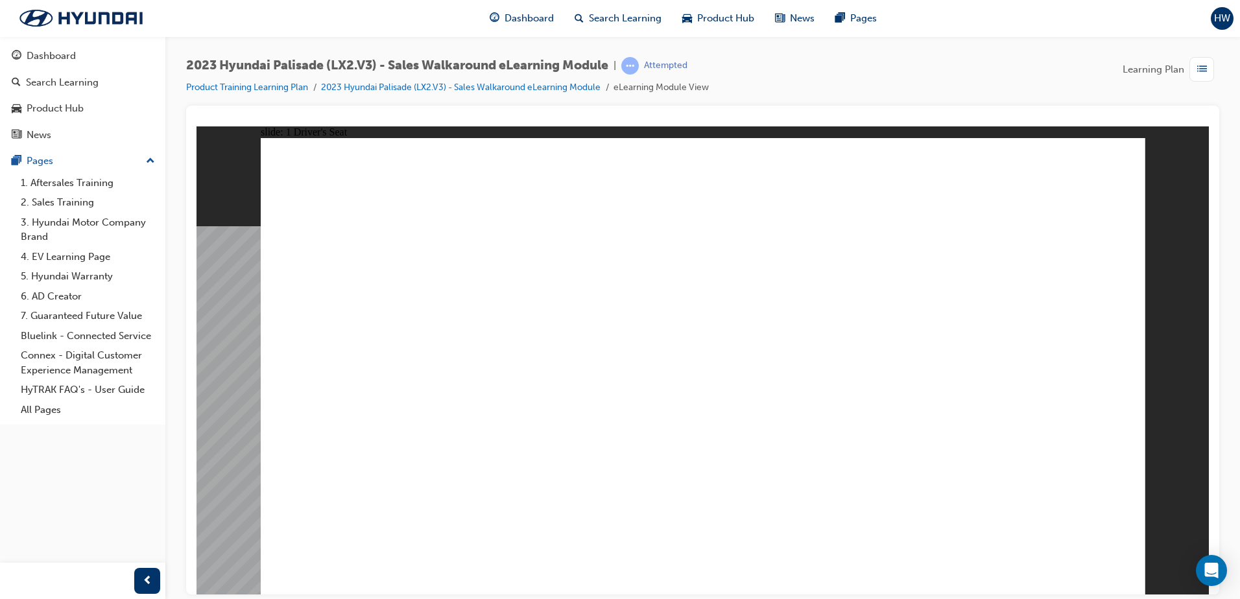
drag, startPoint x: 1132, startPoint y: 147, endPoint x: 1113, endPoint y: 152, distance: 19.5
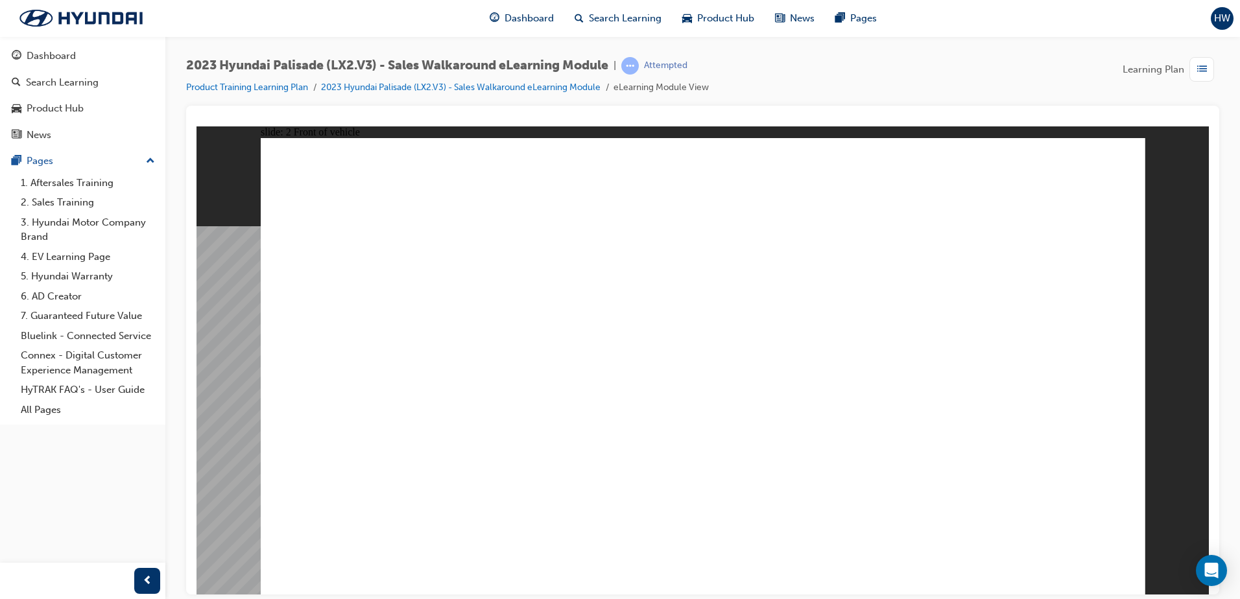
click at [197, 126] on image at bounding box center [197, 126] width 0 height 0
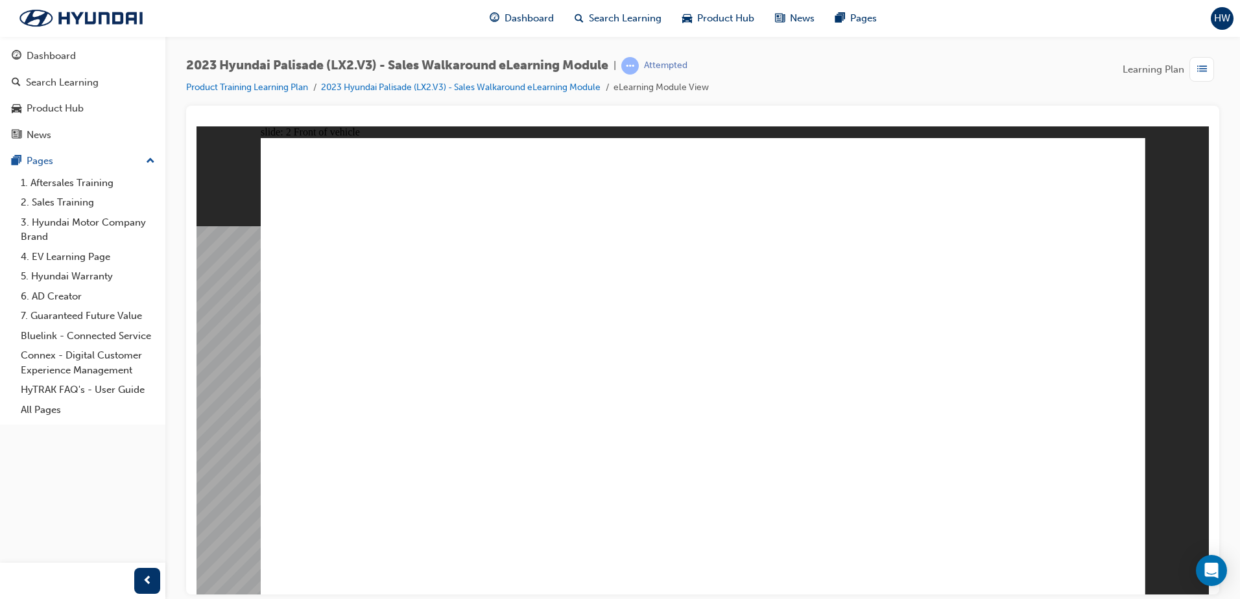
drag, startPoint x: 293, startPoint y: 256, endPoint x: 322, endPoint y: 270, distance: 31.9
drag, startPoint x: 352, startPoint y: 363, endPoint x: 367, endPoint y: 392, distance: 33.7
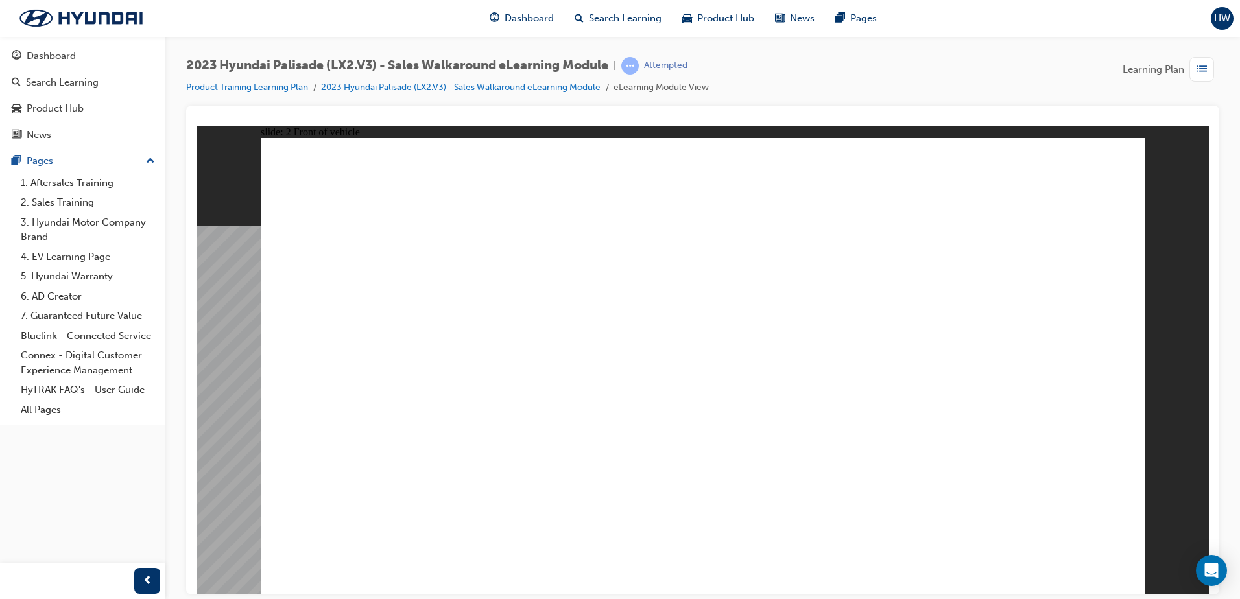
click at [197, 126] on image at bounding box center [197, 126] width 0 height 0
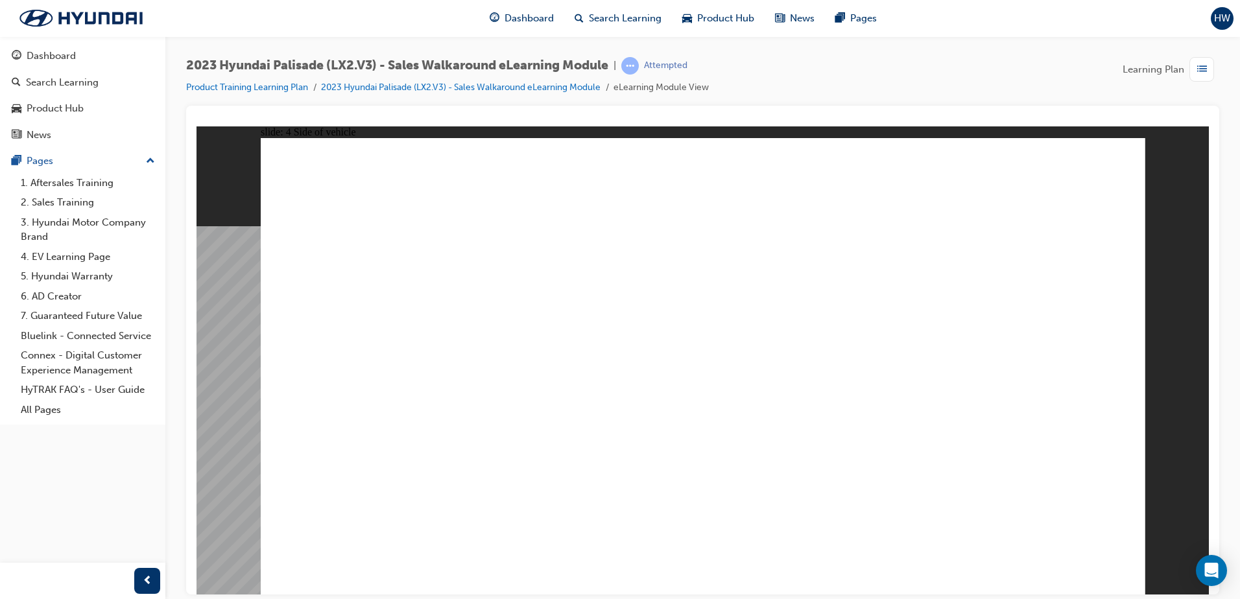
drag, startPoint x: 335, startPoint y: 320, endPoint x: 337, endPoint y: 389, distance: 68.1
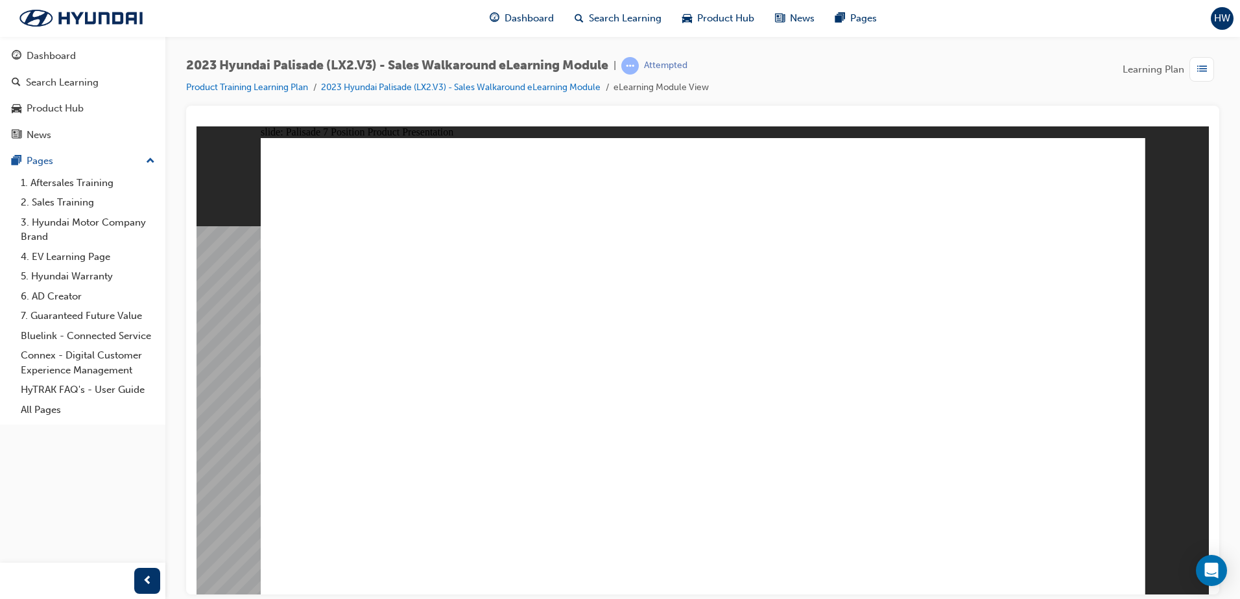
click at [197, 126] on image at bounding box center [197, 126] width 0 height 0
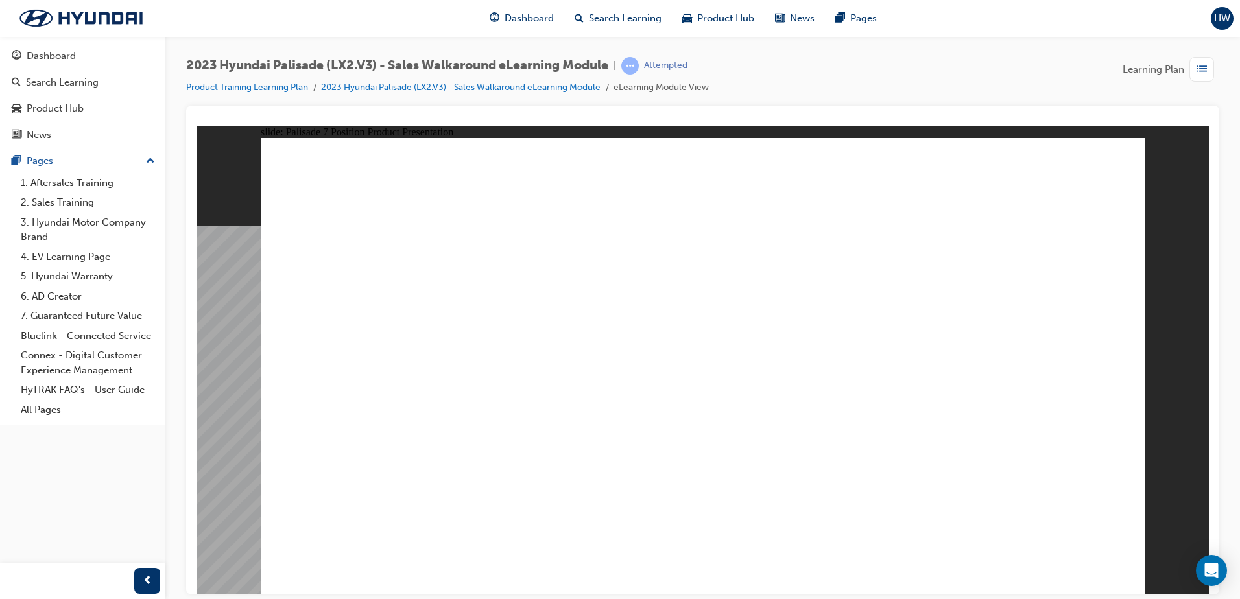
drag, startPoint x: 440, startPoint y: 202, endPoint x: 322, endPoint y: 366, distance: 202.3
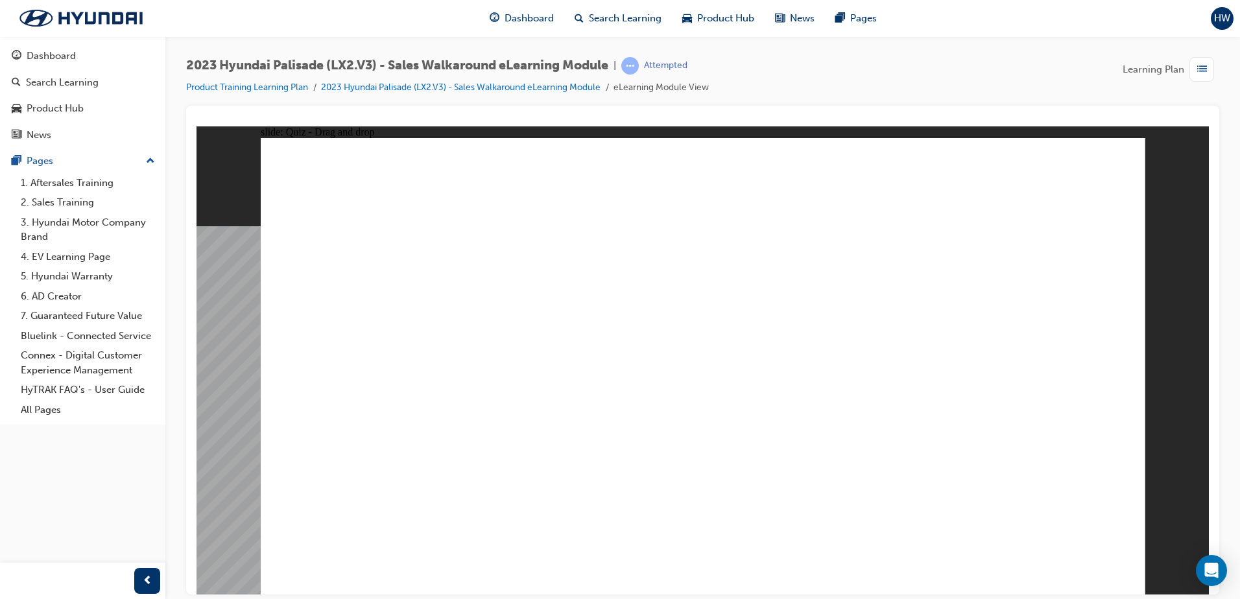
drag, startPoint x: 601, startPoint y: 197, endPoint x: 679, endPoint y: 322, distance: 147.4
drag, startPoint x: 699, startPoint y: 208, endPoint x: 1015, endPoint y: 391, distance: 365.4
drag, startPoint x: 834, startPoint y: 208, endPoint x: 800, endPoint y: 448, distance: 242.3
drag, startPoint x: 1066, startPoint y: 204, endPoint x: 480, endPoint y: 380, distance: 612.4
drag, startPoint x: 950, startPoint y: 208, endPoint x: 895, endPoint y: 557, distance: 353.4
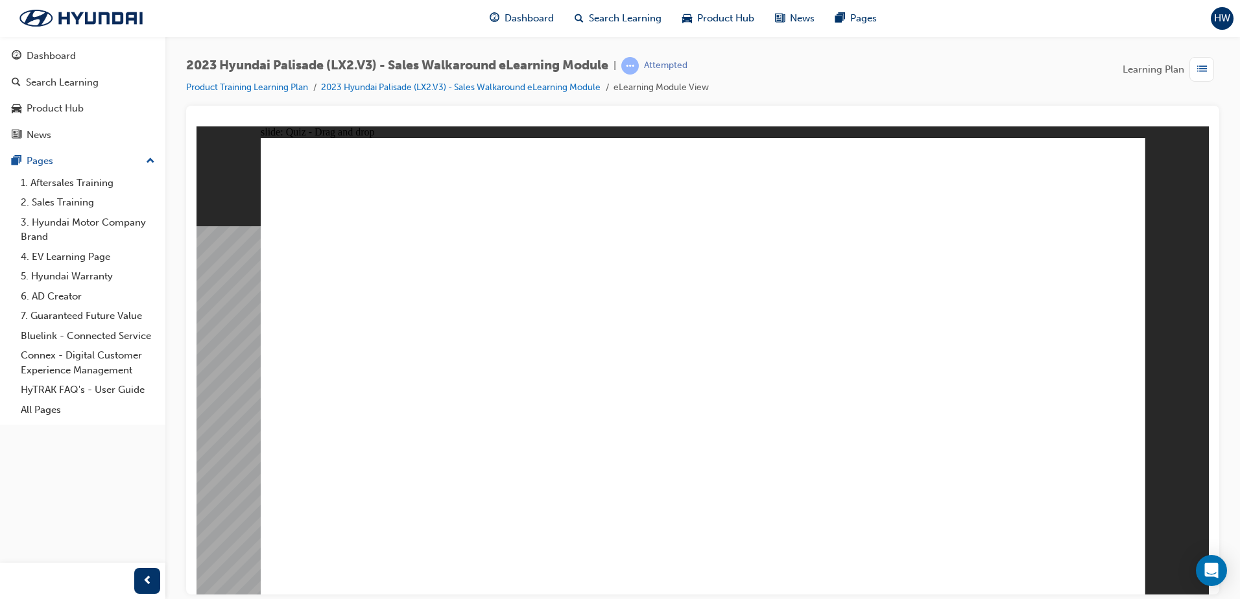
drag, startPoint x: 342, startPoint y: 204, endPoint x: 667, endPoint y: 513, distance: 448.7
drag, startPoint x: 1039, startPoint y: 208, endPoint x: 649, endPoint y: 211, distance: 390.5
drag, startPoint x: 1043, startPoint y: 348, endPoint x: 666, endPoint y: 259, distance: 387.8
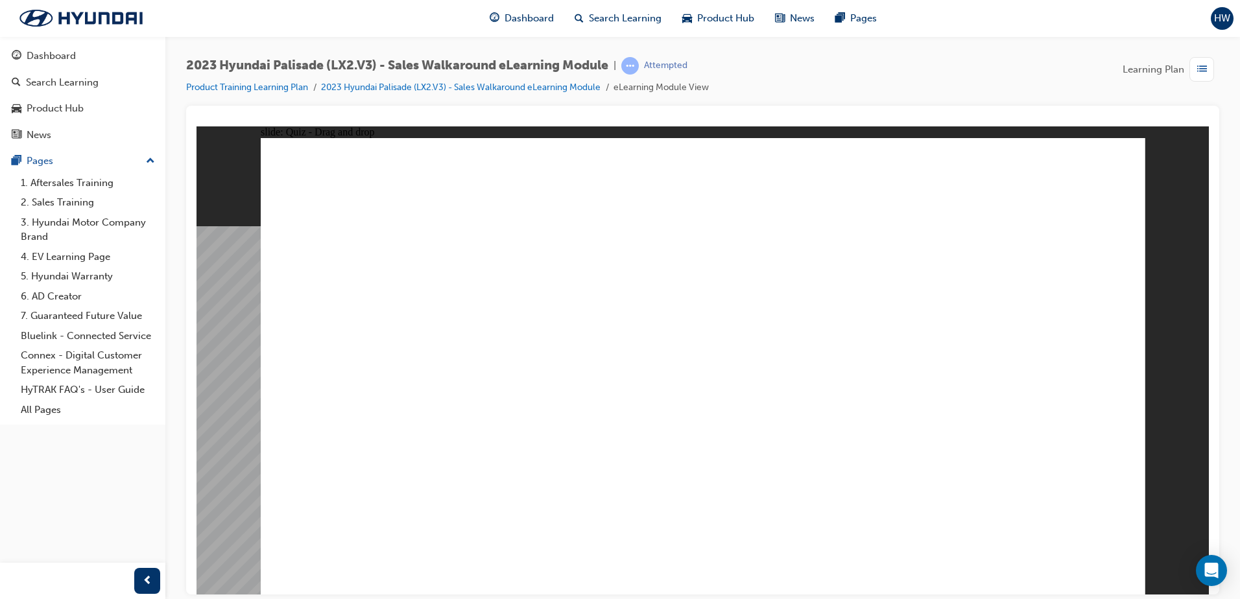
drag, startPoint x: 1072, startPoint y: 397, endPoint x: 669, endPoint y: 310, distance: 412.1
drag, startPoint x: 1047, startPoint y: 302, endPoint x: 653, endPoint y: 357, distance: 398.3
drag, startPoint x: 1027, startPoint y: 489, endPoint x: 621, endPoint y: 395, distance: 416.8
drag, startPoint x: 1023, startPoint y: 446, endPoint x: 629, endPoint y: 451, distance: 394.4
drag, startPoint x: 1093, startPoint y: 245, endPoint x: 730, endPoint y: 499, distance: 443.3
